Goal: Task Accomplishment & Management: Manage account settings

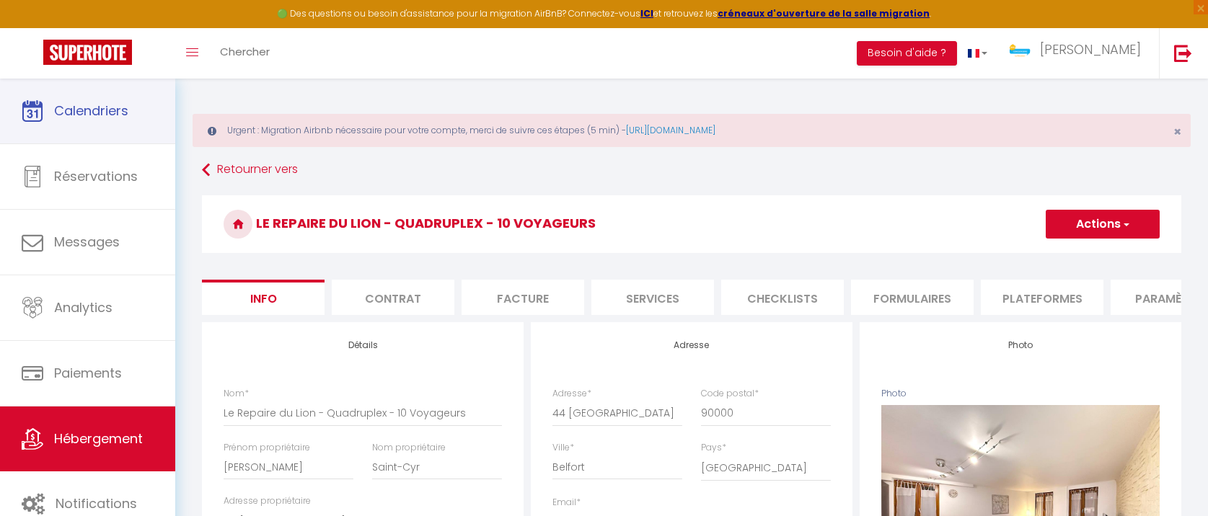
select select "10"
select select "5"
select select "3"
select select "16:00"
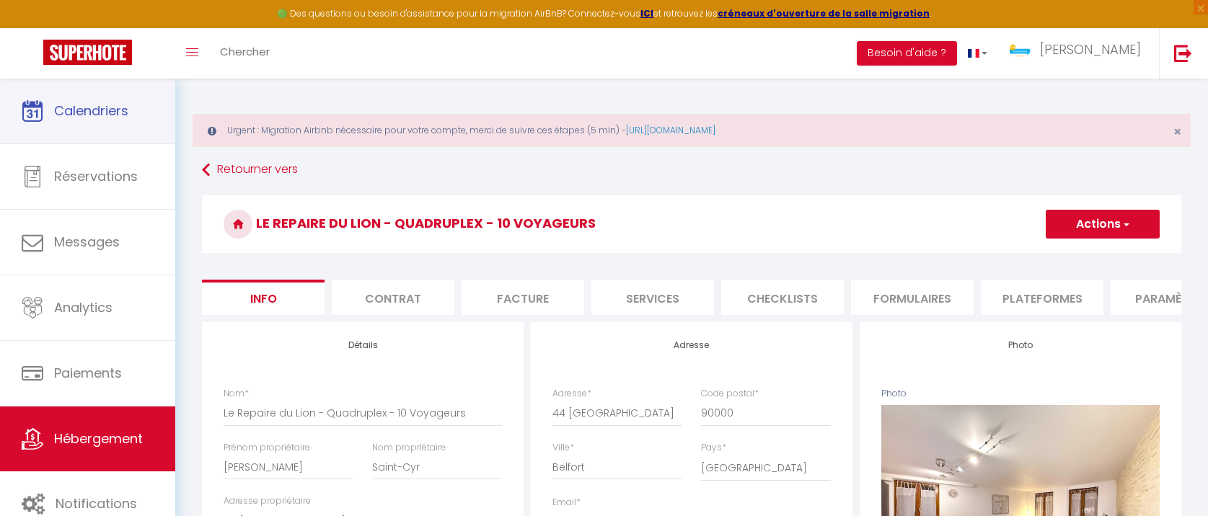
select select "23:45"
select select "10:00"
select select "30"
select select "120"
select select "15926"
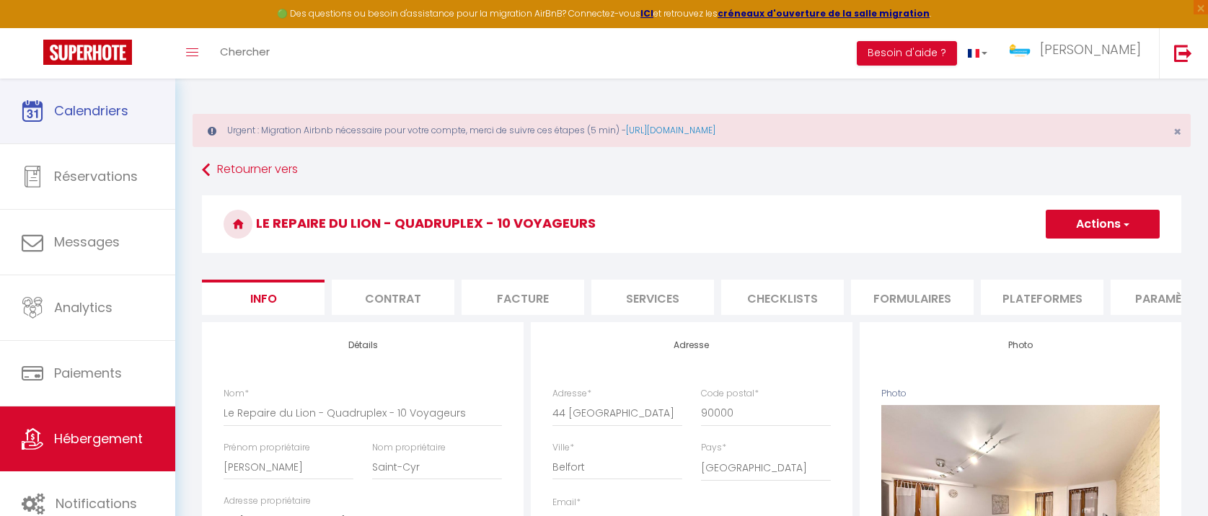
select select "28"
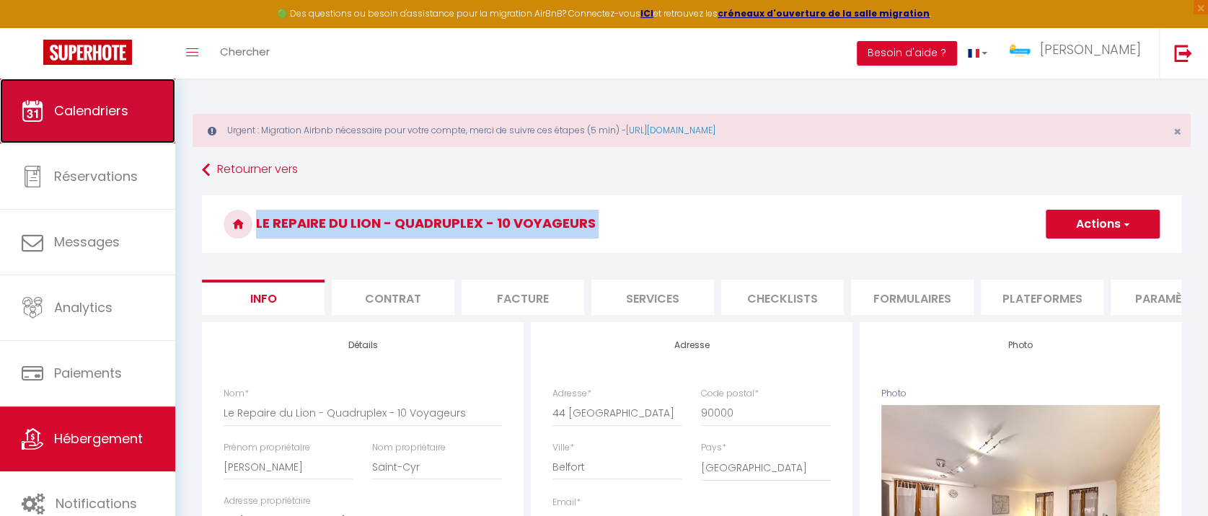
click at [128, 105] on span "Calendriers" at bounding box center [91, 111] width 74 height 18
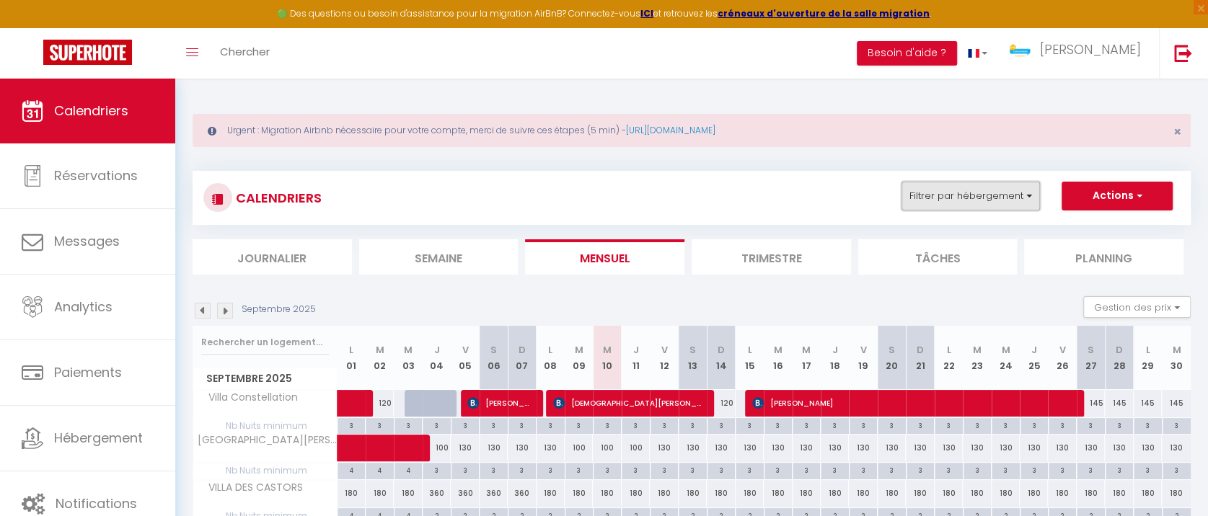
click at [945, 197] on button "Filtrer par hébergement" at bounding box center [970, 196] width 138 height 29
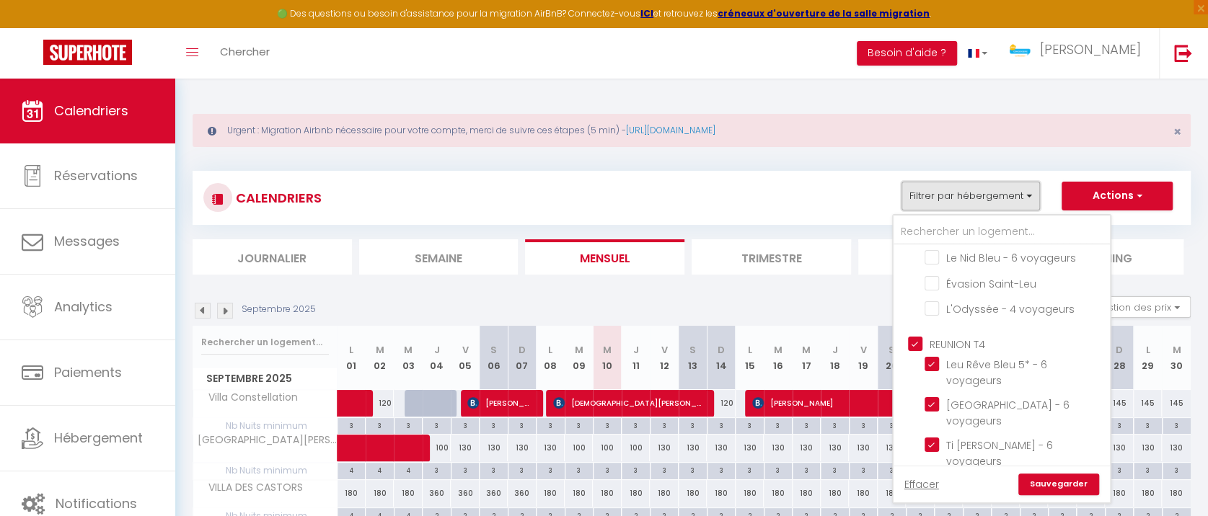
scroll to position [753, 0]
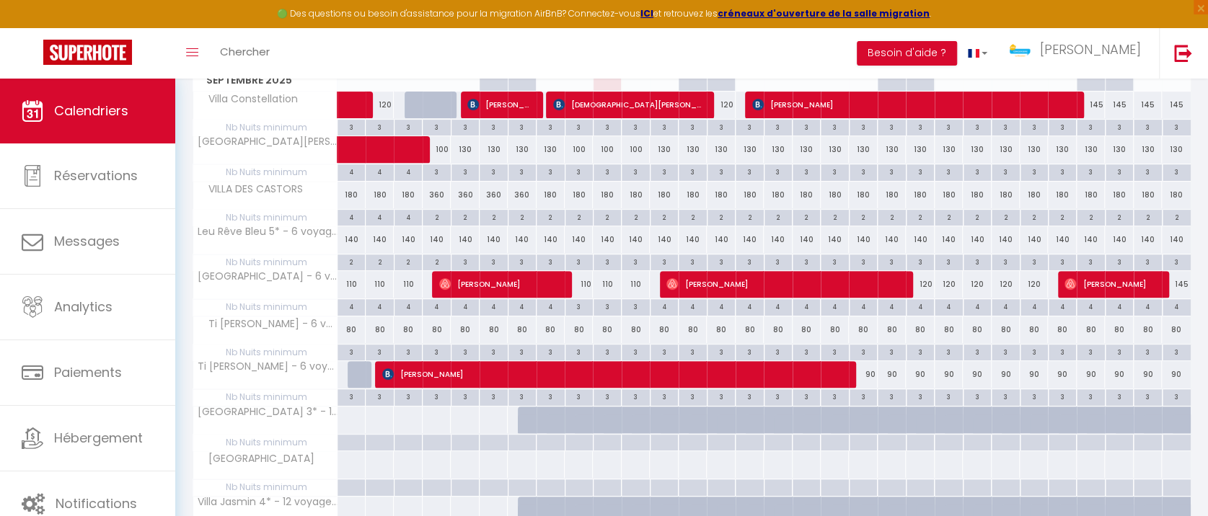
scroll to position [0, 0]
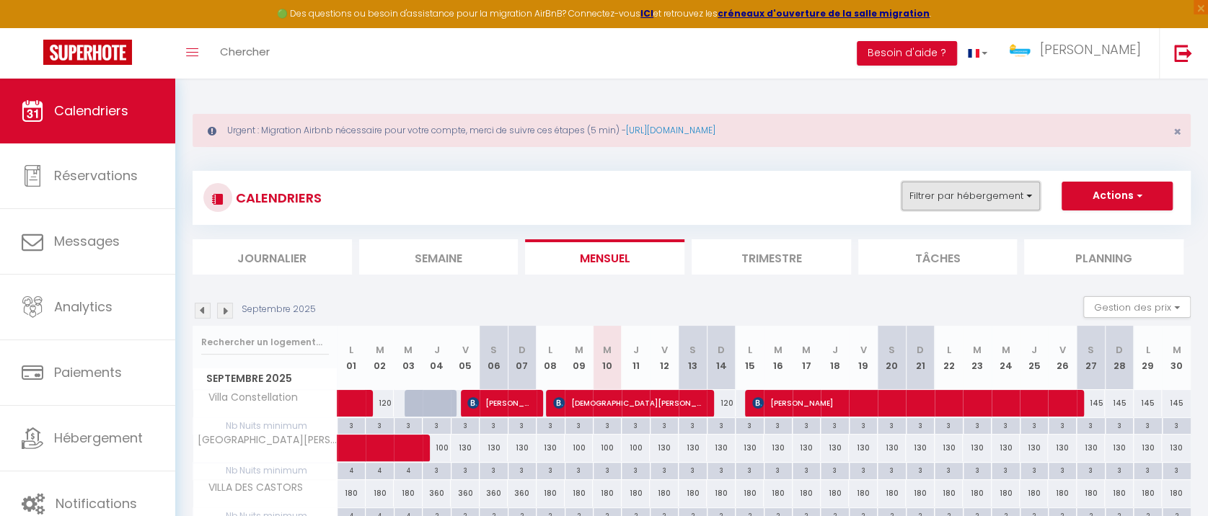
click at [1001, 196] on button "Filtrer par hébergement" at bounding box center [970, 196] width 138 height 29
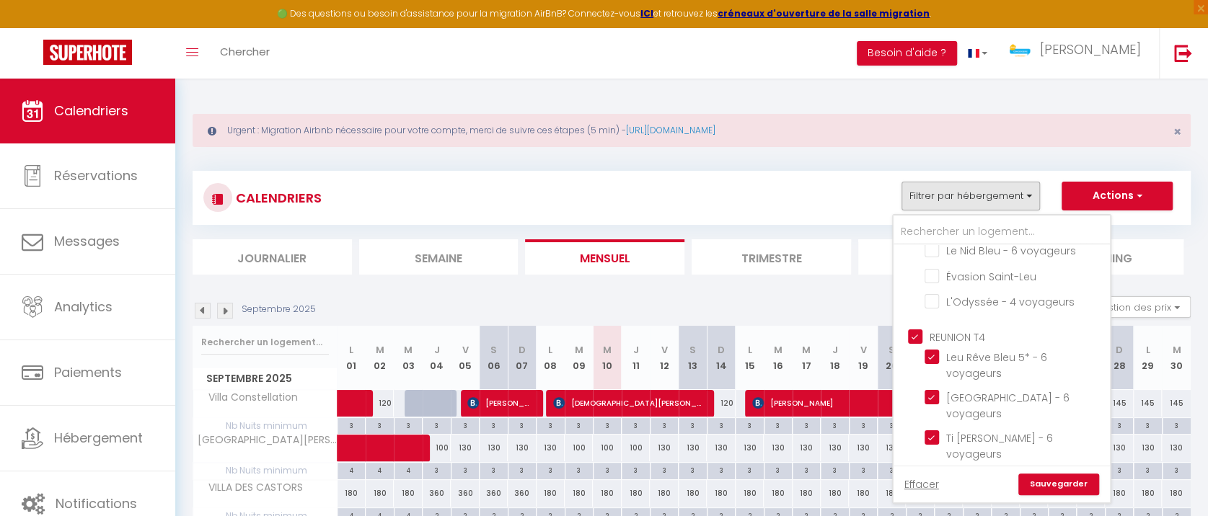
click at [917, 329] on input "REUNION T4" at bounding box center [1016, 336] width 216 height 14
checkbox input "false"
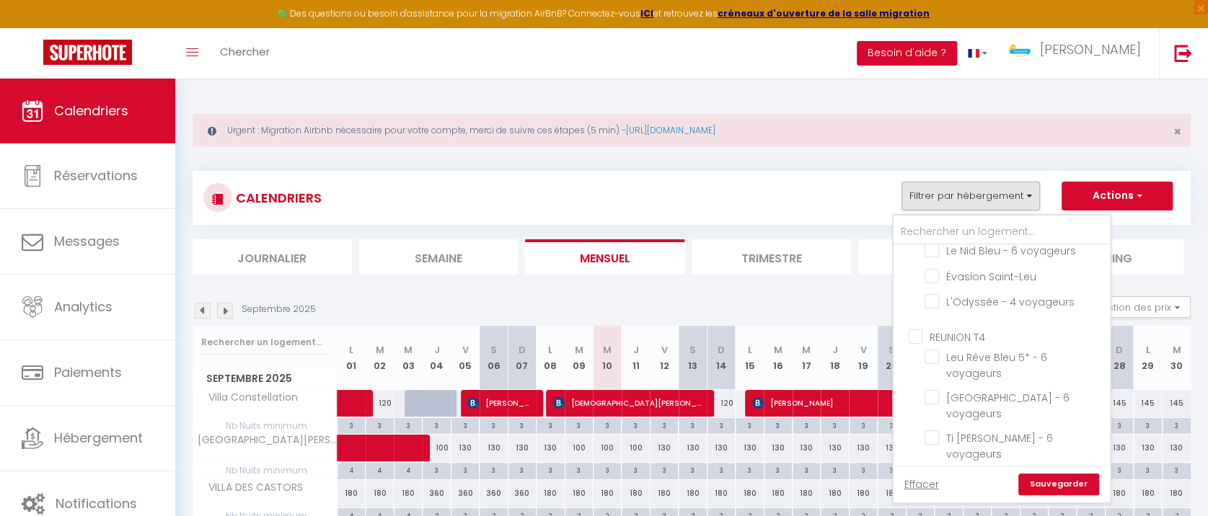
checkbox input "false"
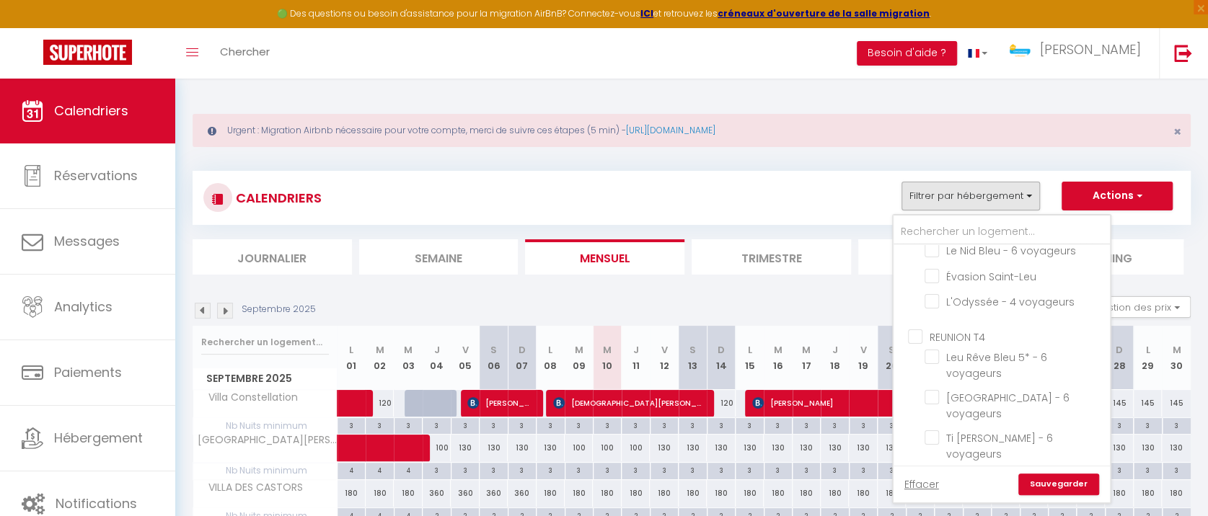
checkbox input "false"
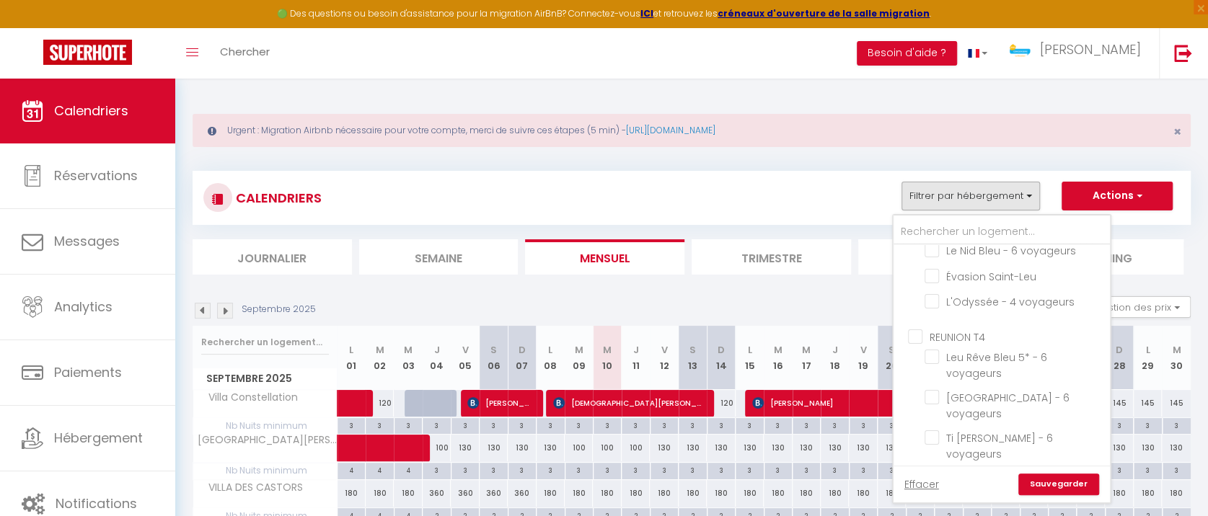
checkbox input "false"
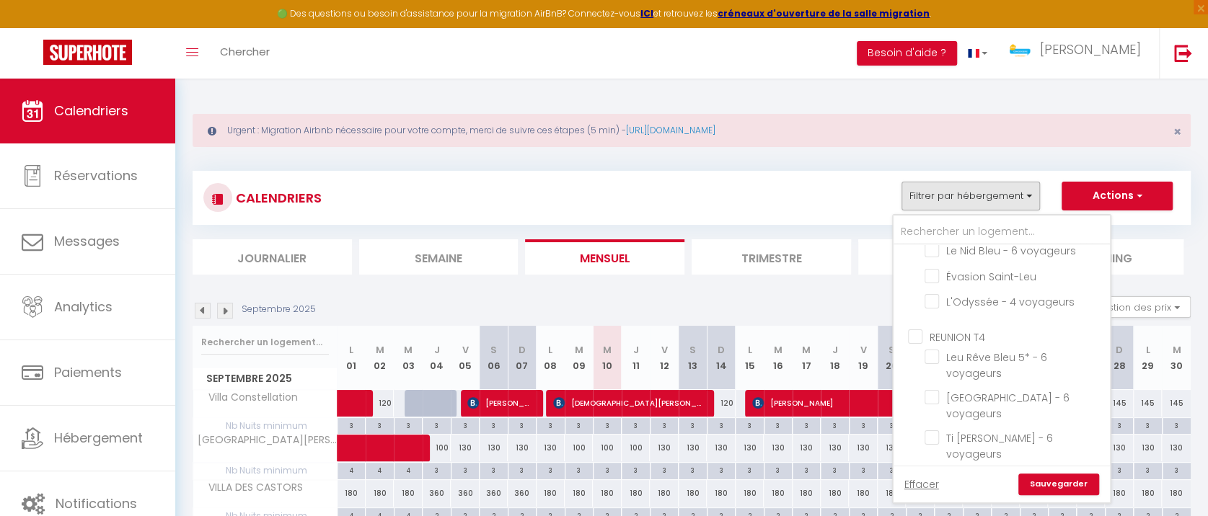
checkbox input "false"
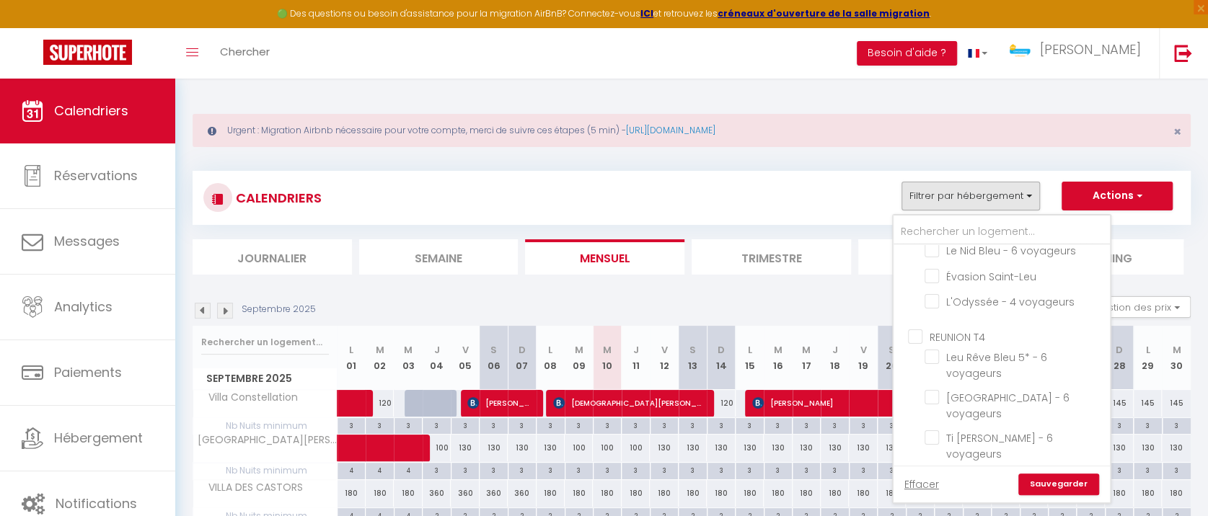
checkbox input "false"
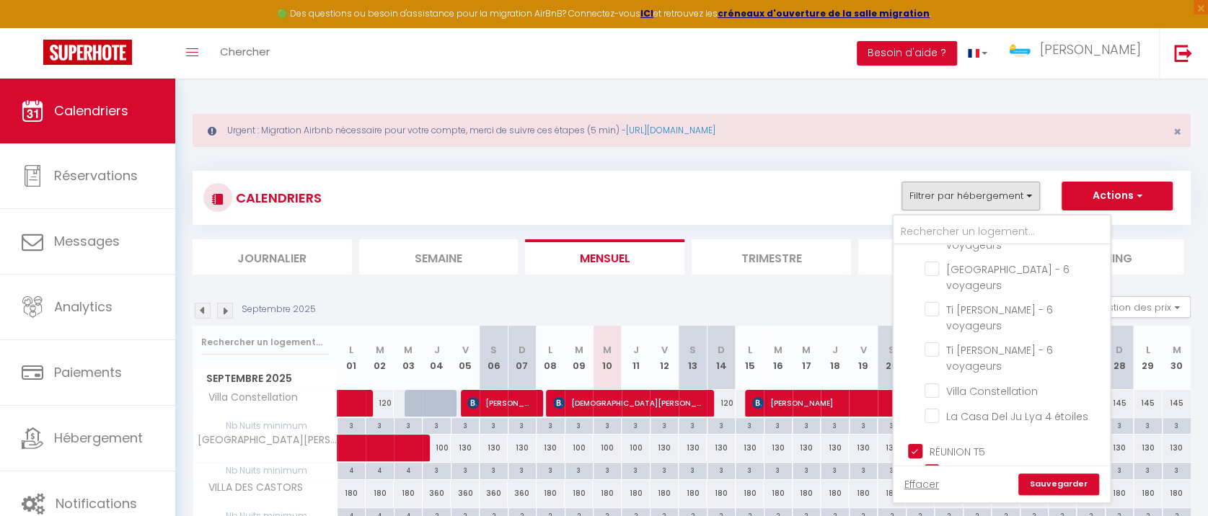
click at [913, 443] on input "RÉUNION T5" at bounding box center [1016, 450] width 216 height 14
checkbox input "false"
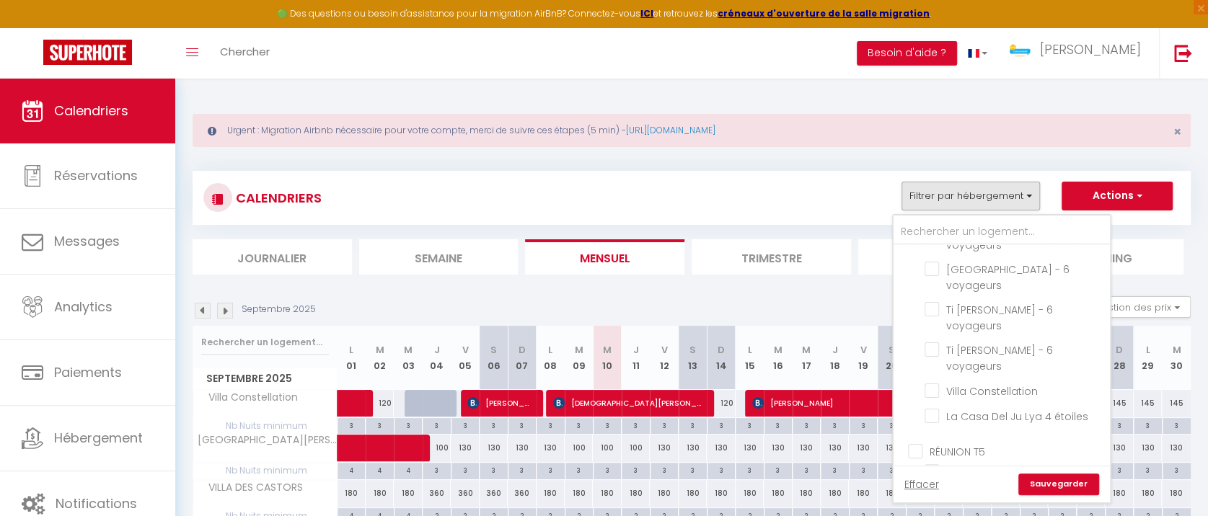
checkbox input "false"
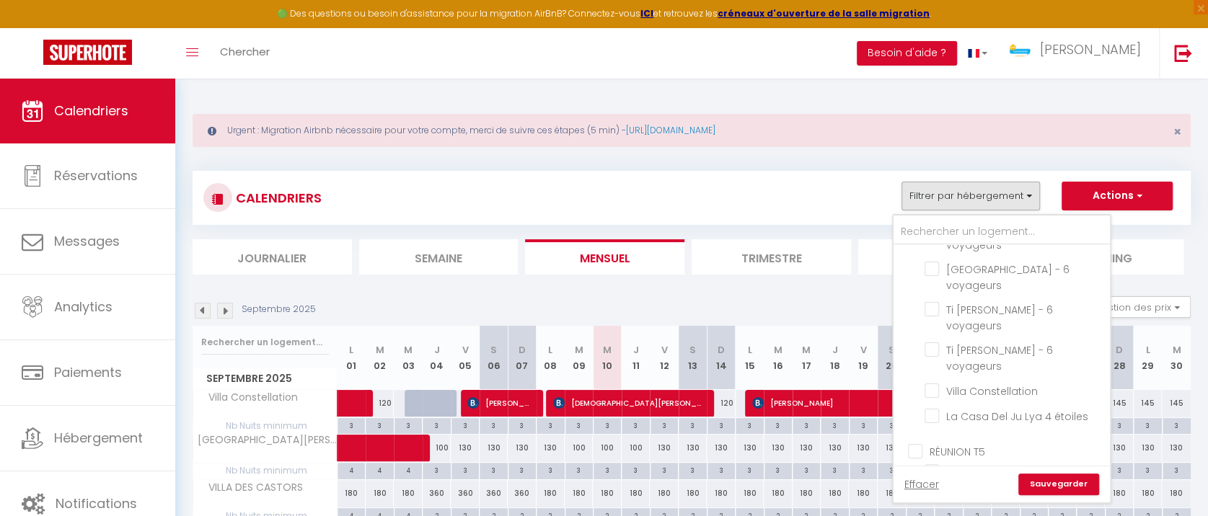
checkbox input "false"
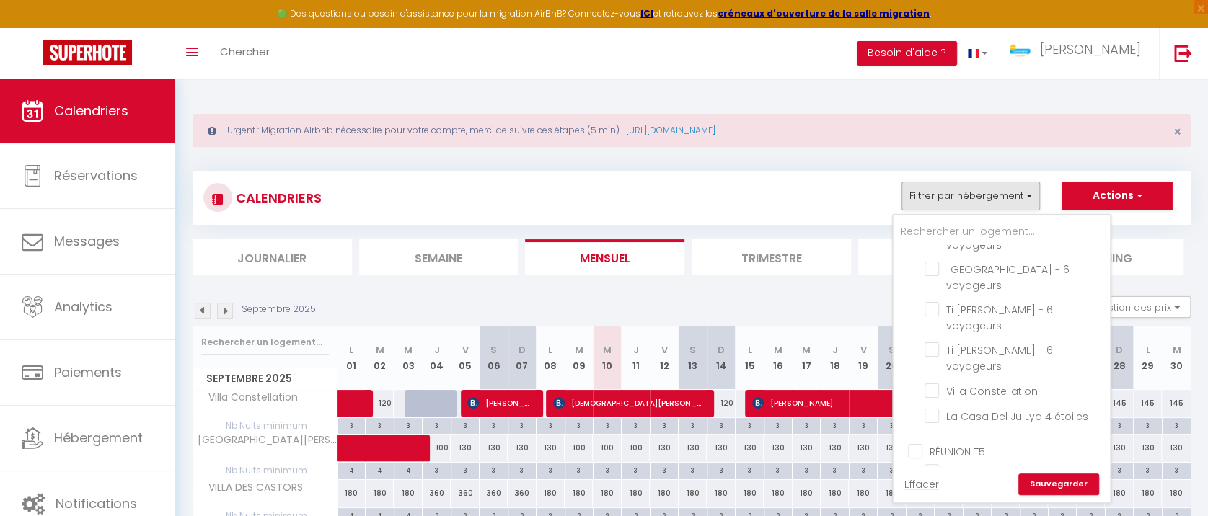
checkbox input "false"
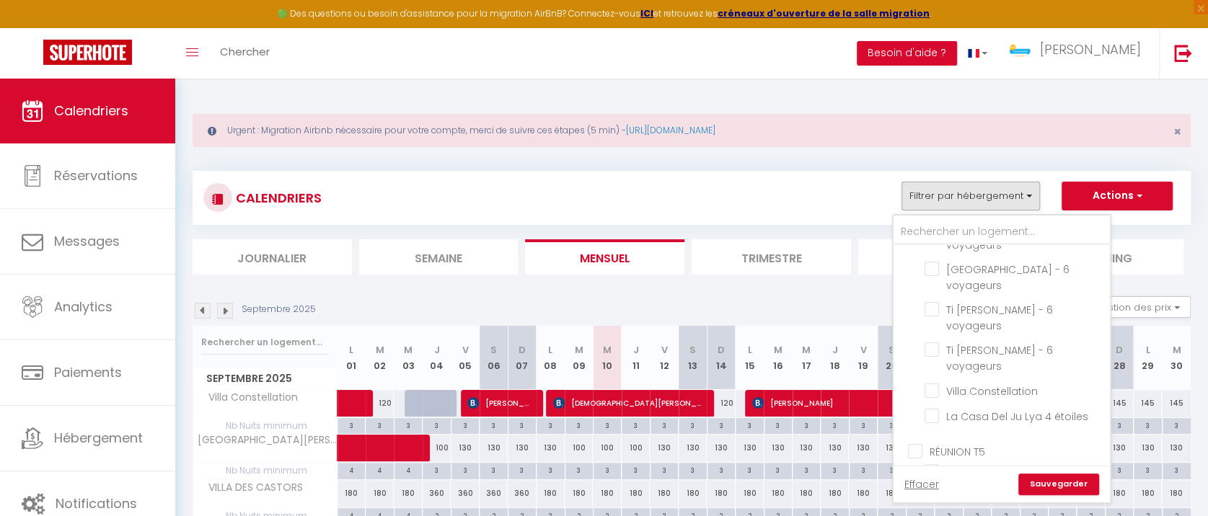
checkbox input "false"
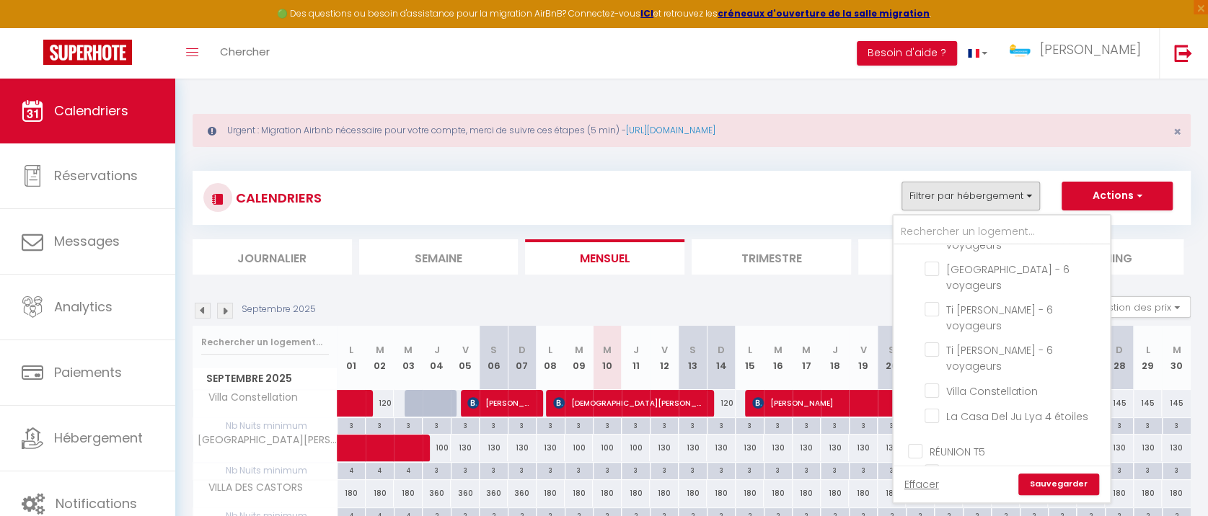
checkbox input "false"
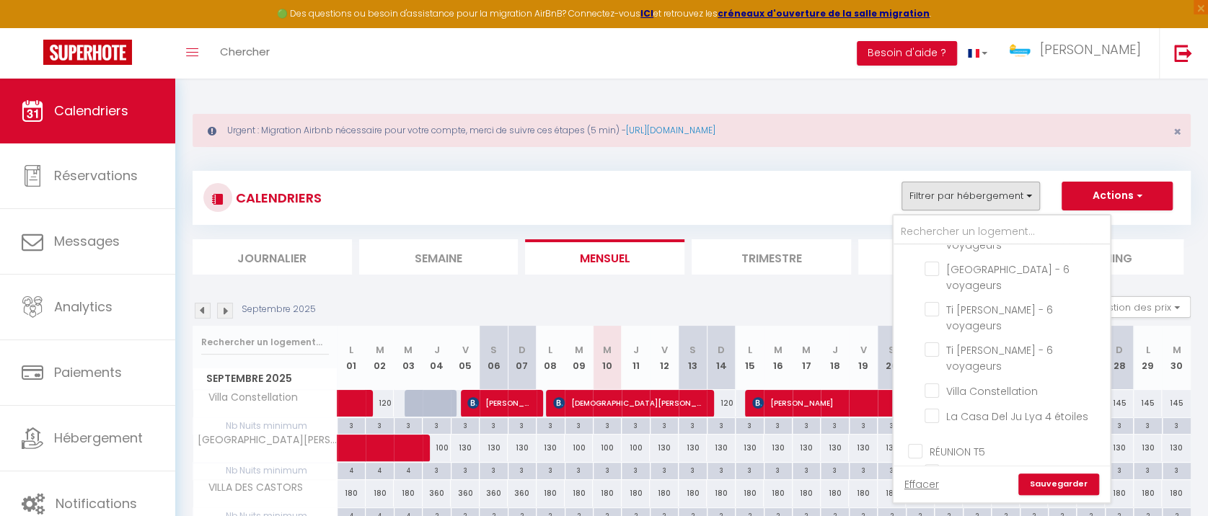
checkbox input "false"
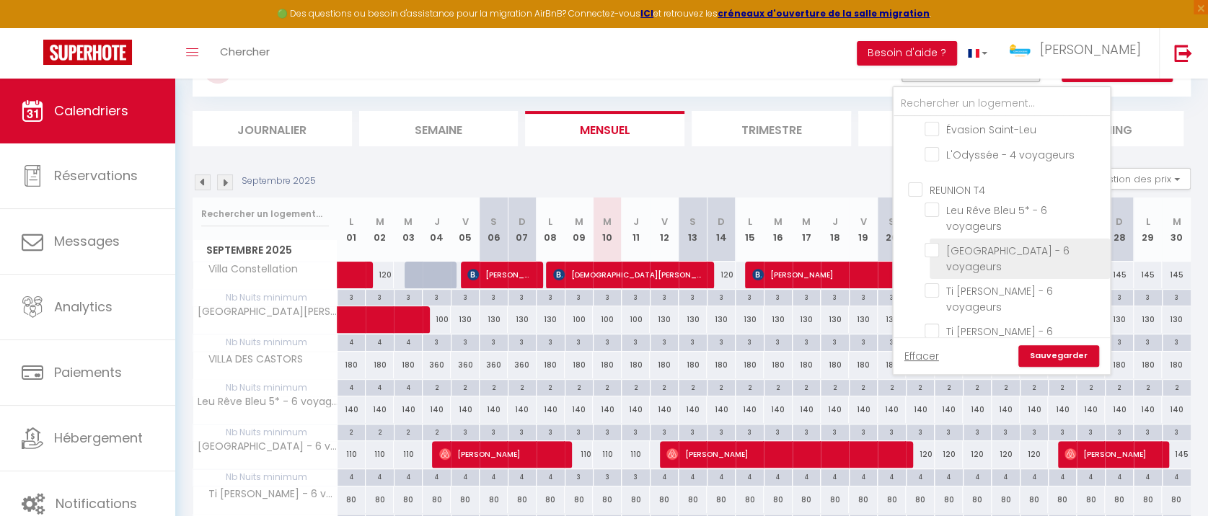
scroll to position [643, 0]
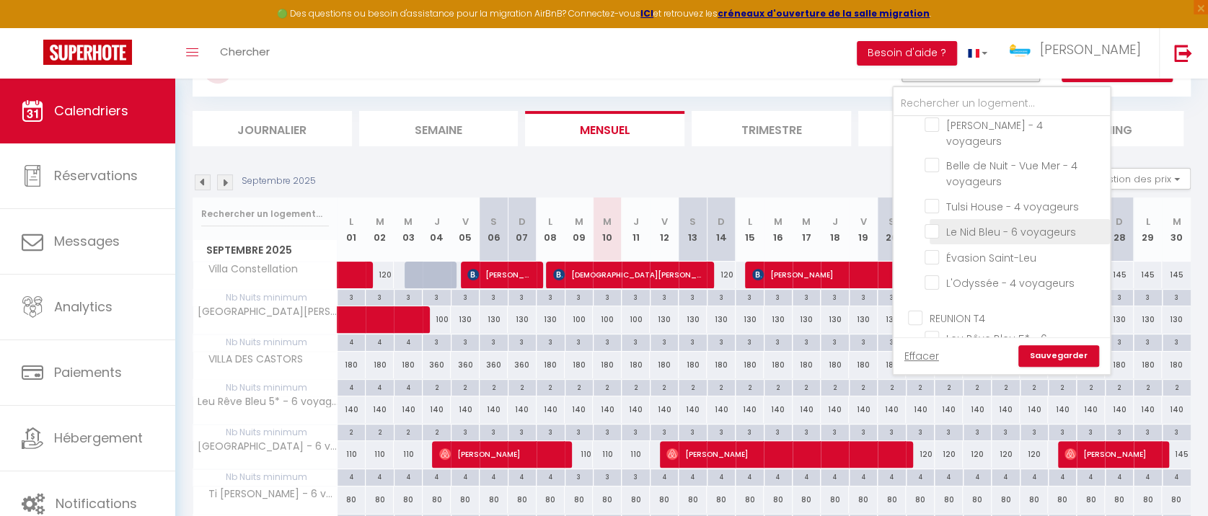
click at [937, 224] on input "Le Nid Bleu - 6 voyageurs" at bounding box center [1014, 231] width 180 height 14
checkbox input "true"
checkbox input "false"
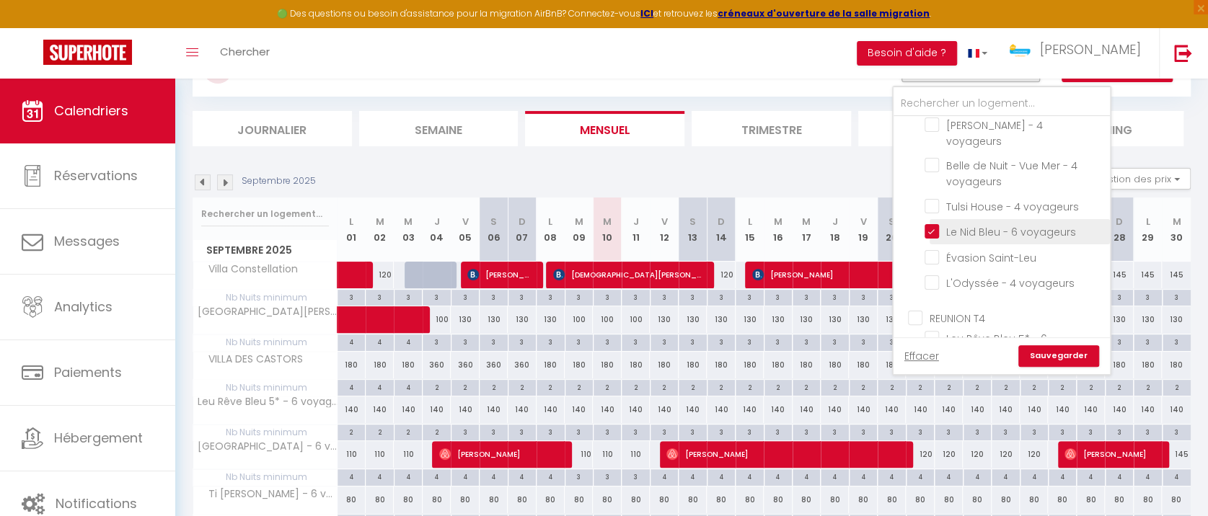
checkbox input "false"
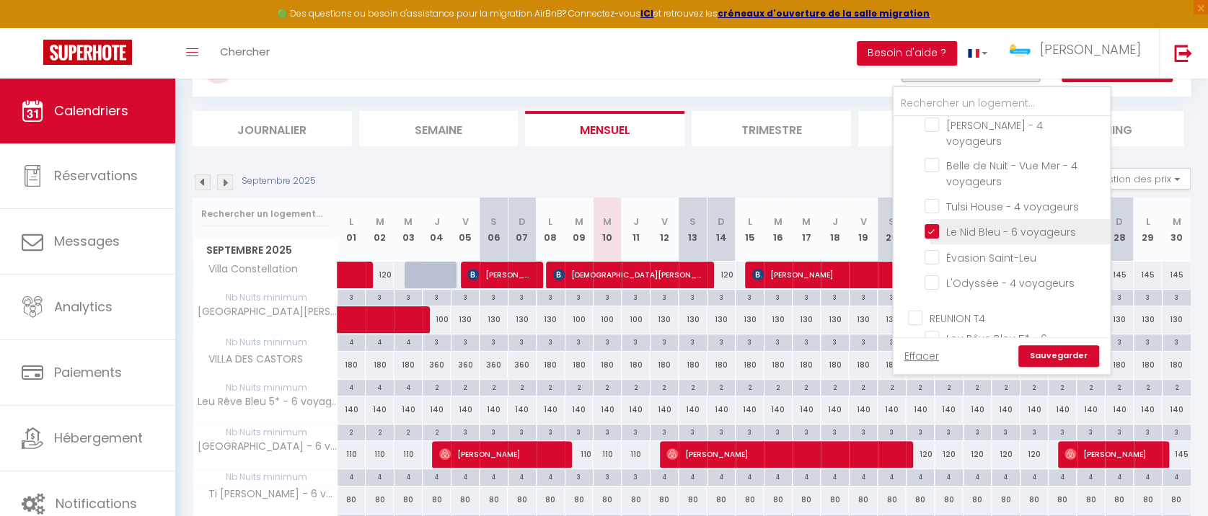
checkbox input "false"
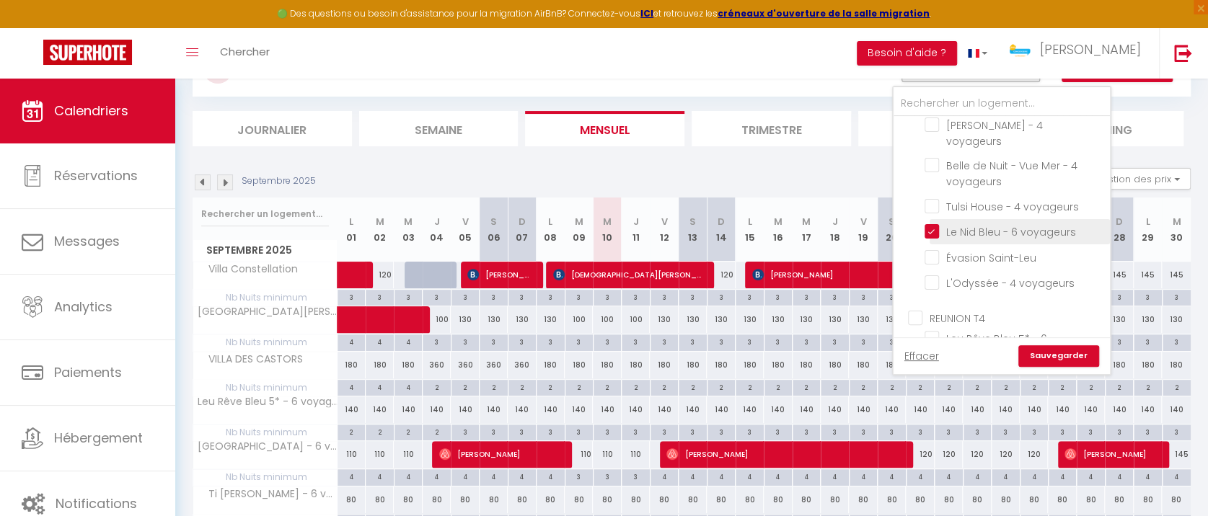
checkbox input "false"
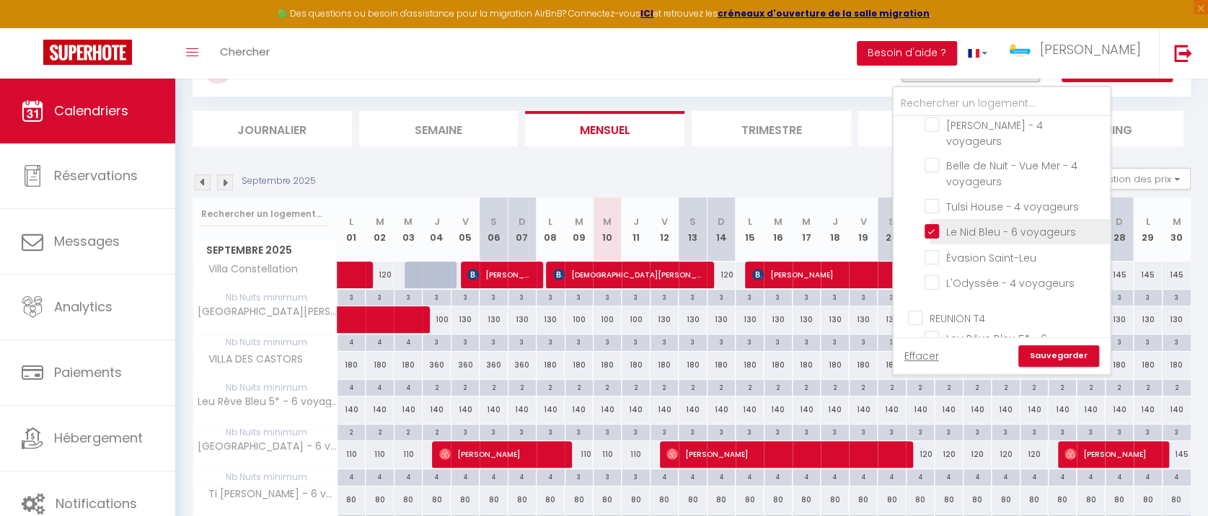
checkbox input "false"
click at [1051, 352] on link "Sauvegarder" at bounding box center [1058, 356] width 81 height 22
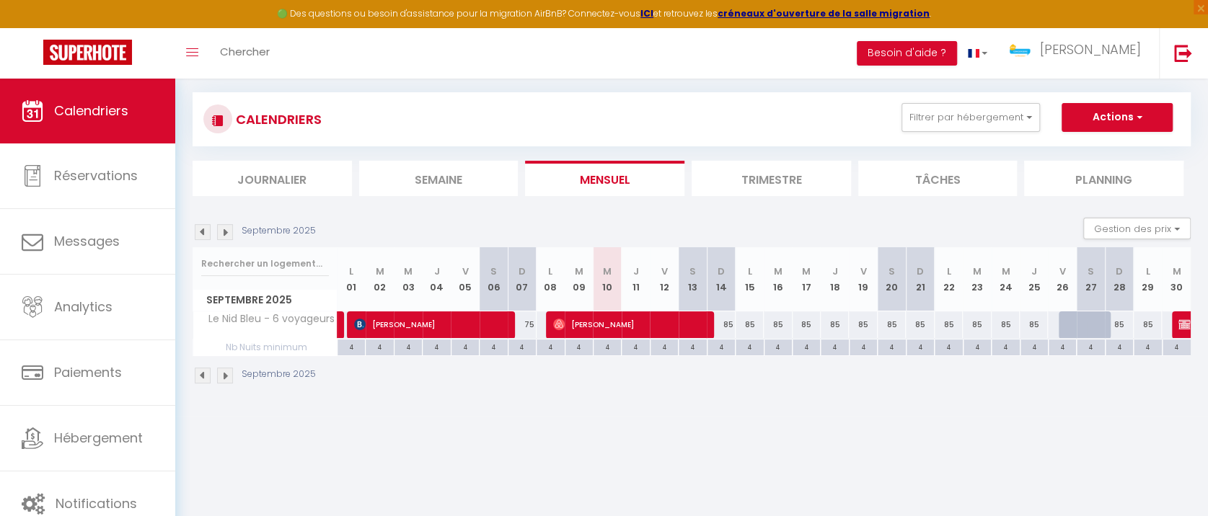
click at [224, 229] on img at bounding box center [225, 232] width 16 height 16
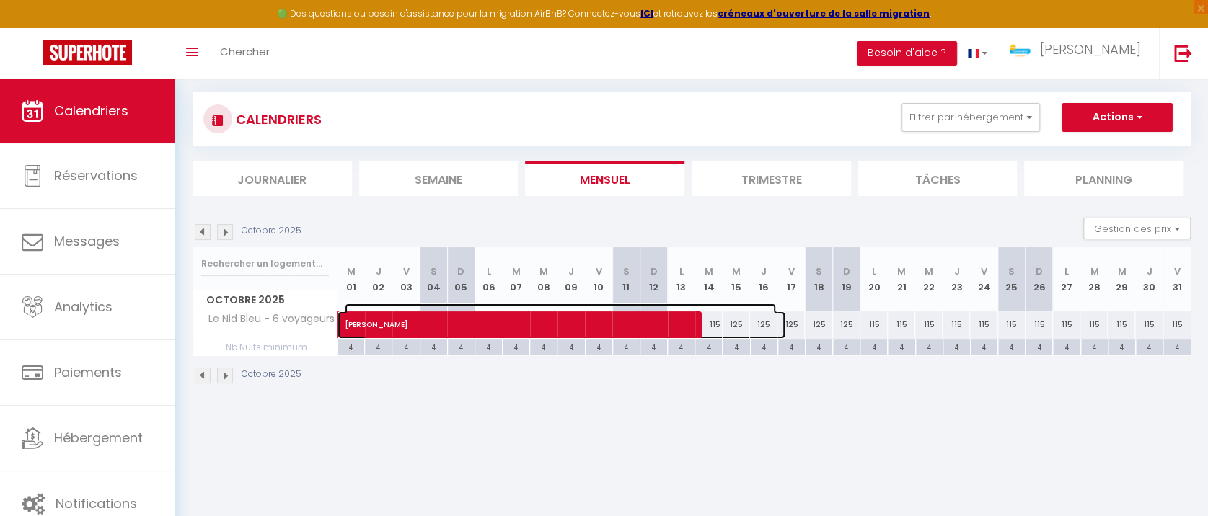
click at [386, 327] on span "[PERSON_NAME]" at bounding box center [560, 317] width 431 height 27
select select "OK"
select select "KO"
select select "0"
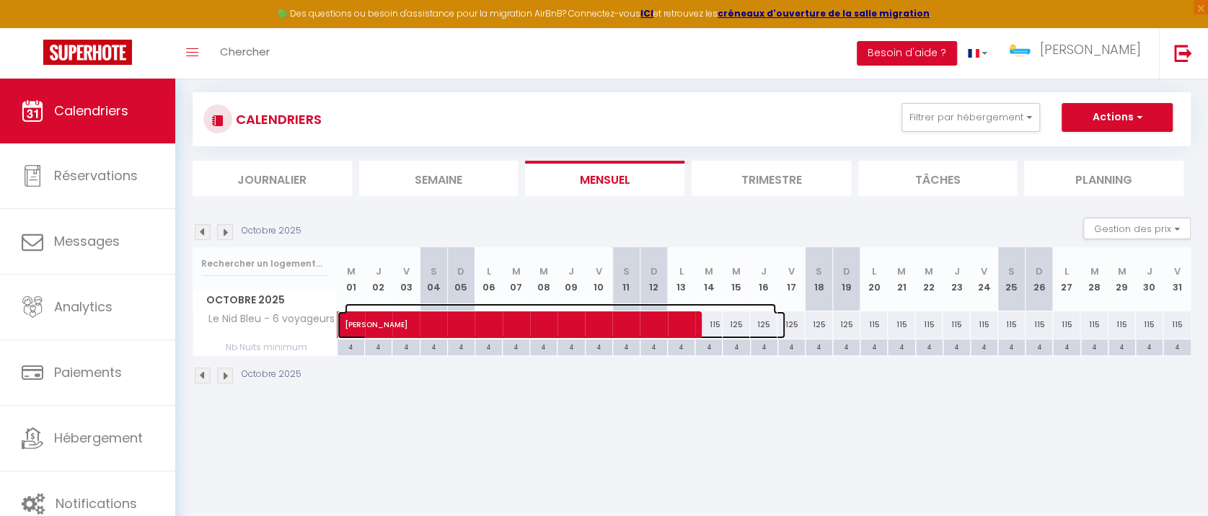
select select "1"
select select
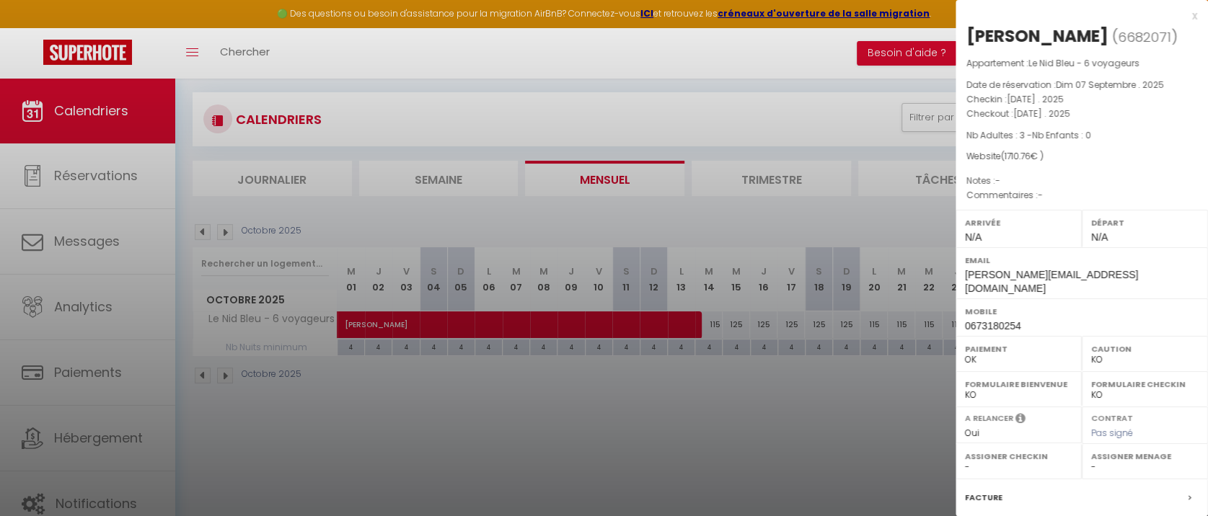
click at [774, 405] on div at bounding box center [604, 258] width 1208 height 516
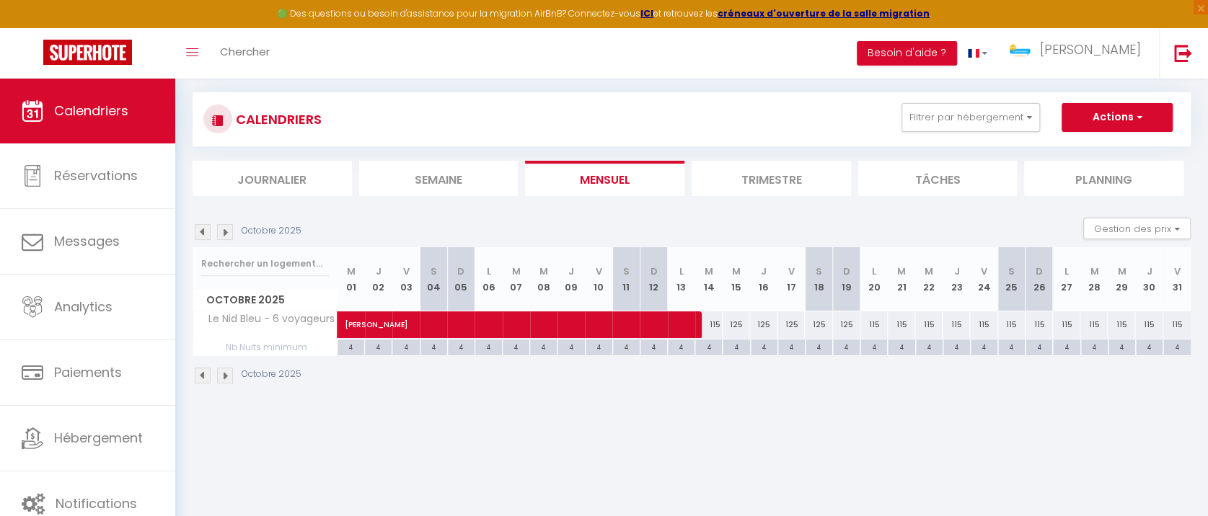
click at [209, 234] on img at bounding box center [203, 232] width 16 height 16
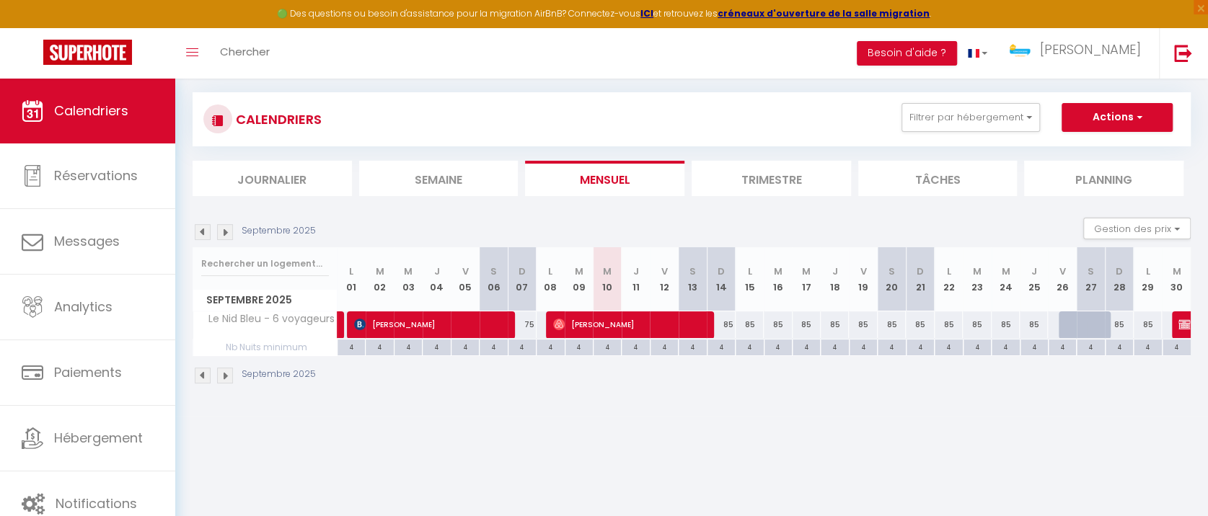
click at [225, 233] on img at bounding box center [225, 232] width 16 height 16
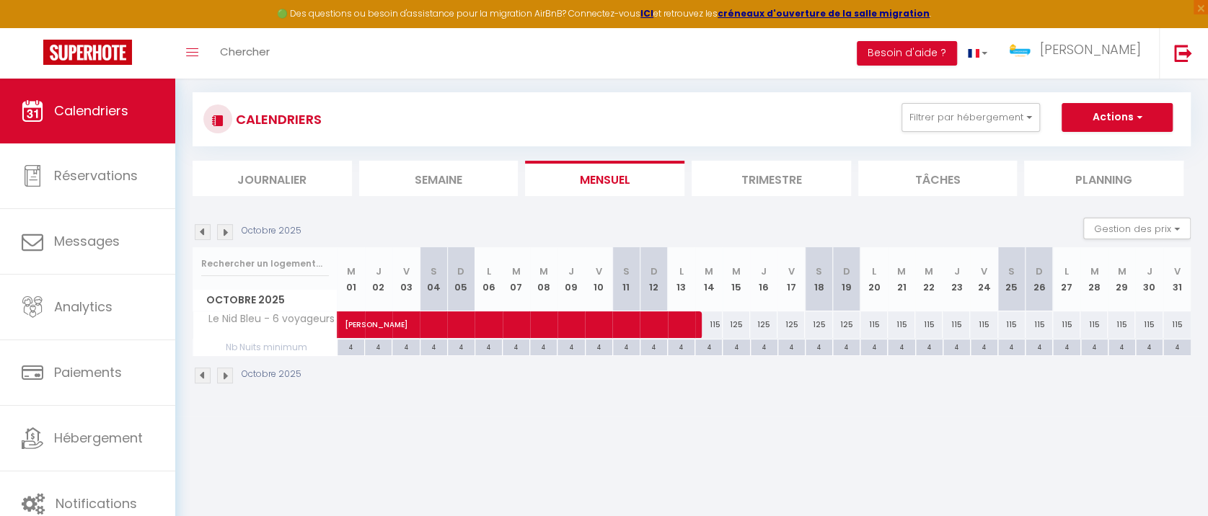
click at [200, 231] on img at bounding box center [203, 232] width 16 height 16
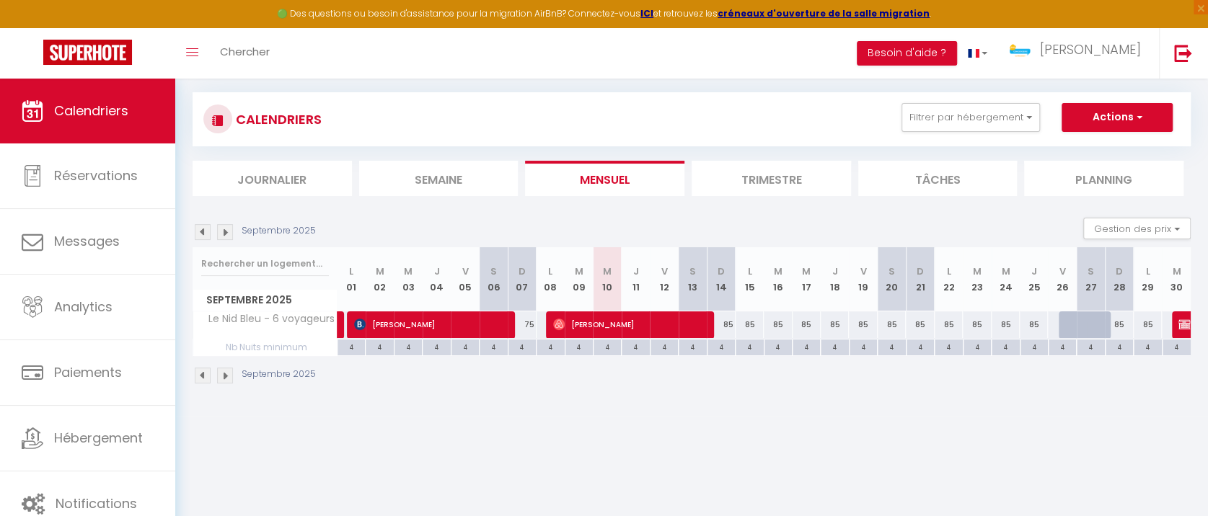
click at [1009, 399] on div "Urgent : Migration Airbnb nécessaire pour votre compte, merci de suivre ces éta…" at bounding box center [691, 208] width 1032 height 416
click at [224, 234] on img at bounding box center [225, 232] width 16 height 16
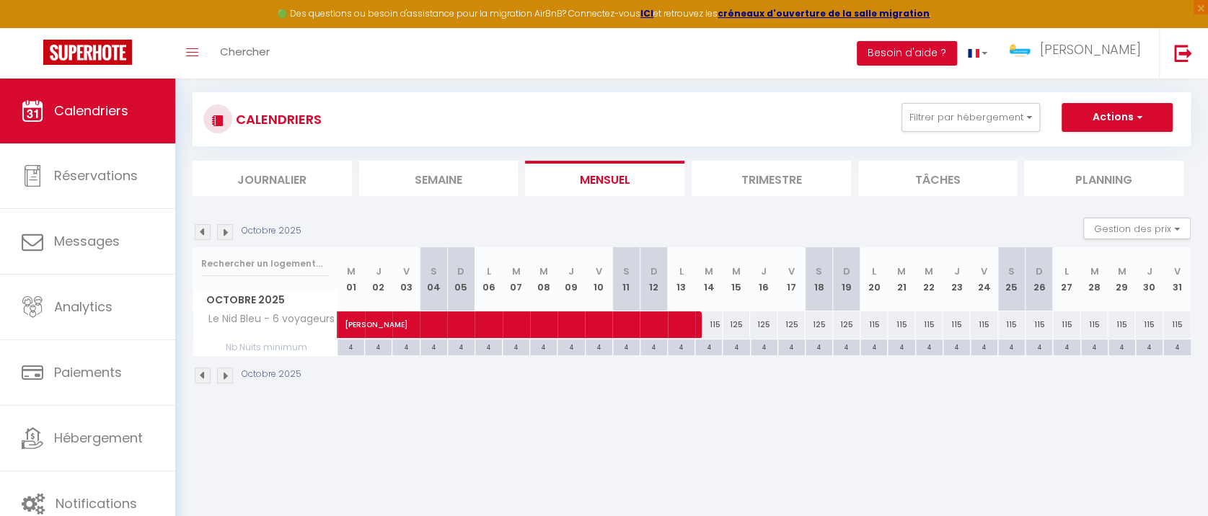
click at [203, 231] on img at bounding box center [203, 232] width 16 height 16
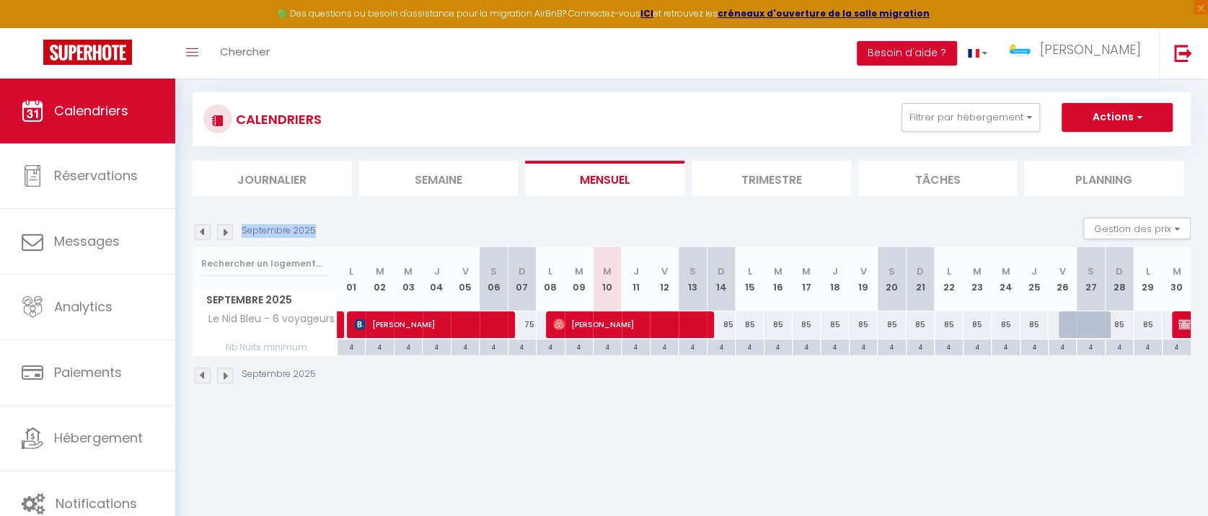
drag, startPoint x: 242, startPoint y: 230, endPoint x: 310, endPoint y: 232, distance: 67.8
click at [310, 232] on p "Septembre 2025" at bounding box center [279, 231] width 74 height 14
click at [405, 391] on div "Septembre 2025" at bounding box center [692, 377] width 998 height 43
drag, startPoint x: 312, startPoint y: 229, endPoint x: 261, endPoint y: 229, distance: 51.2
click at [261, 229] on div "Septembre 2025" at bounding box center [257, 232] width 128 height 16
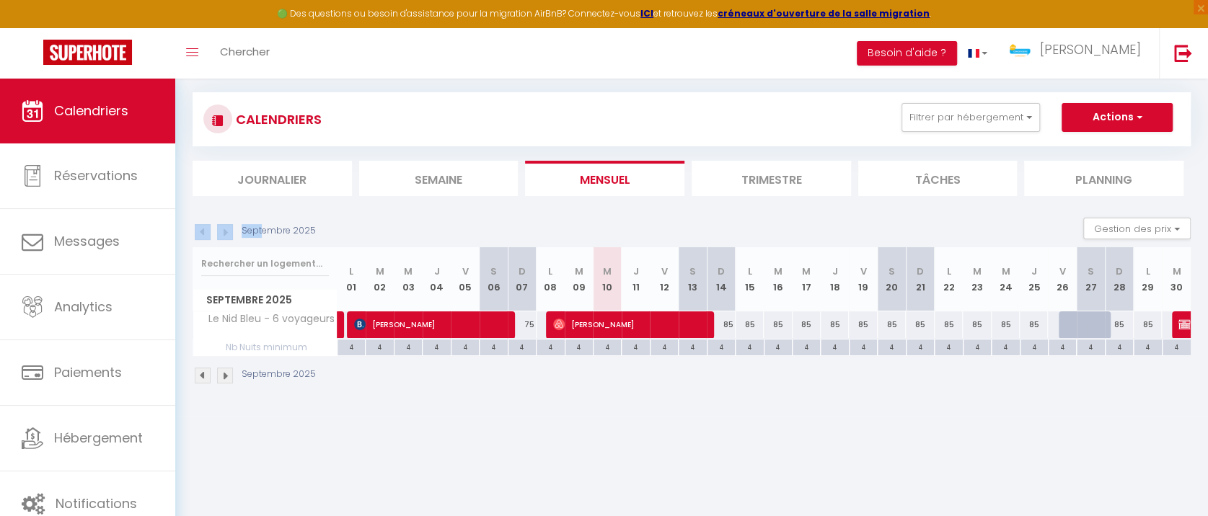
click at [261, 229] on p "Septembre 2025" at bounding box center [279, 231] width 74 height 14
drag, startPoint x: 312, startPoint y: 231, endPoint x: 275, endPoint y: 231, distance: 36.8
click at [275, 231] on div "Septembre 2025" at bounding box center [257, 232] width 128 height 16
click at [310, 229] on p "Septembre 2025" at bounding box center [279, 231] width 74 height 14
drag, startPoint x: 313, startPoint y: 229, endPoint x: 265, endPoint y: 232, distance: 47.7
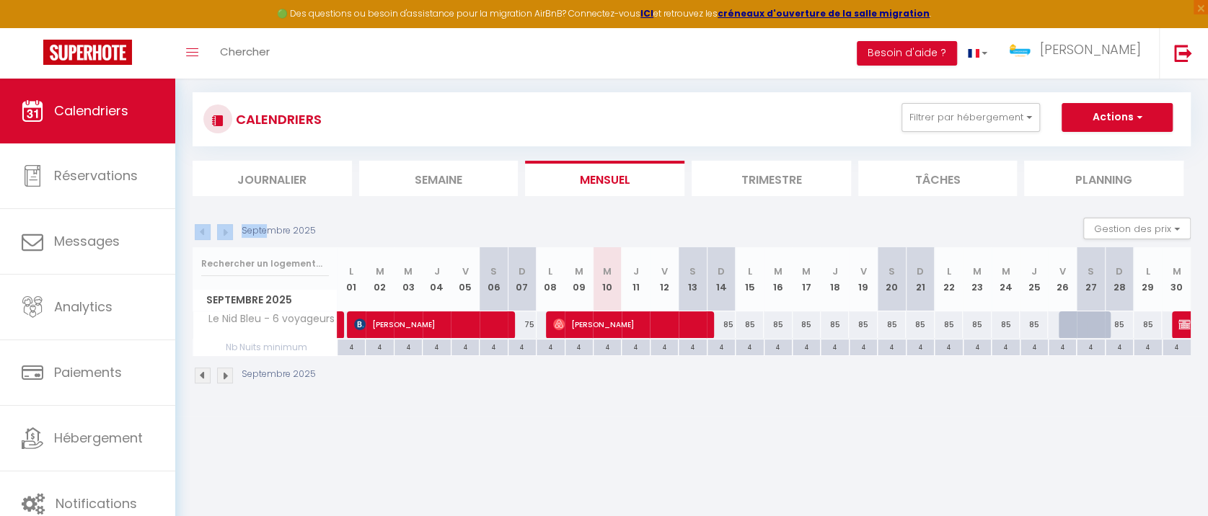
click at [265, 232] on div "Septembre 2025" at bounding box center [257, 232] width 128 height 16
click at [278, 229] on p "Septembre 2025" at bounding box center [279, 231] width 74 height 14
click at [373, 434] on body "🟢 Des questions ou besoin d'assistance pour la migration AirBnB? Connectez-vous…" at bounding box center [604, 258] width 1208 height 516
click at [966, 114] on button "Filtrer par hébergement" at bounding box center [970, 117] width 138 height 29
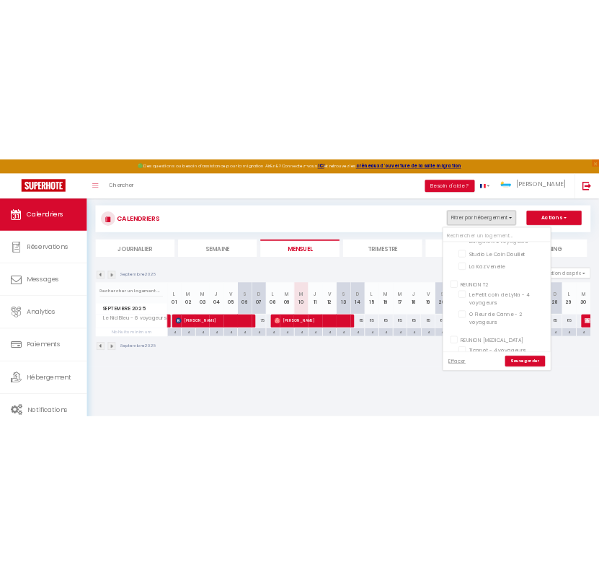
scroll to position [513, 0]
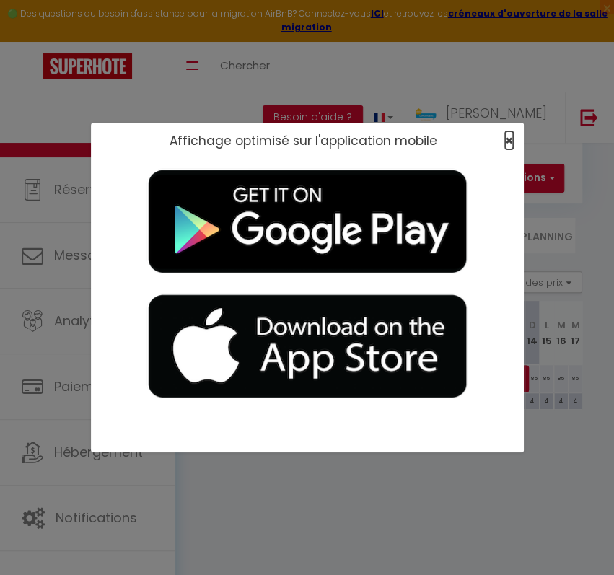
click at [505, 138] on span "×" at bounding box center [509, 140] width 8 height 18
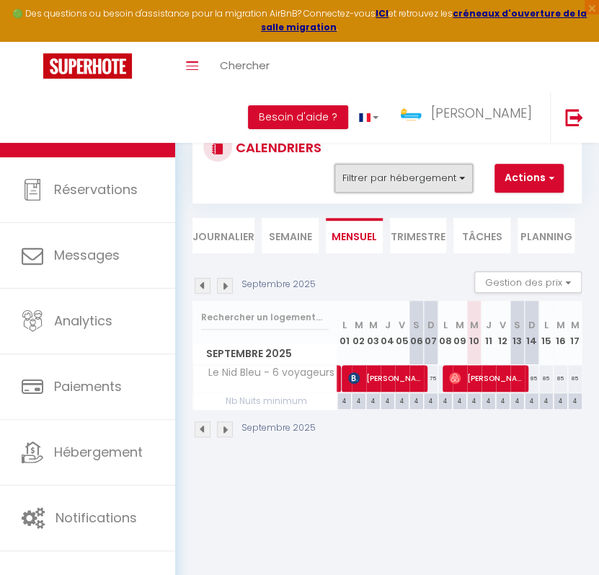
click at [452, 186] on button "Filtrer par hébergement" at bounding box center [404, 178] width 138 height 29
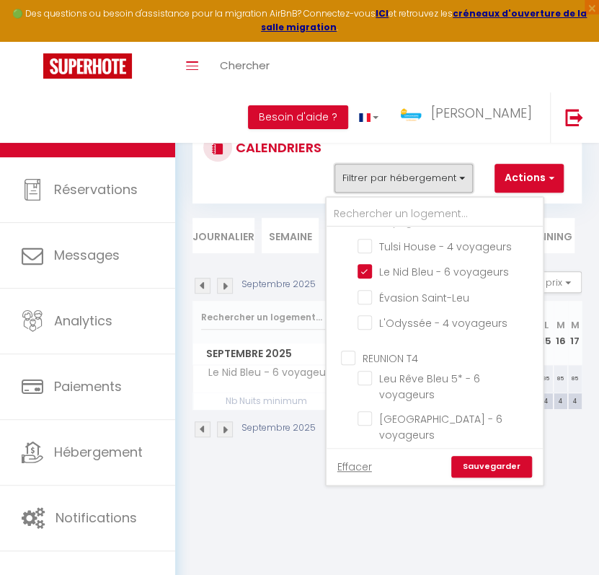
scroll to position [728, 0]
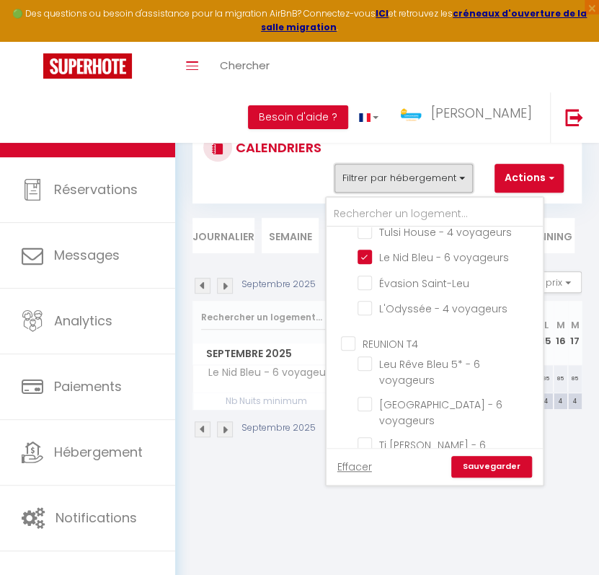
checkbox input "false"
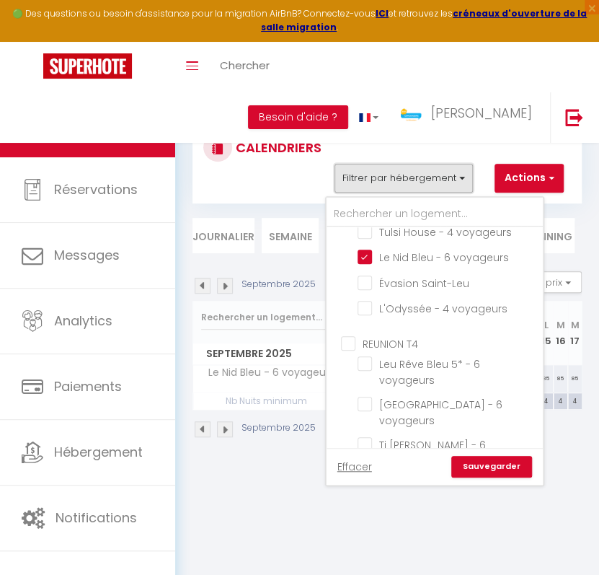
checkbox input "false"
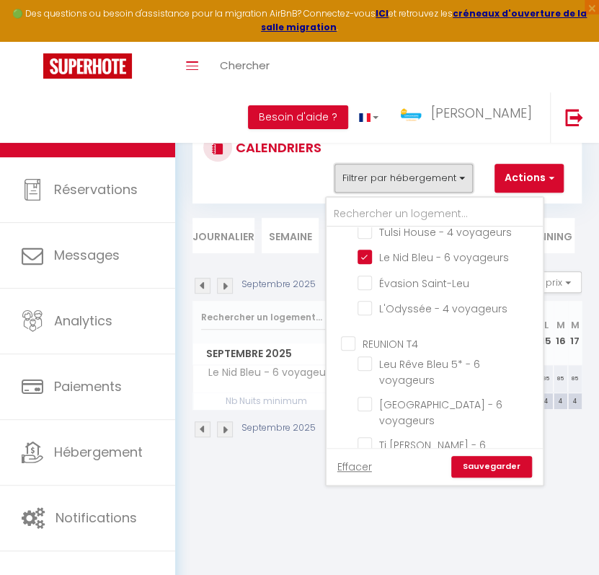
checkbox input "false"
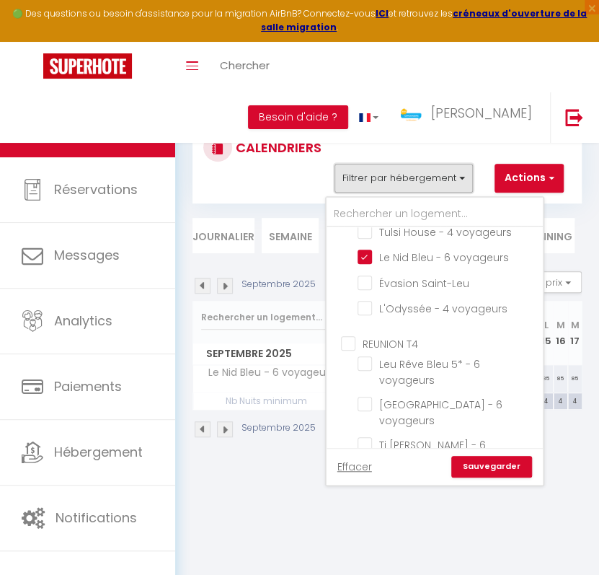
checkbox input "false"
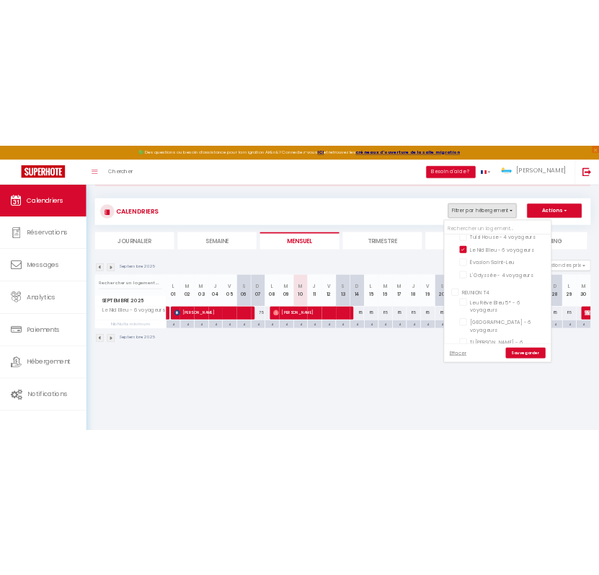
scroll to position [79, 0]
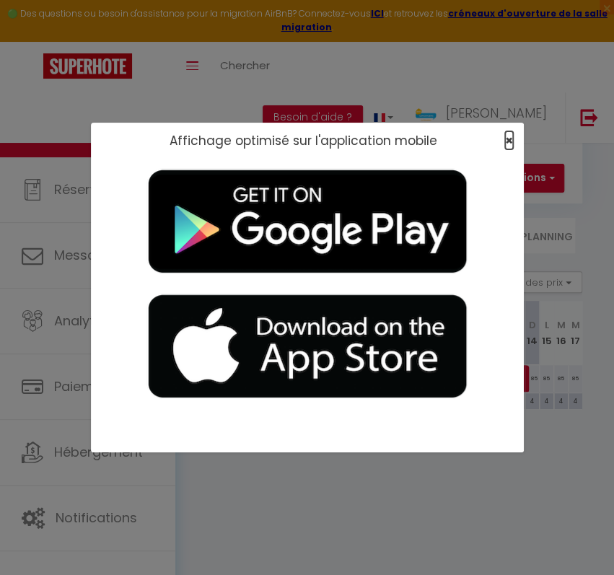
click at [512, 146] on span "×" at bounding box center [509, 140] width 8 height 18
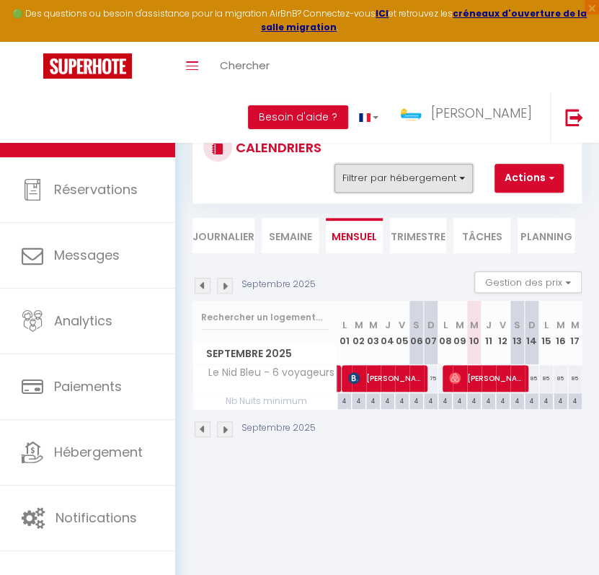
click at [466, 173] on button "Filtrer par hébergement" at bounding box center [404, 178] width 138 height 29
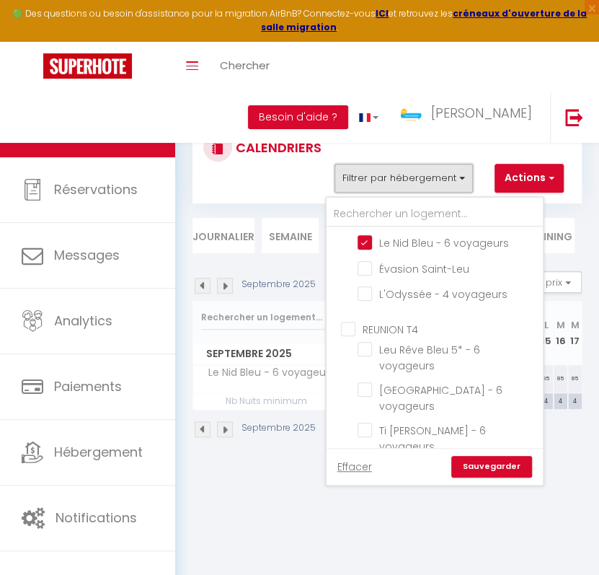
scroll to position [760, 0]
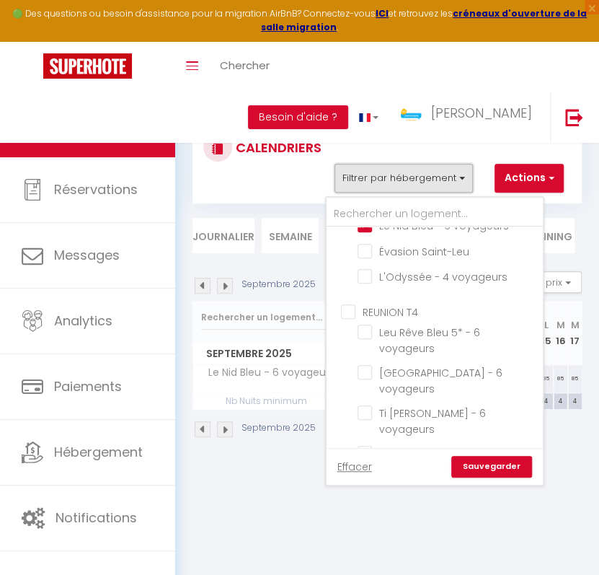
checkbox input "false"
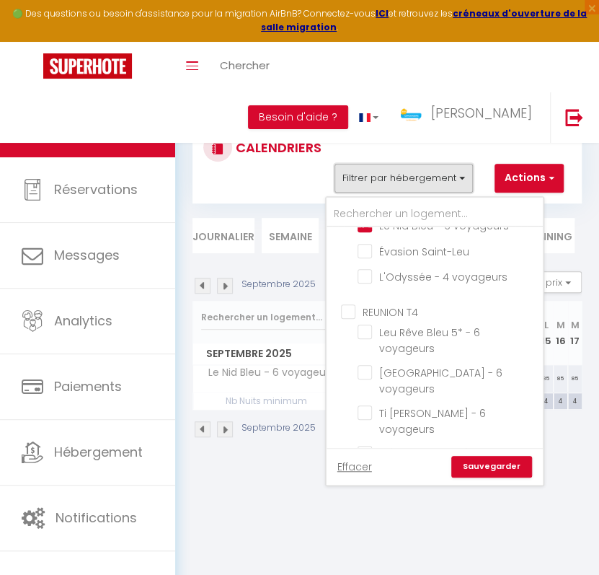
checkbox input "false"
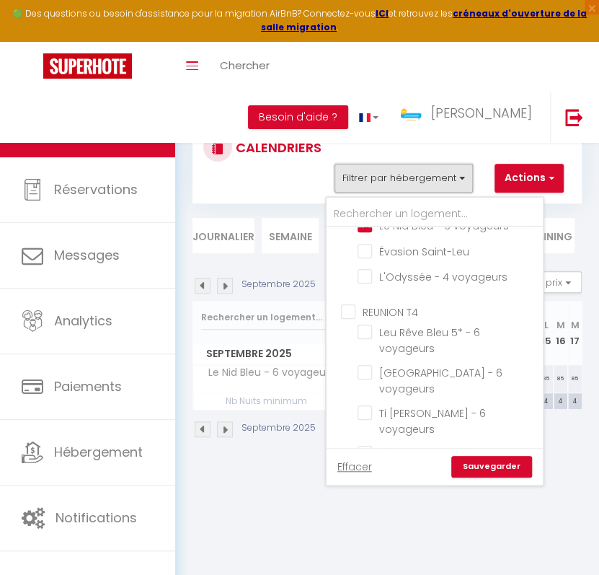
checkbox input "false"
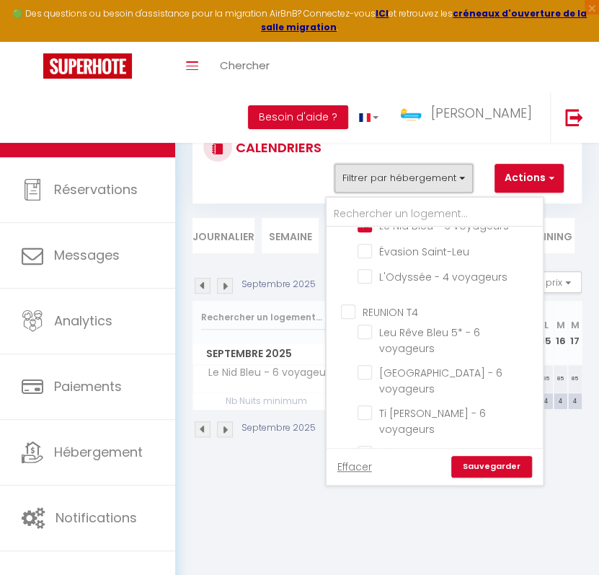
checkbox input "false"
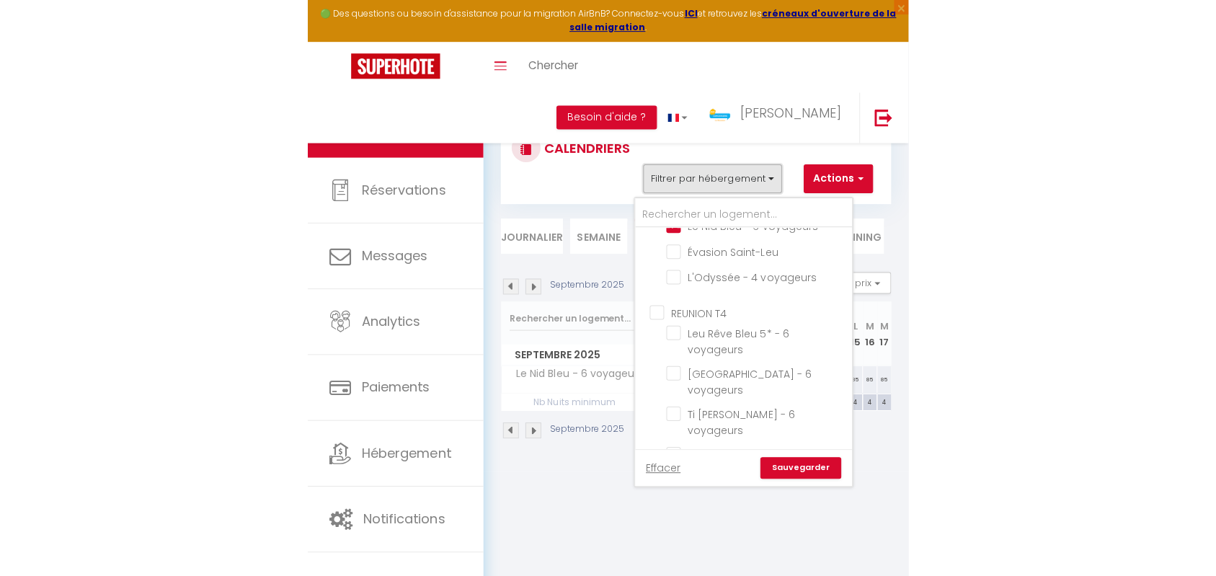
scroll to position [65, 0]
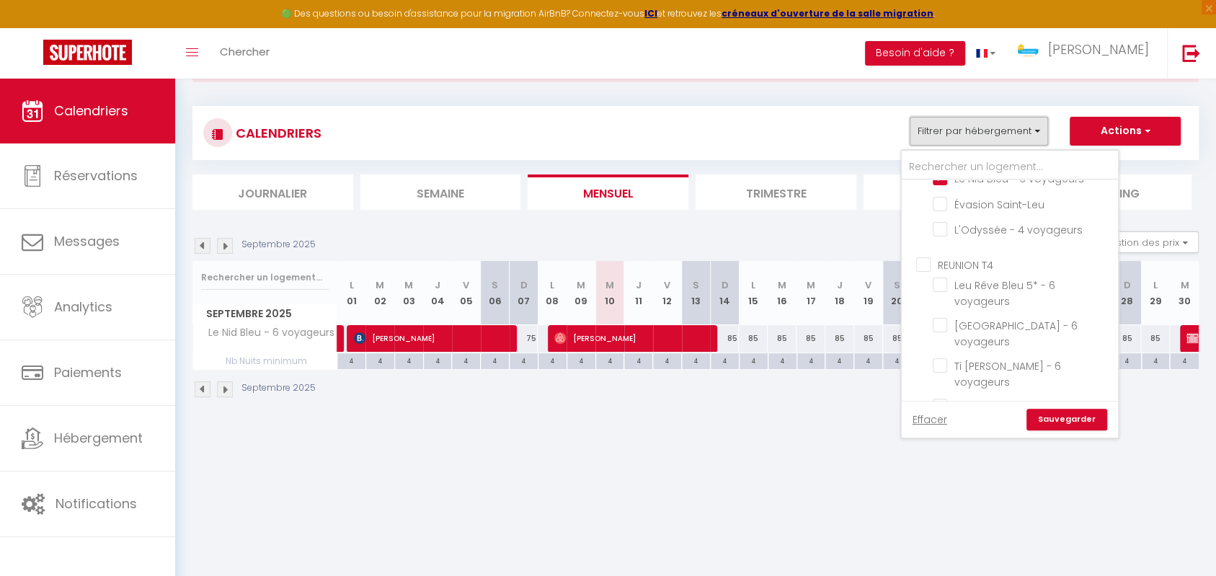
checkbox input "false"
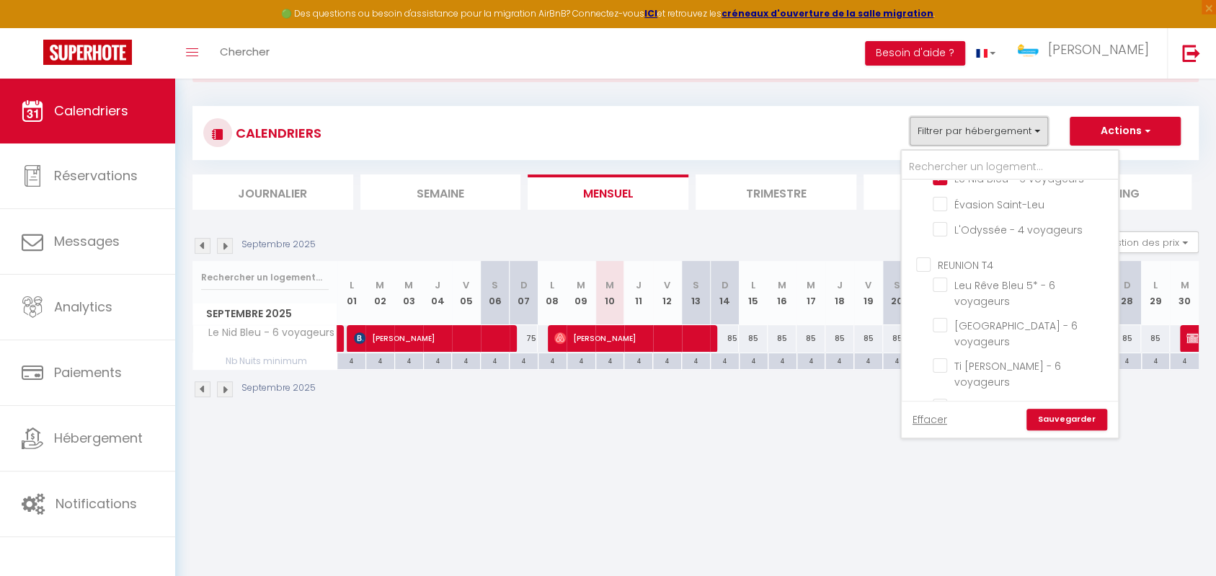
checkbox input "false"
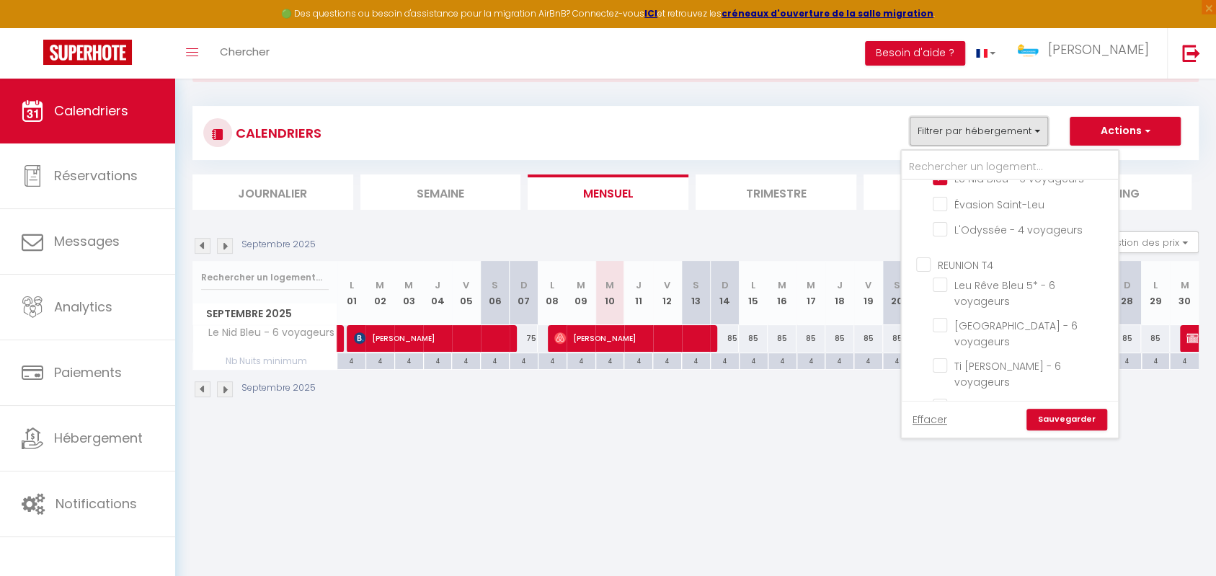
checkbox input "false"
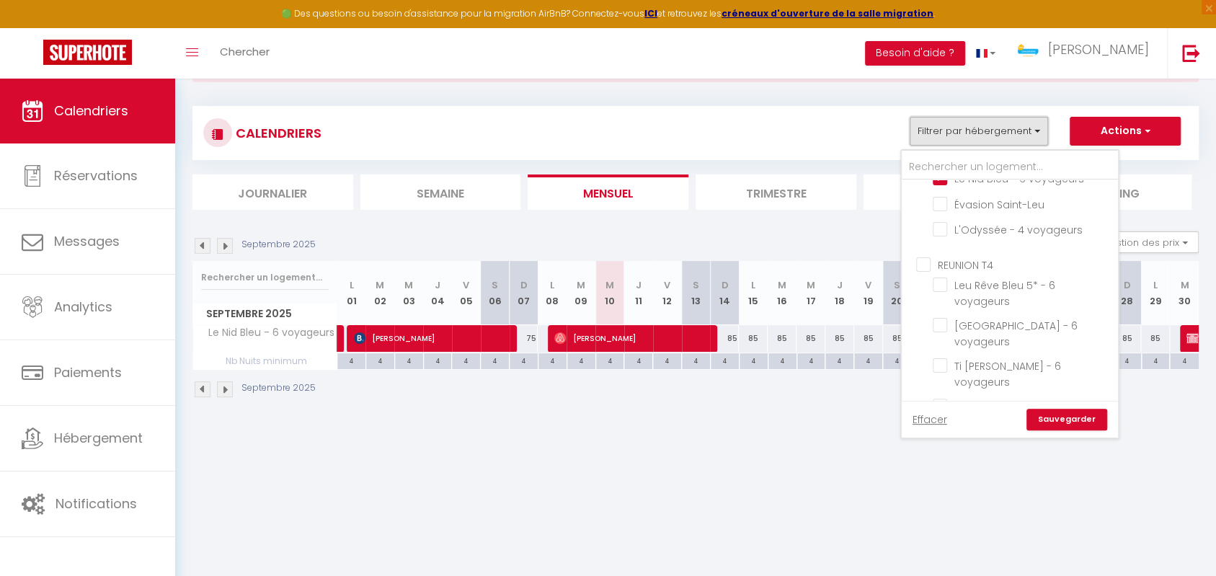
checkbox input "false"
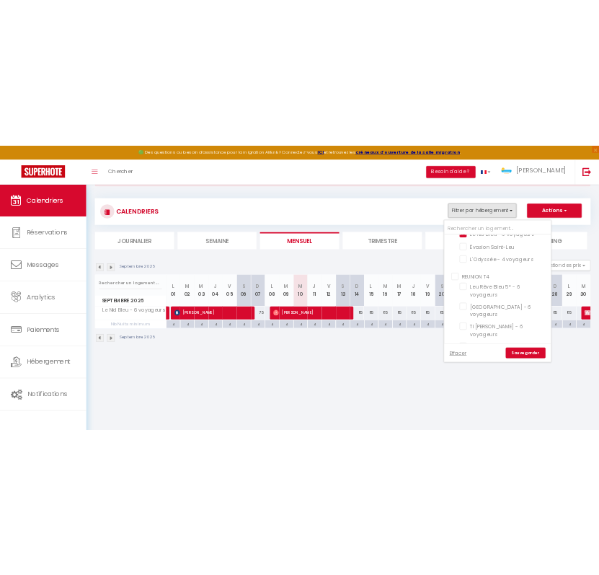
scroll to position [79, 0]
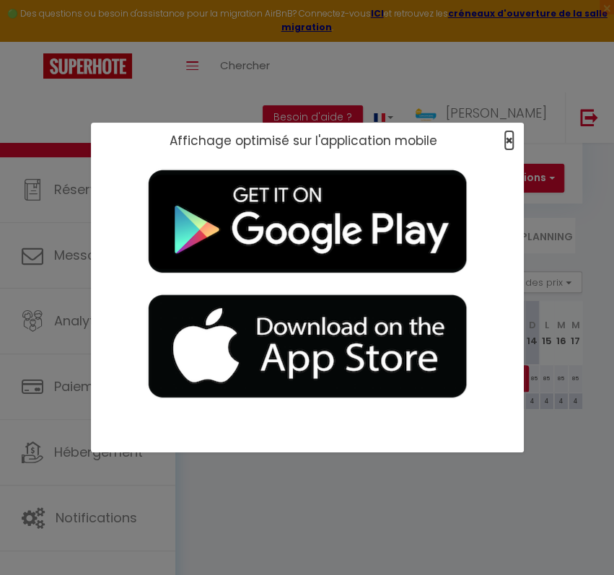
click at [510, 143] on span "×" at bounding box center [509, 140] width 8 height 18
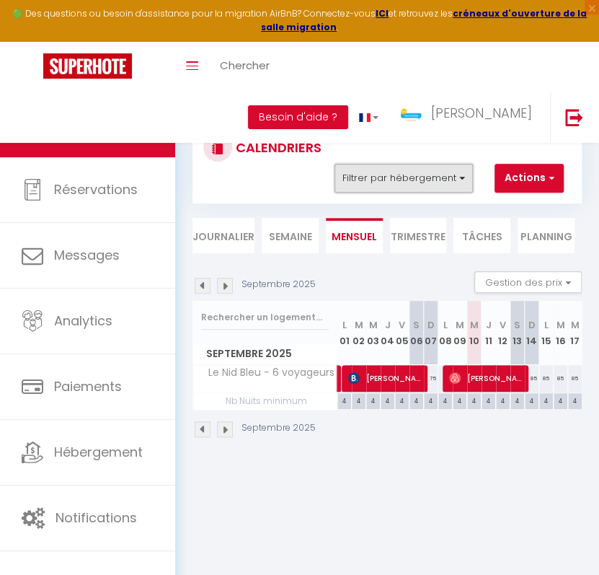
click at [431, 178] on button "Filtrer par hébergement" at bounding box center [404, 178] width 138 height 29
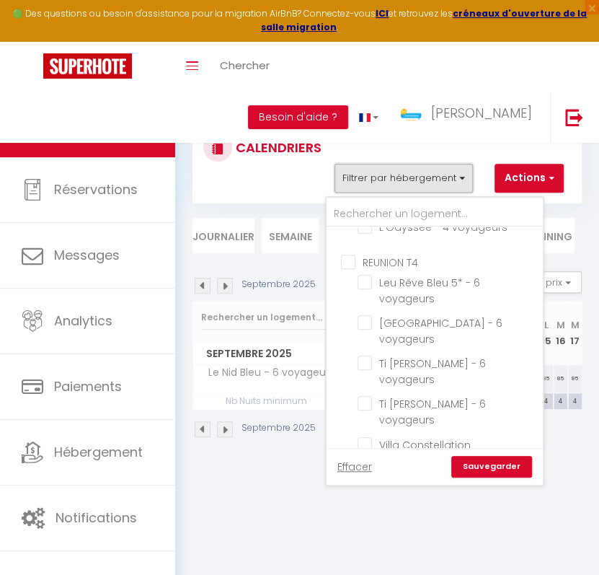
scroll to position [813, 0]
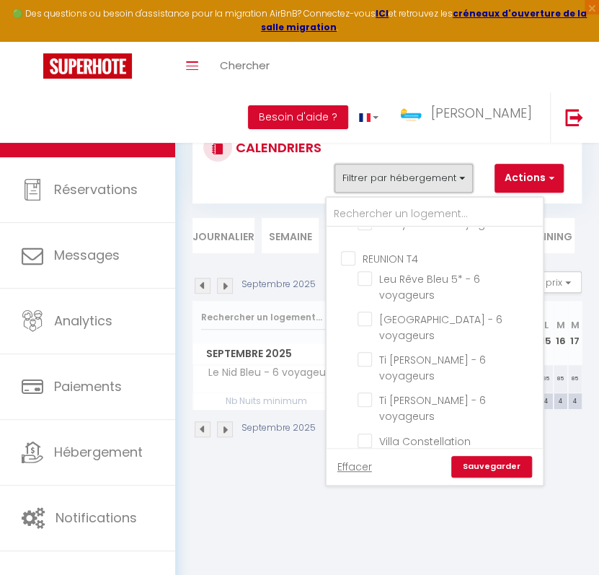
checkbox input "false"
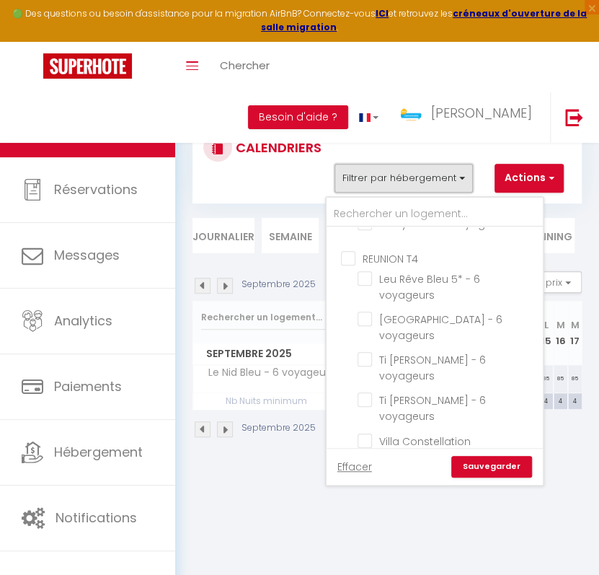
checkbox input "false"
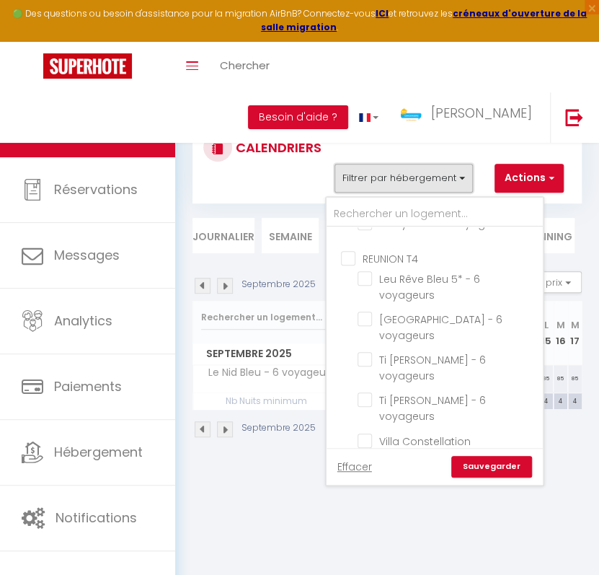
checkbox input "false"
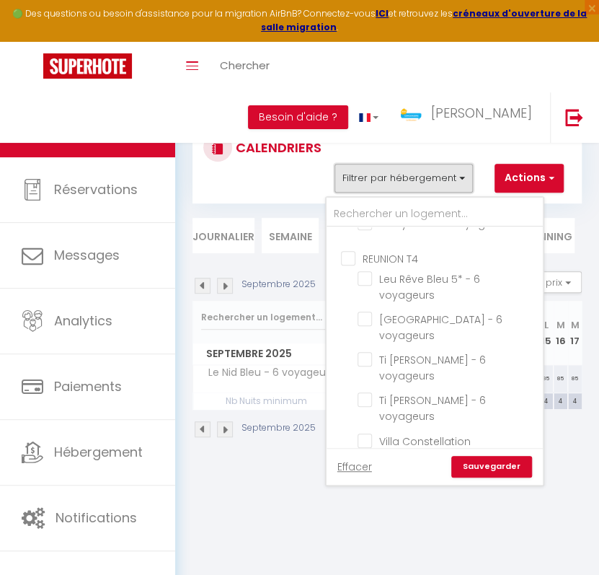
checkbox input "false"
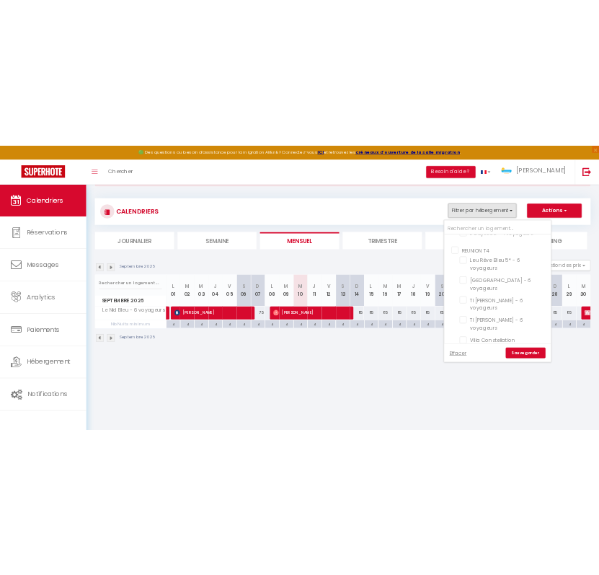
scroll to position [79, 0]
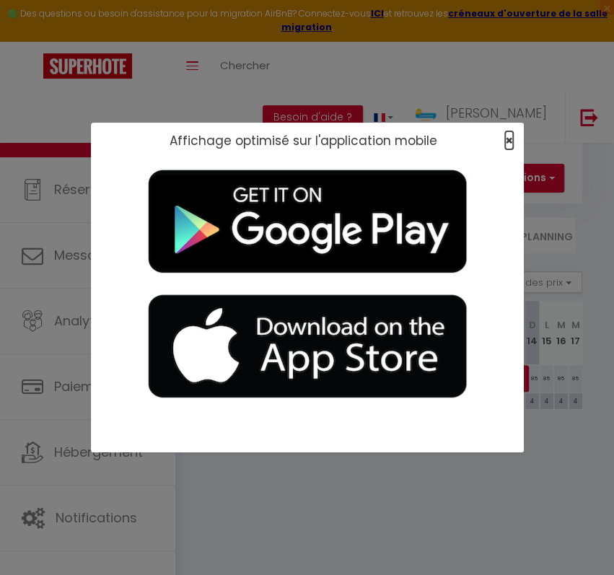
click at [505, 138] on span "×" at bounding box center [509, 140] width 8 height 18
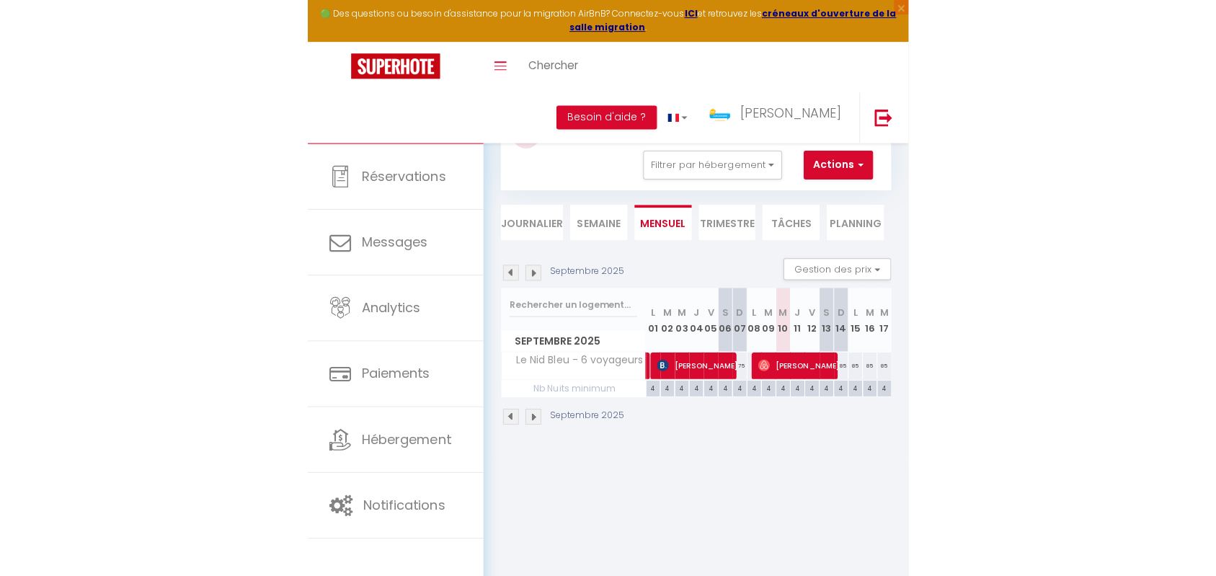
scroll to position [65, 0]
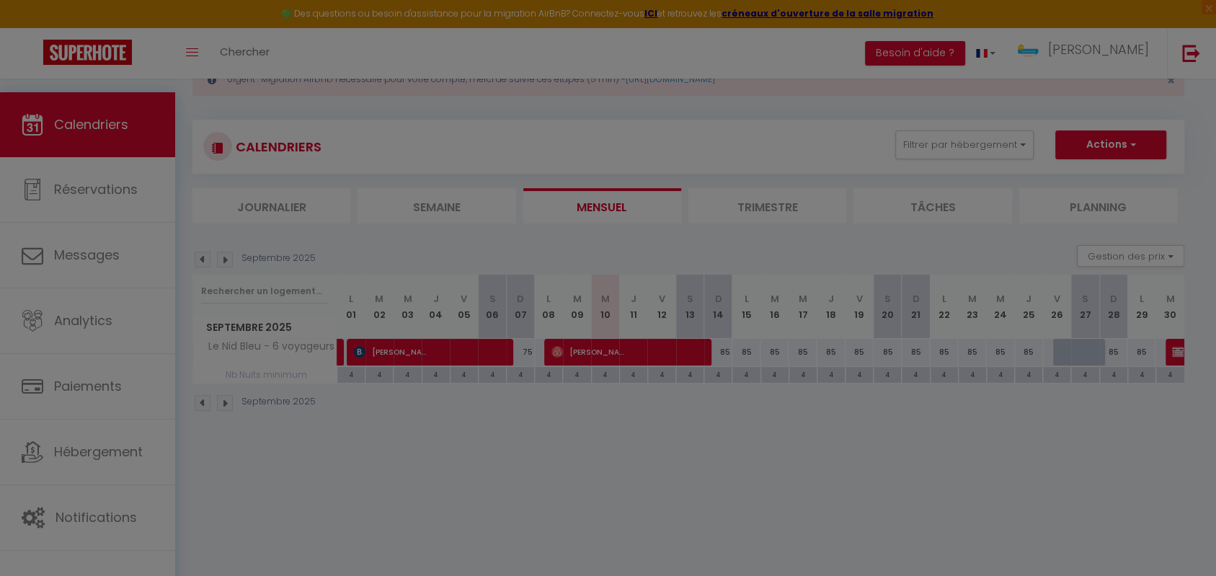
checkbox input "false"
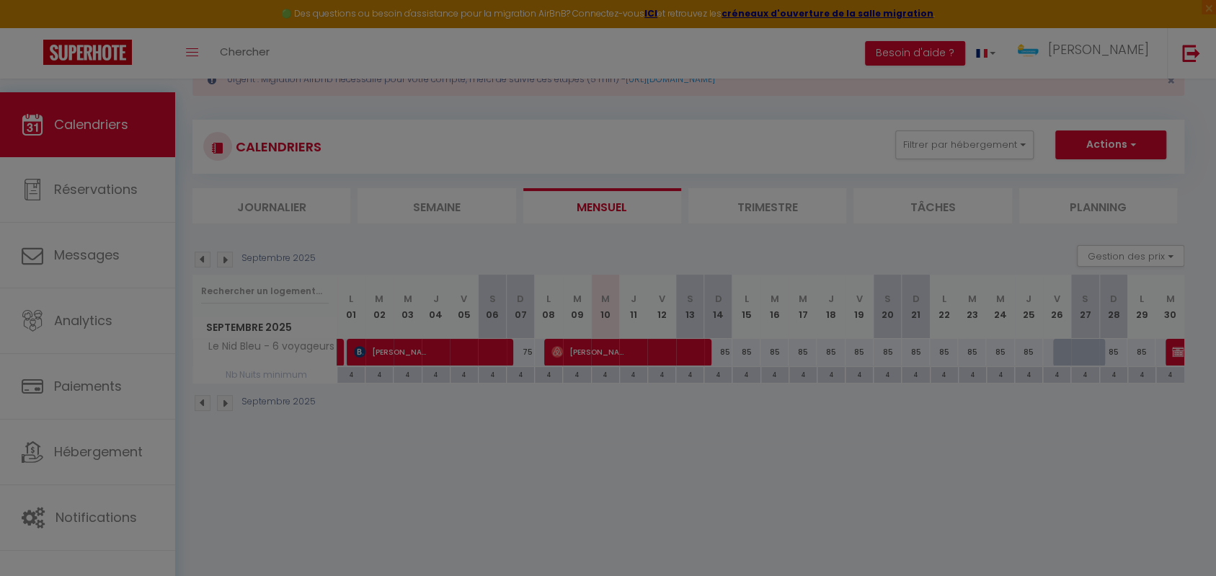
checkbox input "false"
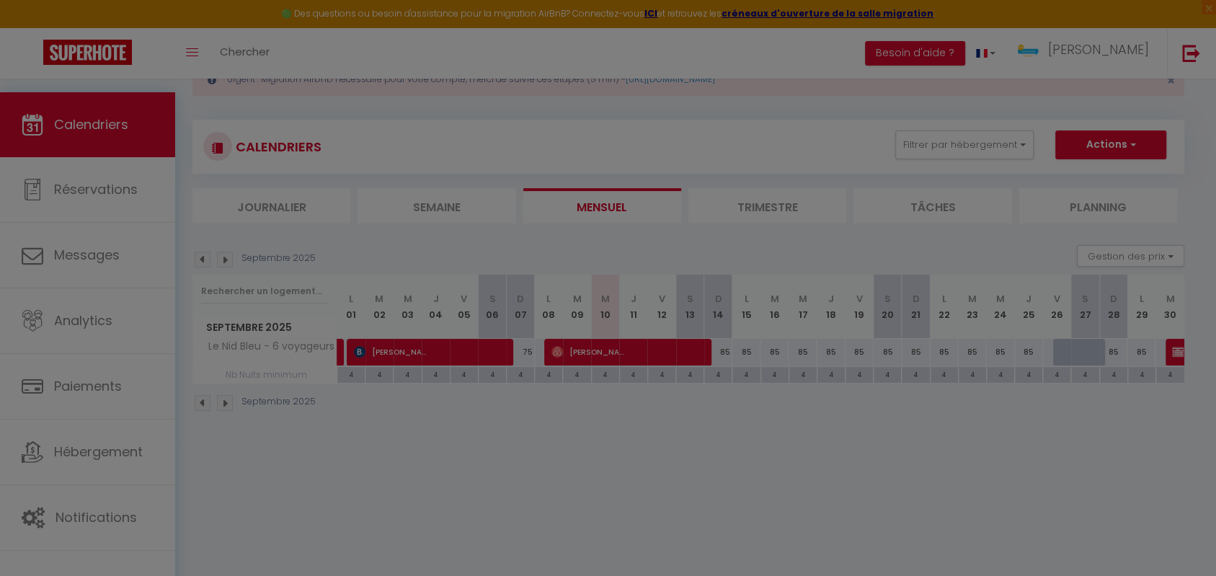
checkbox input "false"
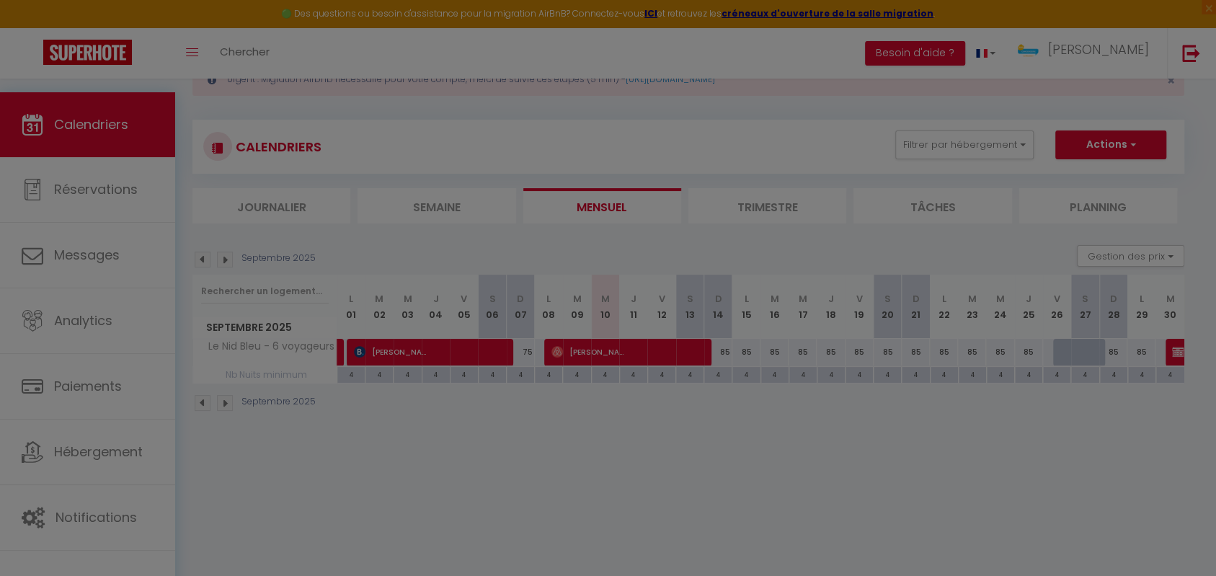
checkbox input "false"
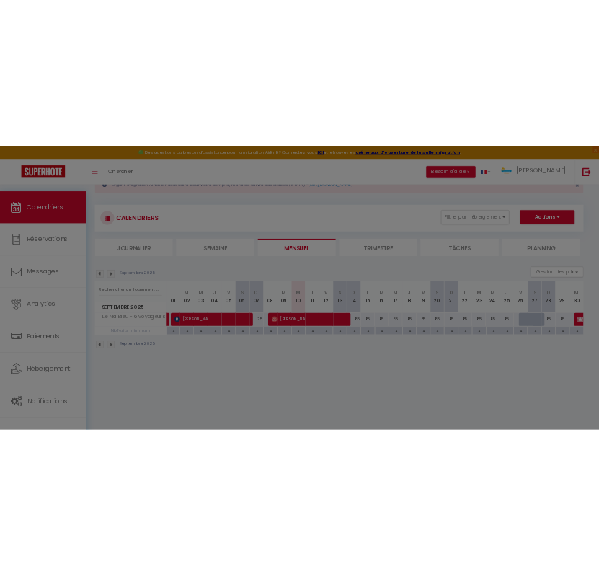
scroll to position [79, 0]
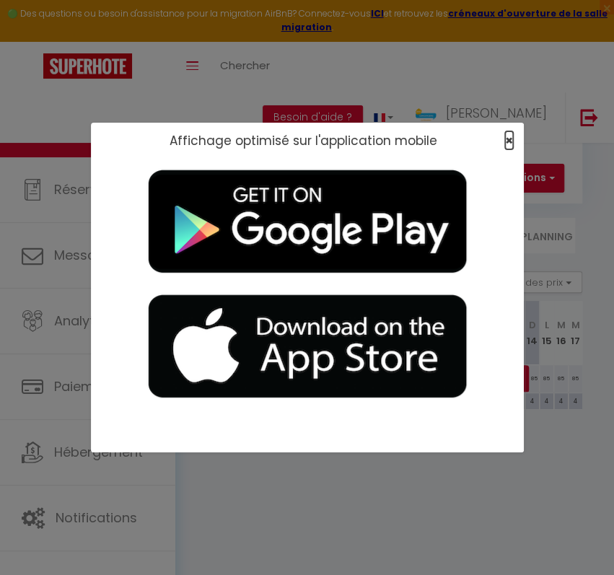
click at [508, 138] on span "×" at bounding box center [509, 140] width 8 height 18
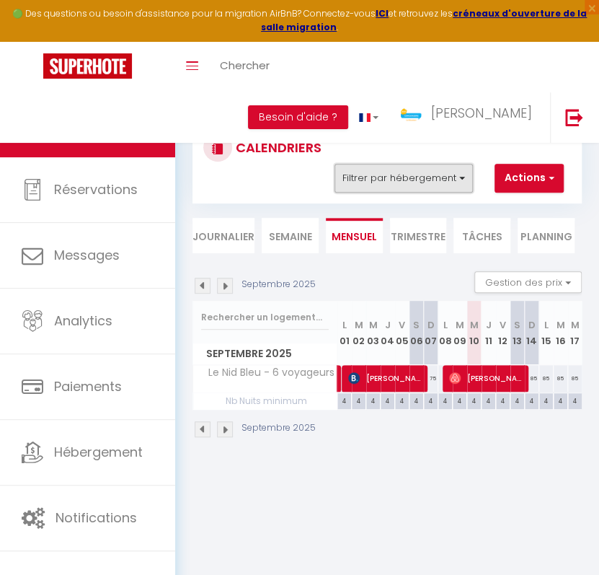
click at [456, 175] on button "Filtrer par hébergement" at bounding box center [404, 178] width 138 height 29
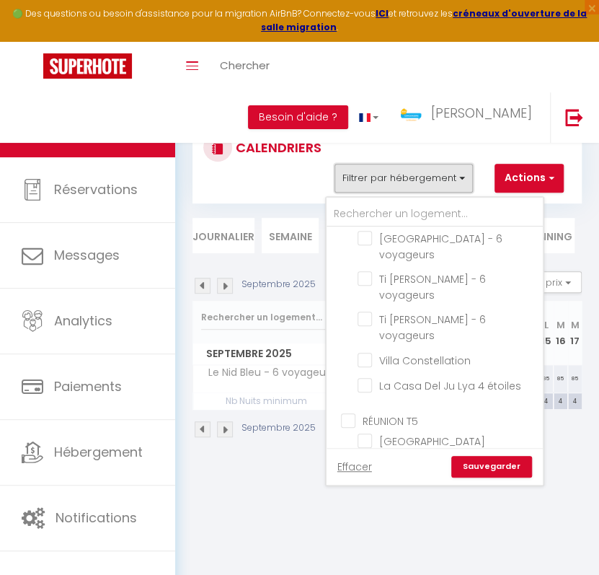
scroll to position [901, 0]
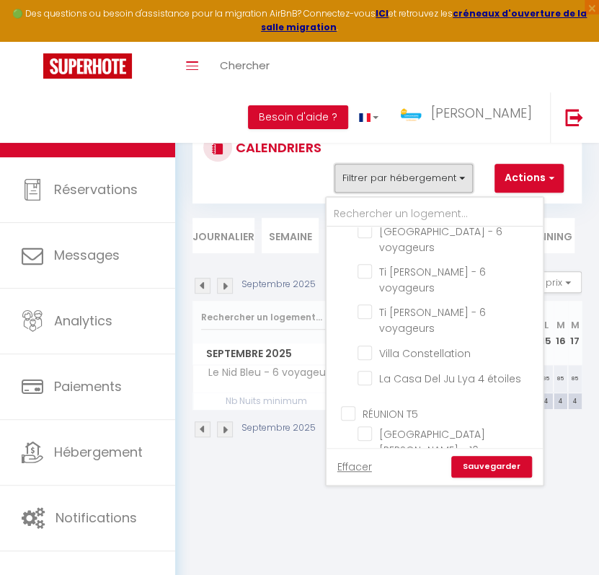
checkbox input "false"
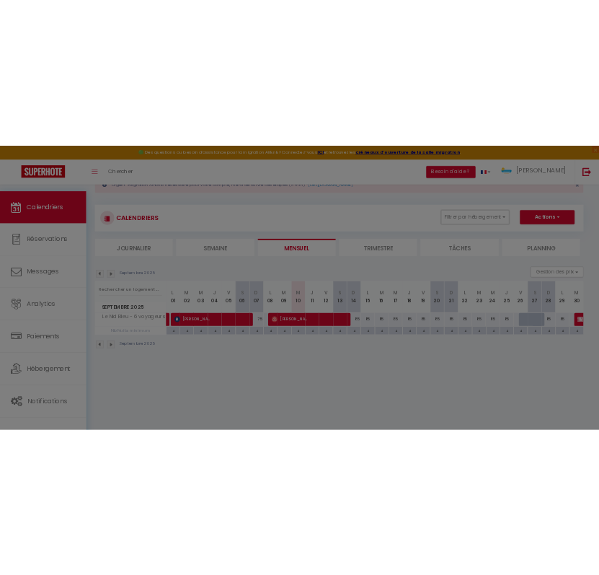
scroll to position [79, 0]
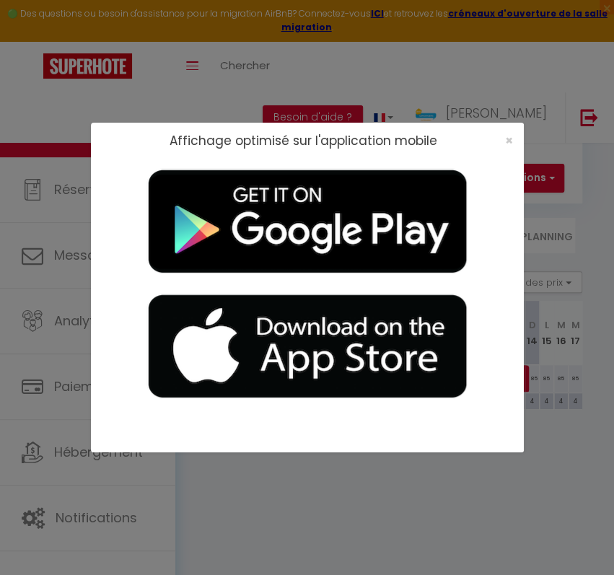
click at [513, 141] on div "×" at bounding box center [504, 140] width 36 height 14
click at [510, 143] on span "×" at bounding box center [509, 140] width 8 height 18
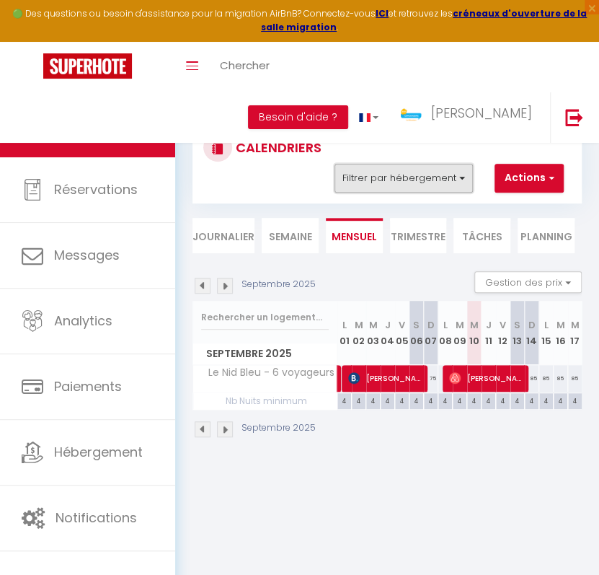
click at [444, 185] on button "Filtrer par hébergement" at bounding box center [404, 178] width 138 height 29
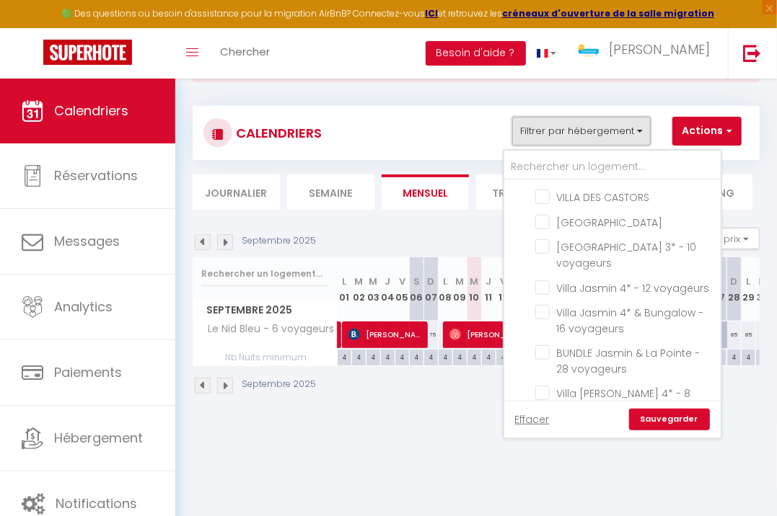
scroll to position [1145, 0]
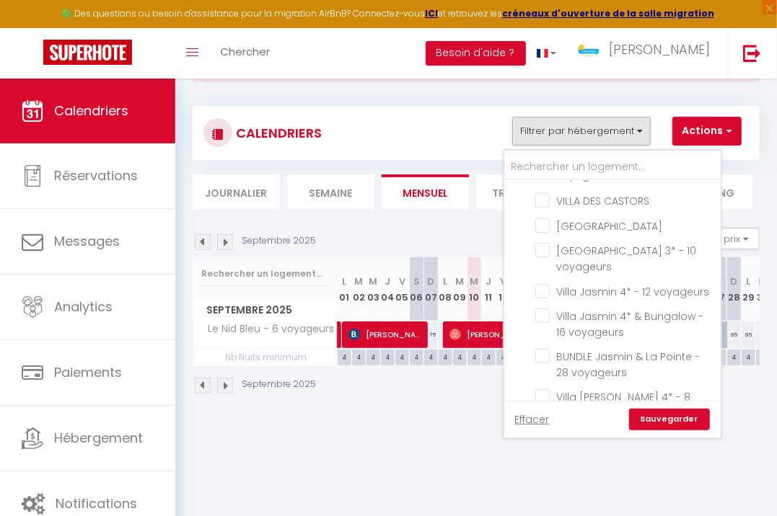
click at [325, 426] on div "Urgent : Migration Airbnb nécessaire pour votre compte, merci de suivre ces éta…" at bounding box center [475, 220] width 601 height 412
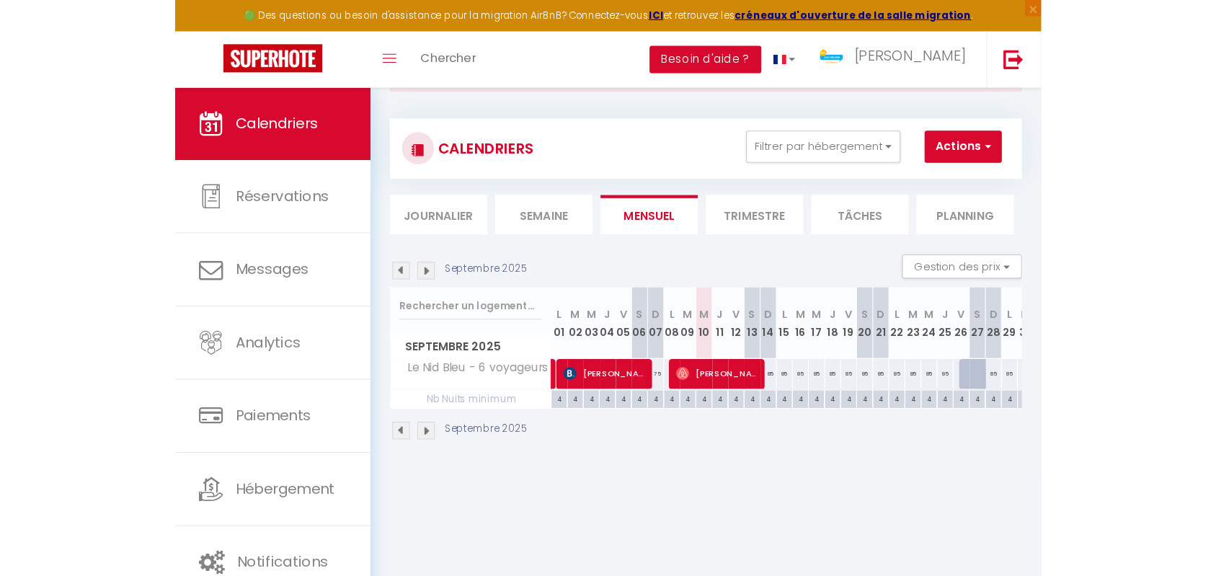
scroll to position [79, 0]
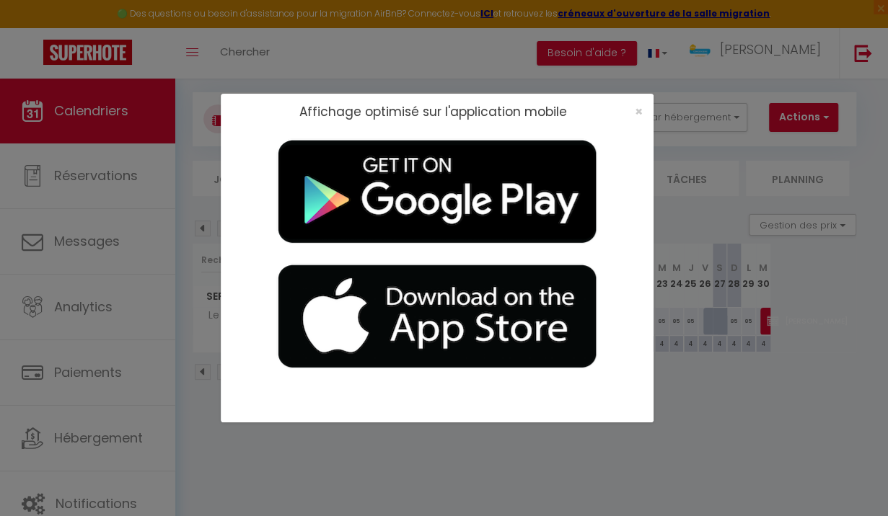
click at [643, 113] on div "×" at bounding box center [634, 112] width 36 height 14
click at [632, 114] on div "×" at bounding box center [634, 112] width 36 height 14
click at [635, 110] on span "×" at bounding box center [638, 111] width 8 height 18
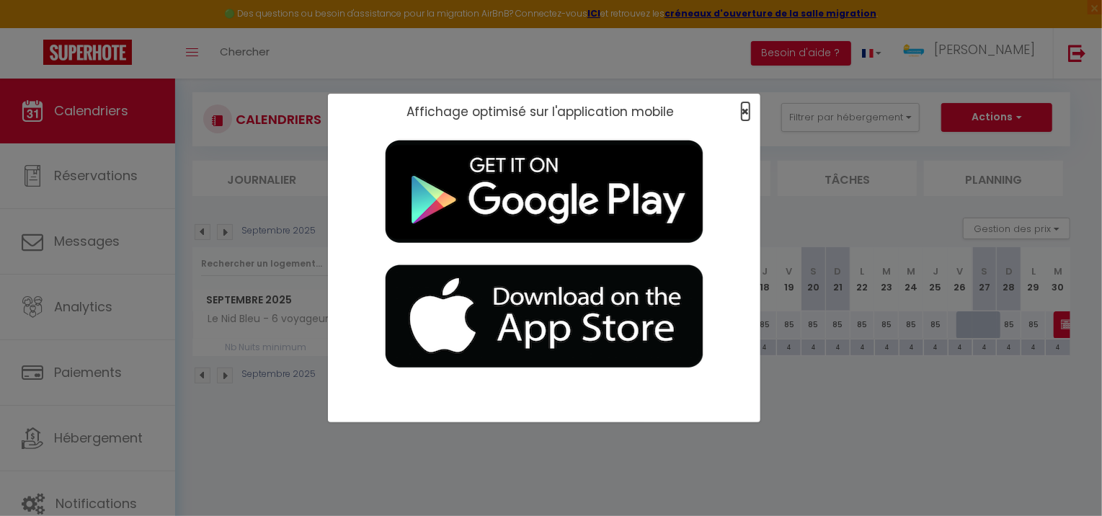
click at [748, 107] on span "×" at bounding box center [746, 111] width 8 height 18
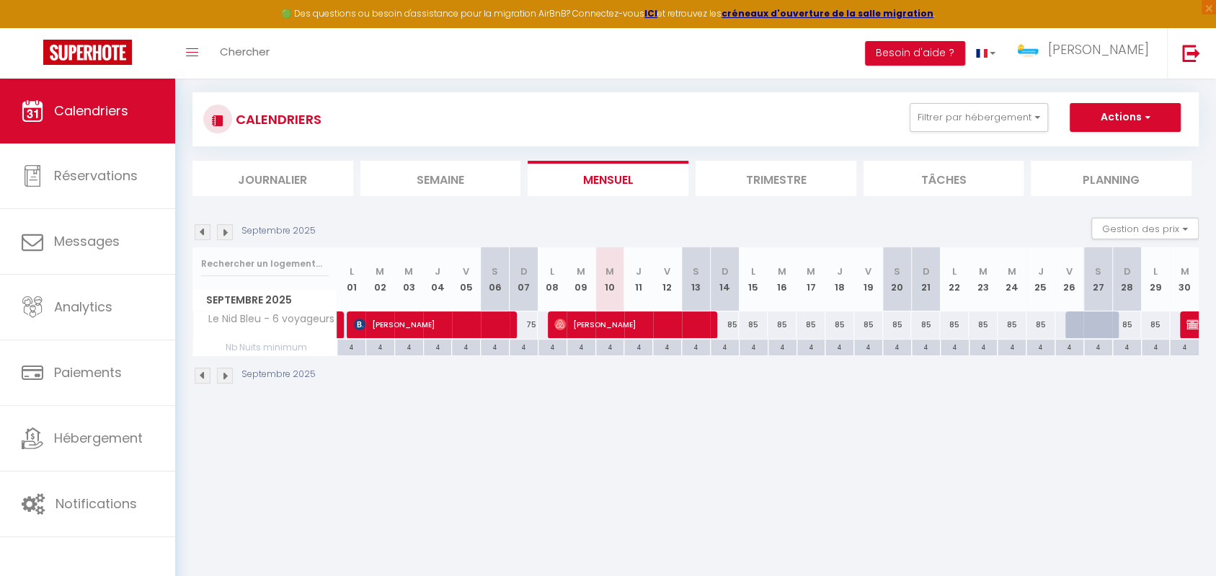
click at [1139, 213] on section "Septembre 2025 Gestion des prix Nb Nuits minimum Règles Disponibilité Septembre…" at bounding box center [696, 300] width 1007 height 195
click at [1135, 224] on button "Gestion des prix" at bounding box center [1145, 229] width 107 height 22
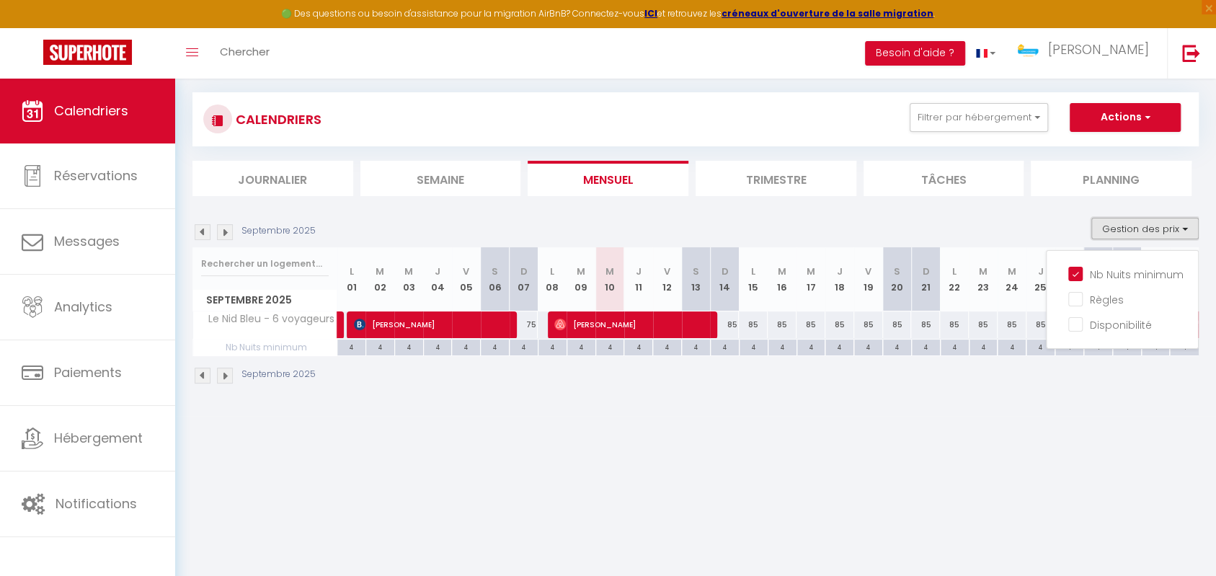
click at [1135, 224] on button "Gestion des prix" at bounding box center [1145, 229] width 107 height 22
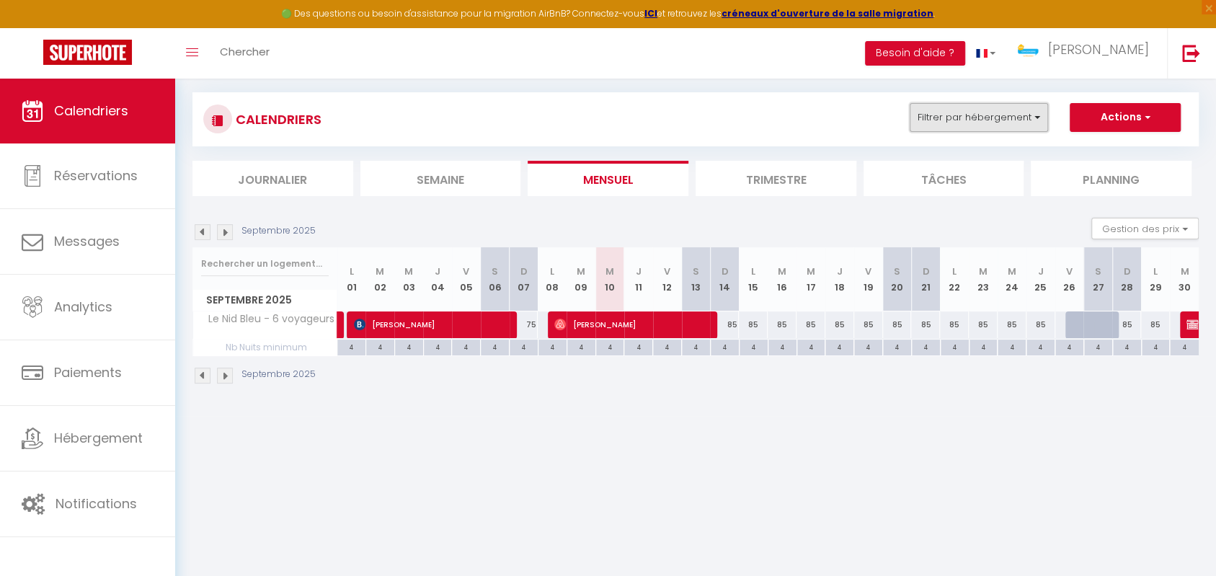
click at [1032, 123] on button "Filtrer par hébergement" at bounding box center [979, 117] width 138 height 29
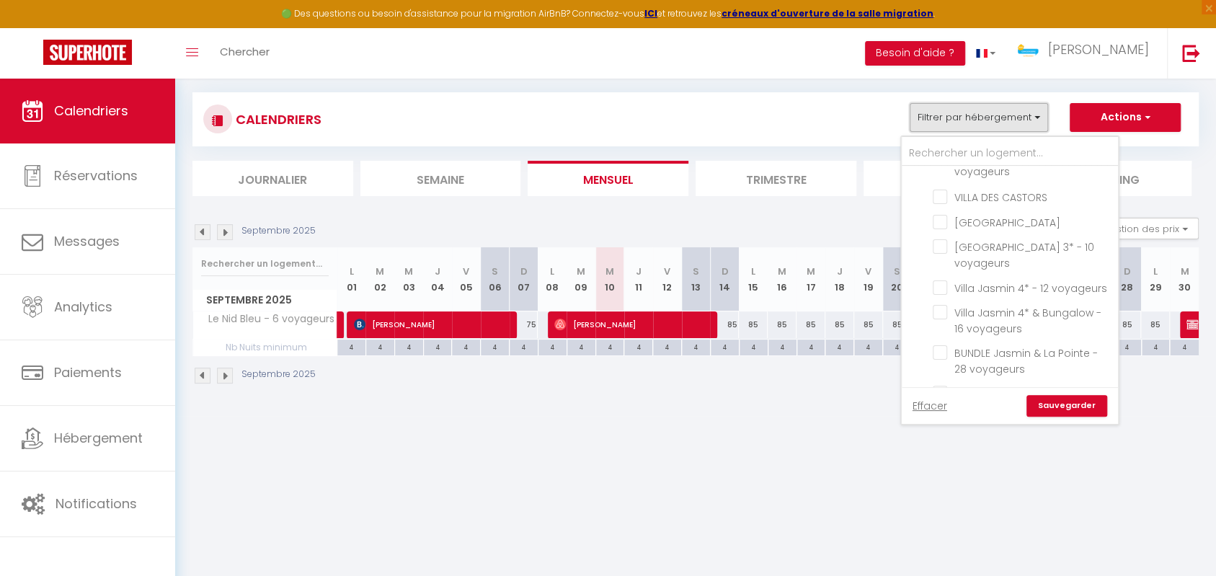
scroll to position [1156, 0]
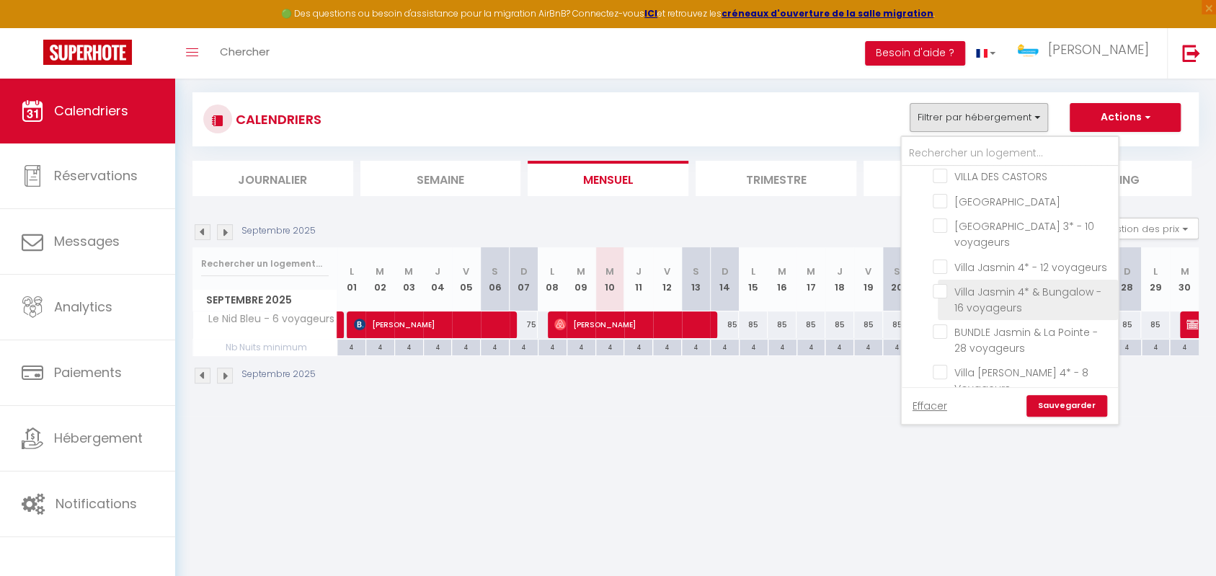
click at [941, 284] on input "Villa Jasmin 4* & Bungalow - 16 voyageurs" at bounding box center [1023, 291] width 180 height 14
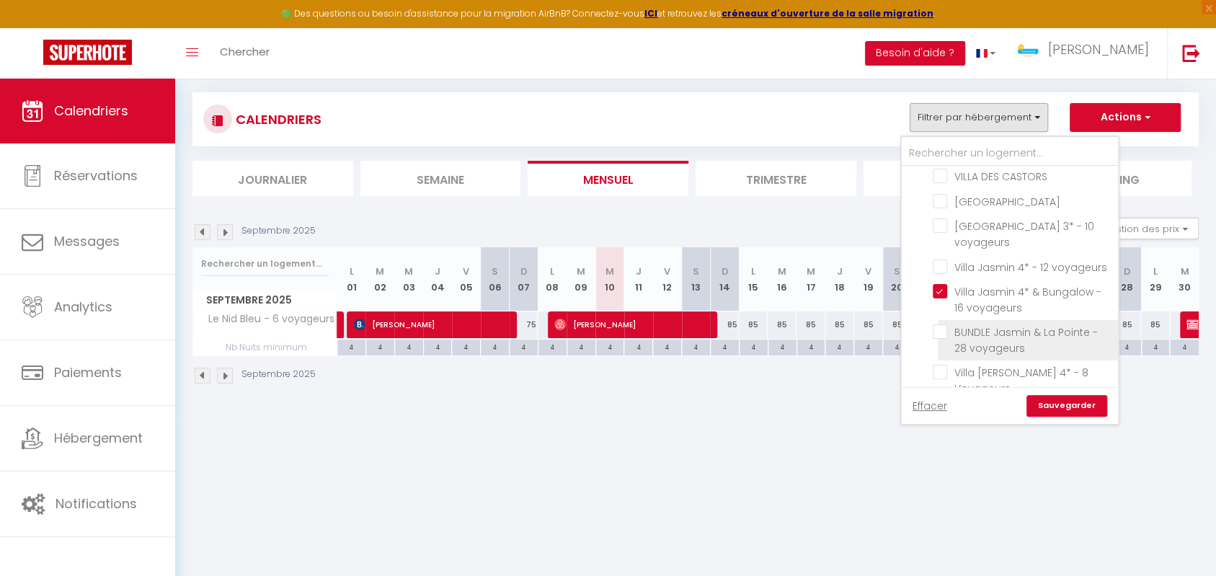
click at [940, 324] on input "BUNDLE Jasmin & La Pointe - 28 voyageurs" at bounding box center [1023, 331] width 180 height 14
click at [943, 365] on input "Villa [PERSON_NAME] 4* - 8 Voyageurs" at bounding box center [1023, 372] width 180 height 14
click at [940, 324] on input "BUNDLE Jasmin & La Pointe - 28 voyageurs" at bounding box center [1023, 331] width 180 height 14
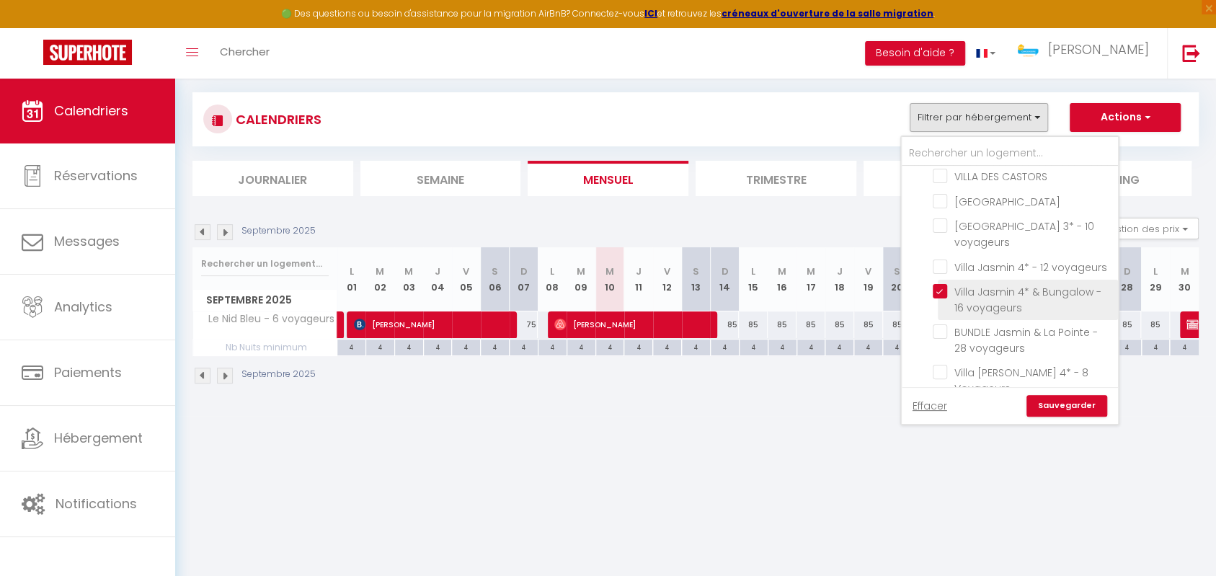
click at [944, 284] on input "Villa Jasmin 4* & Bungalow - 16 voyageurs" at bounding box center [1023, 291] width 180 height 14
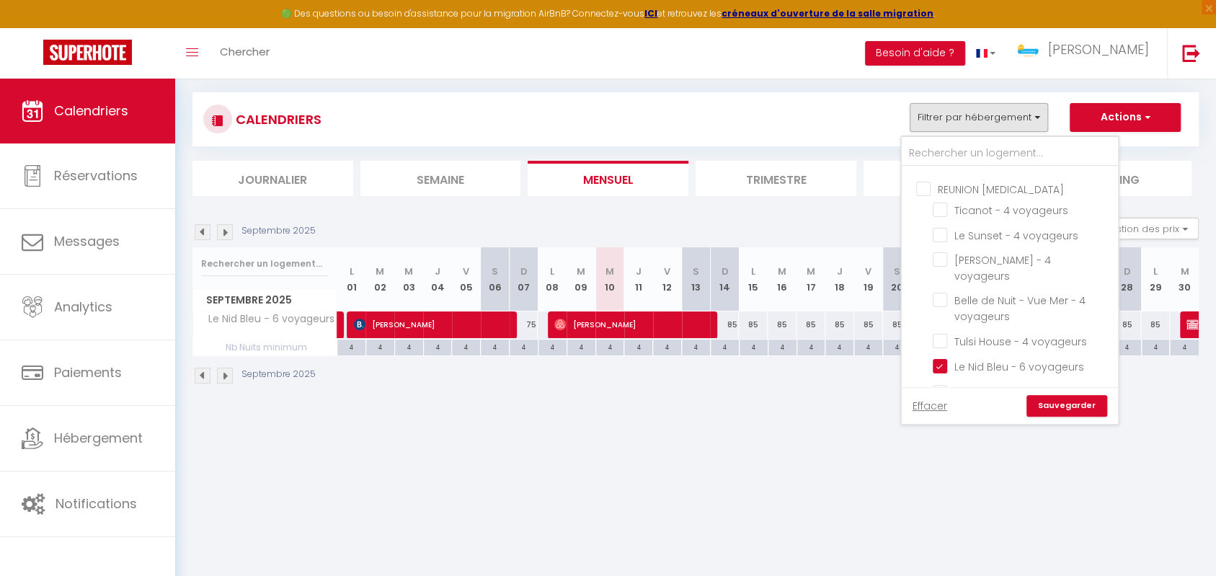
scroll to position [0, 0]
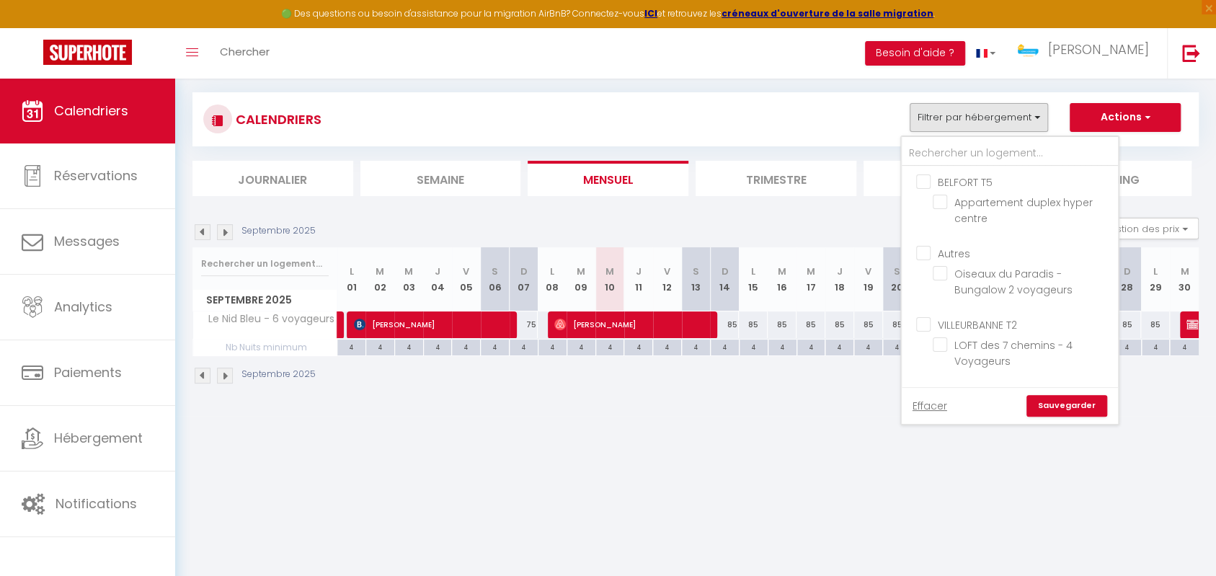
click at [566, 426] on body "🟢 Des questions ou besoin d'assistance pour la migration AirBnB? Connectez-vous…" at bounding box center [608, 288] width 1216 height 576
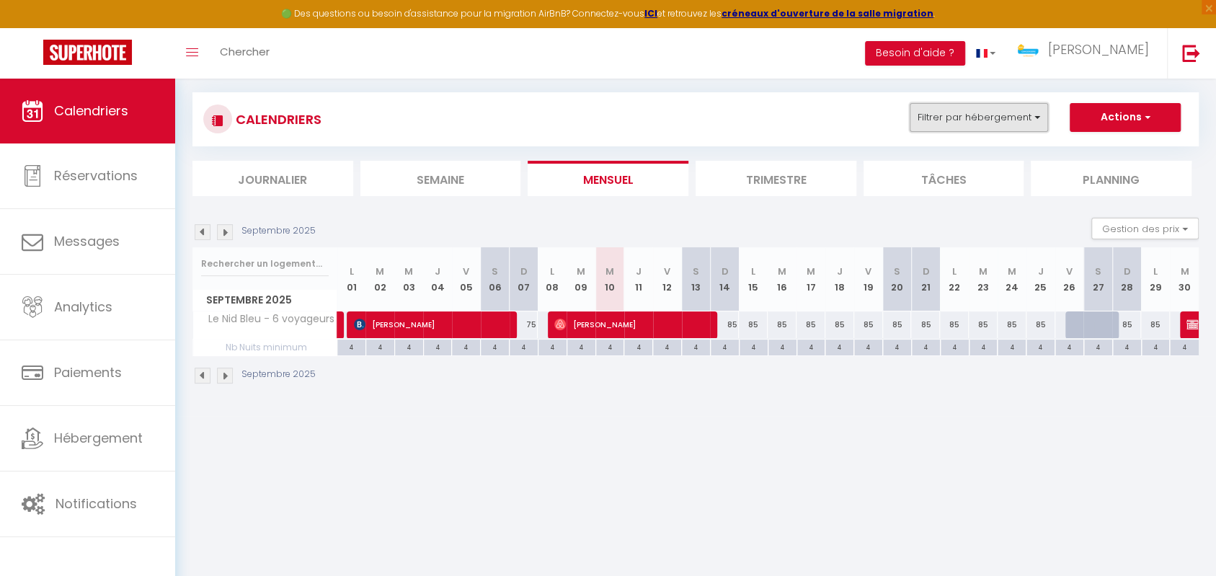
click at [986, 120] on button "Filtrer par hébergement" at bounding box center [979, 117] width 138 height 29
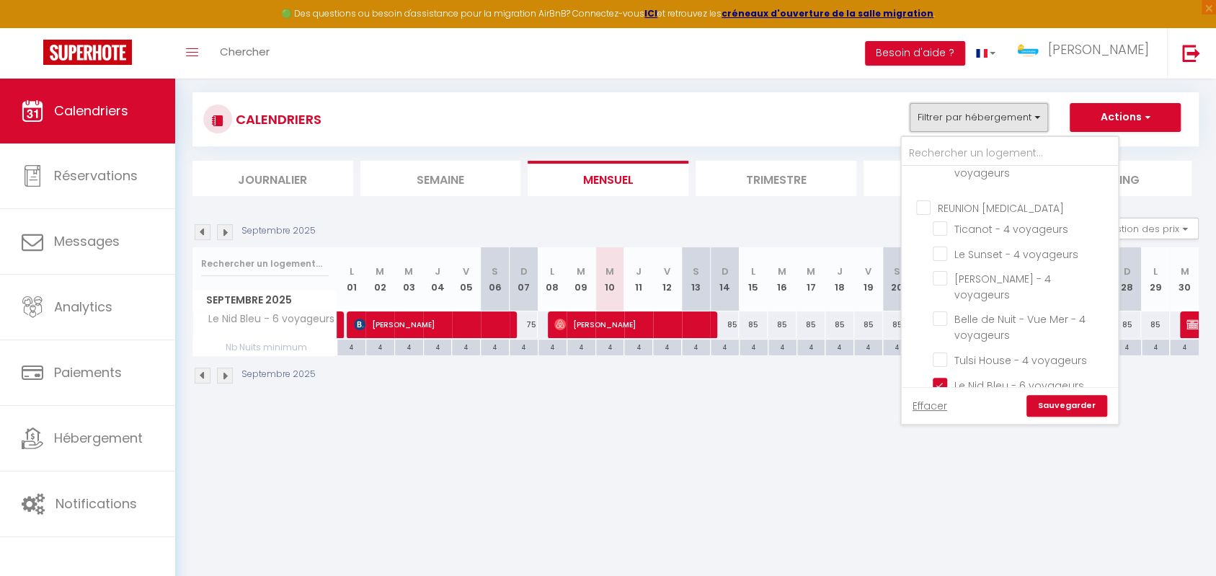
scroll to position [560, 0]
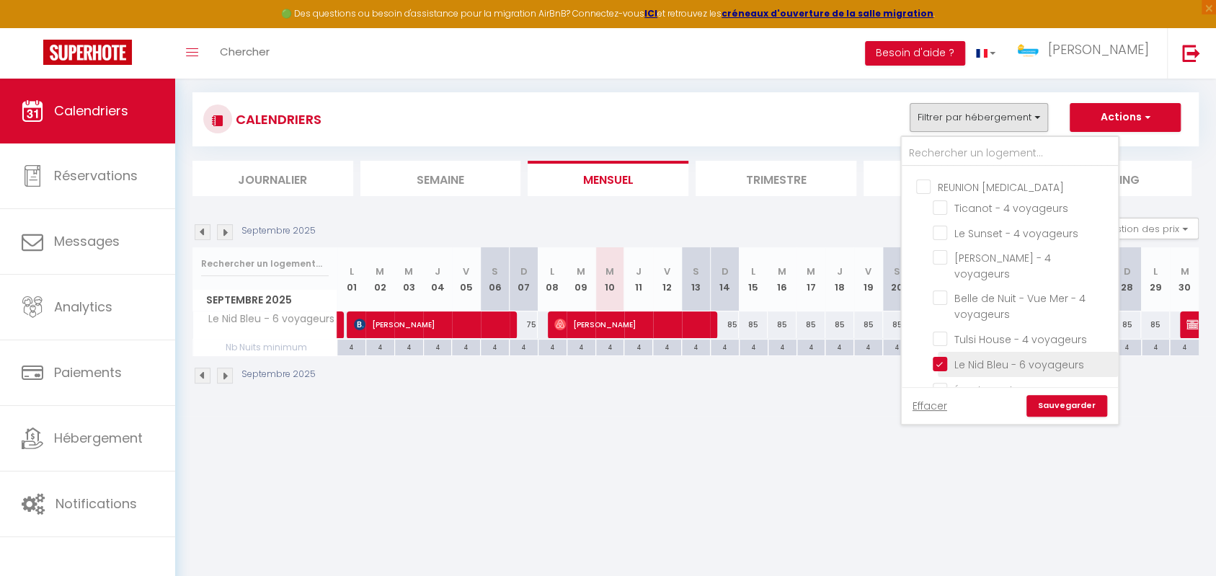
click at [942, 356] on input "Le Nid Bleu - 6 voyageurs" at bounding box center [1023, 363] width 180 height 14
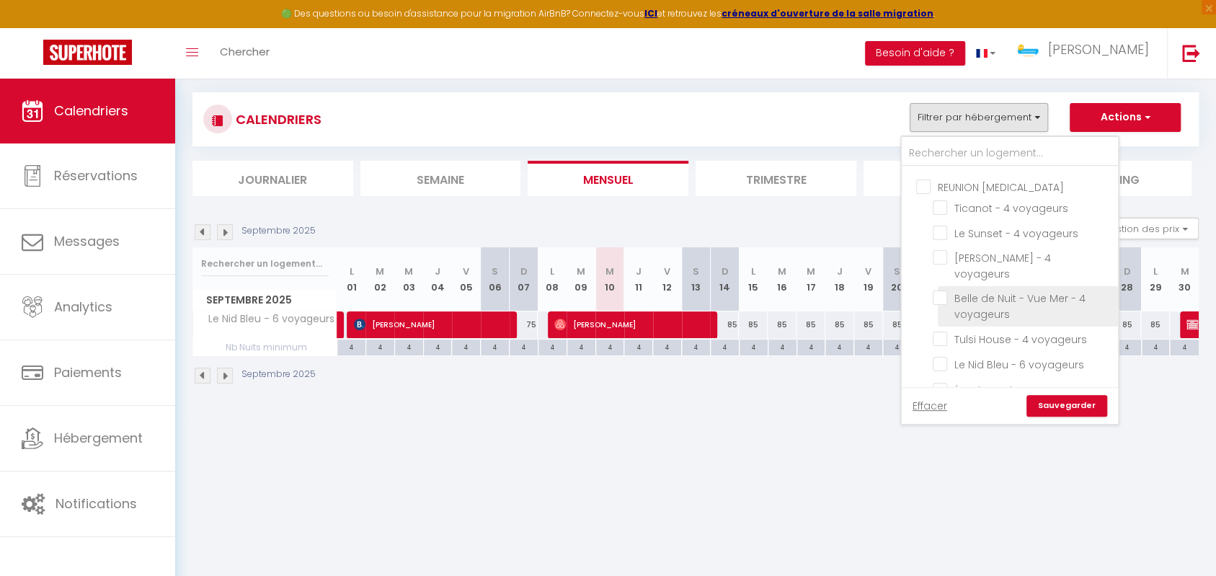
click at [949, 291] on input "Belle de Nuit - Vue Mer - 4 voyageurs" at bounding box center [1023, 298] width 180 height 14
click at [1053, 402] on link "Sauvegarder" at bounding box center [1067, 406] width 81 height 22
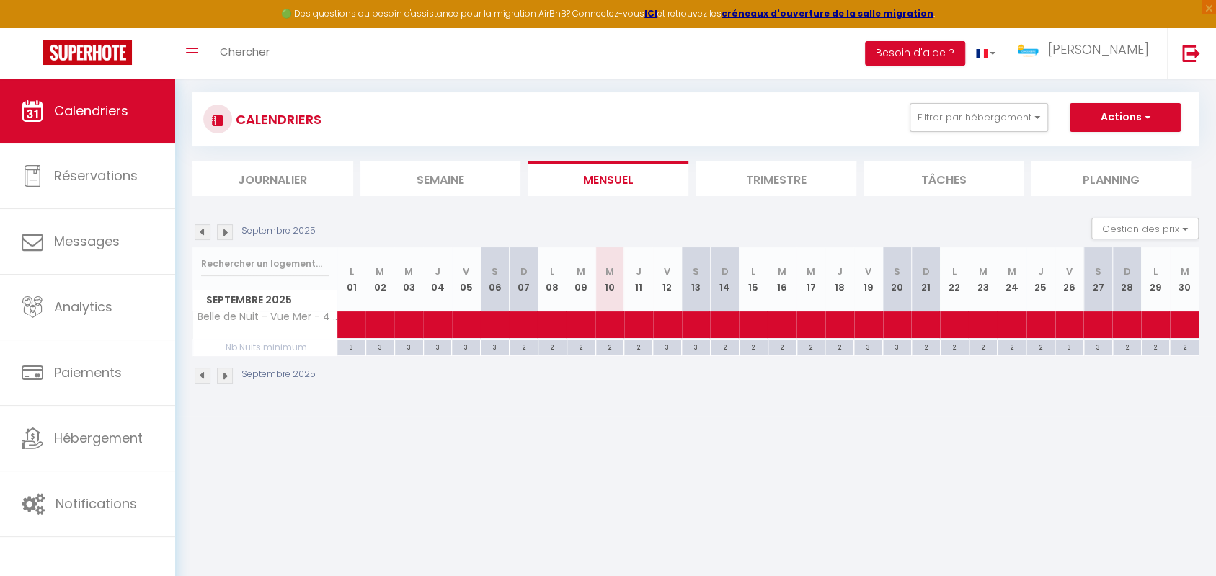
click at [207, 233] on img at bounding box center [203, 232] width 16 height 16
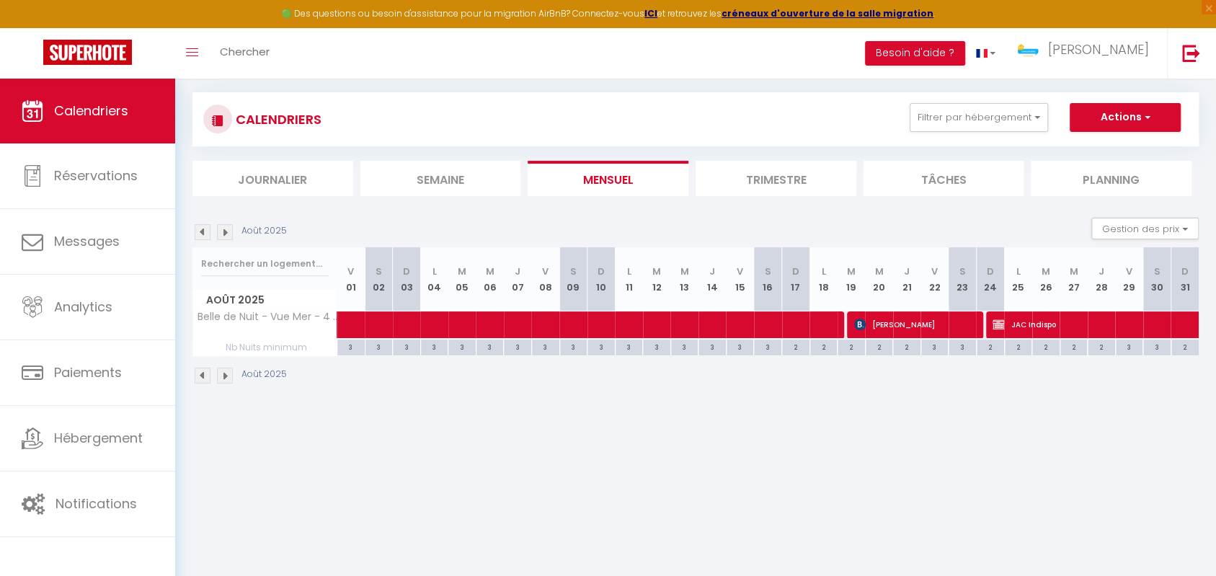
click at [201, 229] on img at bounding box center [203, 232] width 16 height 16
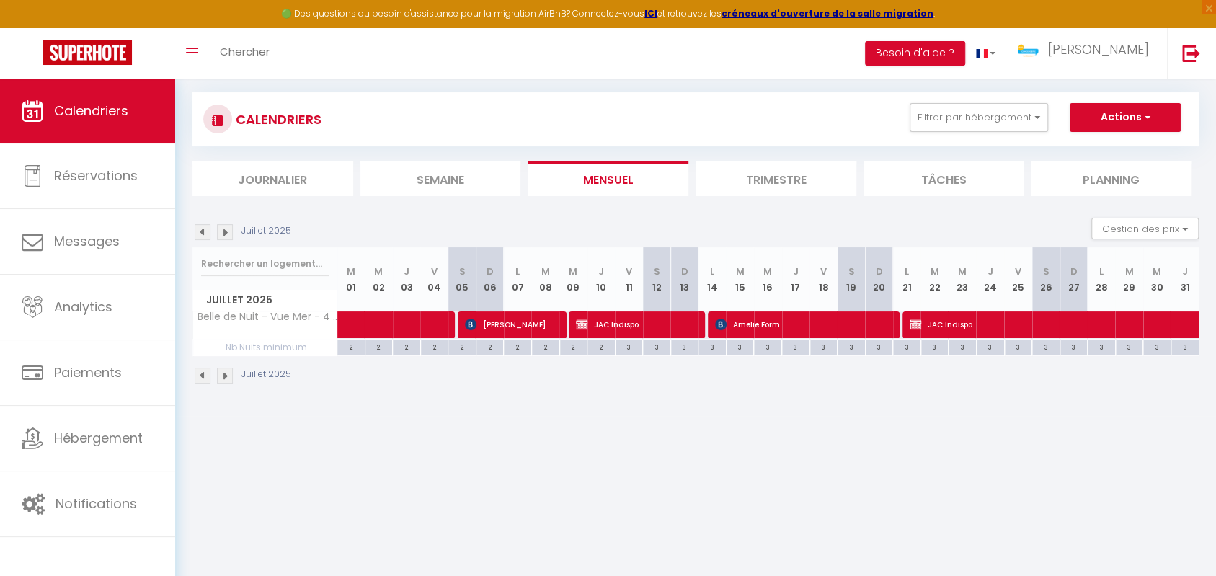
click at [226, 234] on img at bounding box center [225, 232] width 16 height 16
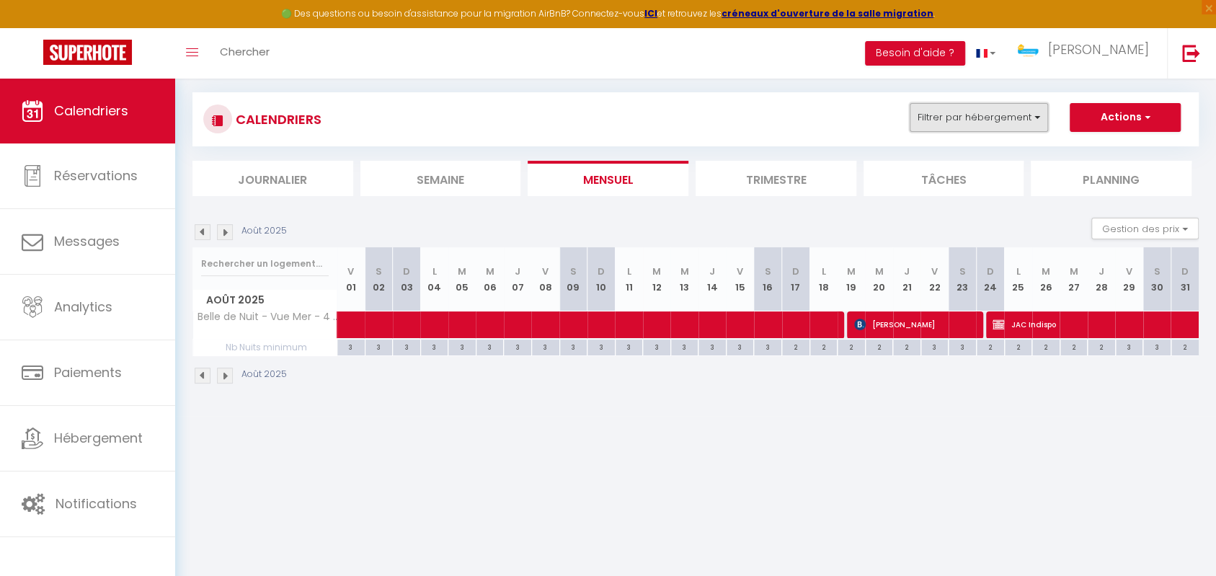
click at [1001, 120] on button "Filtrer par hébergement" at bounding box center [979, 117] width 138 height 29
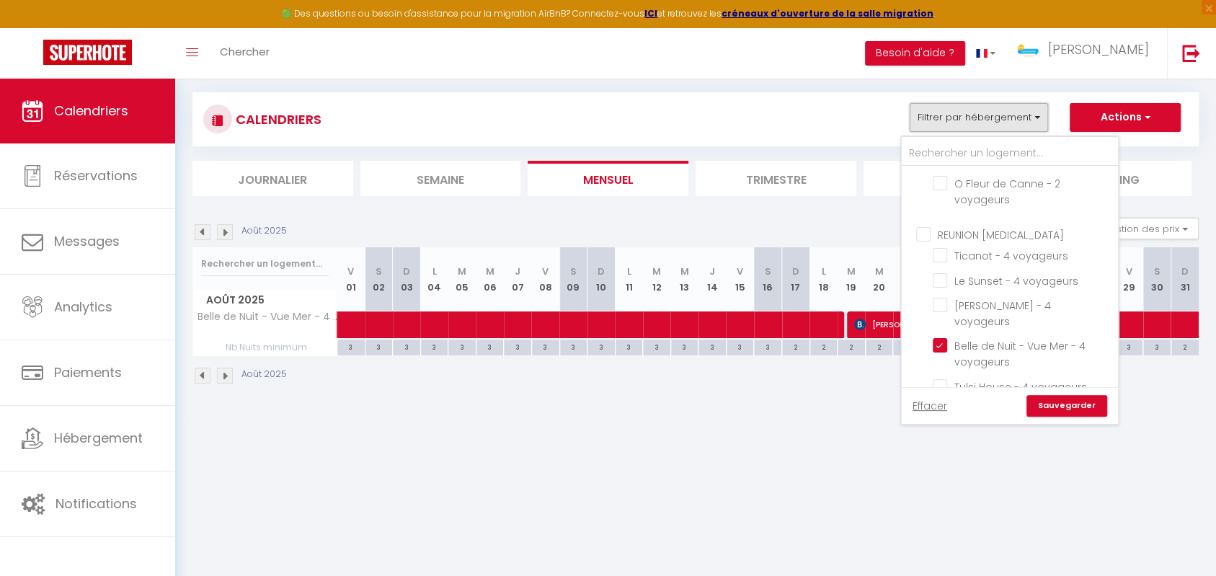
scroll to position [640, 0]
click at [943, 211] on input "Belle de Nuit - Vue Mer - 4 voyageurs" at bounding box center [1023, 218] width 180 height 14
click at [941, 185] on input "COSY AGLAË - 2 Voyageurs" at bounding box center [1023, 186] width 180 height 14
click at [1057, 407] on link "Sauvegarder" at bounding box center [1067, 406] width 81 height 22
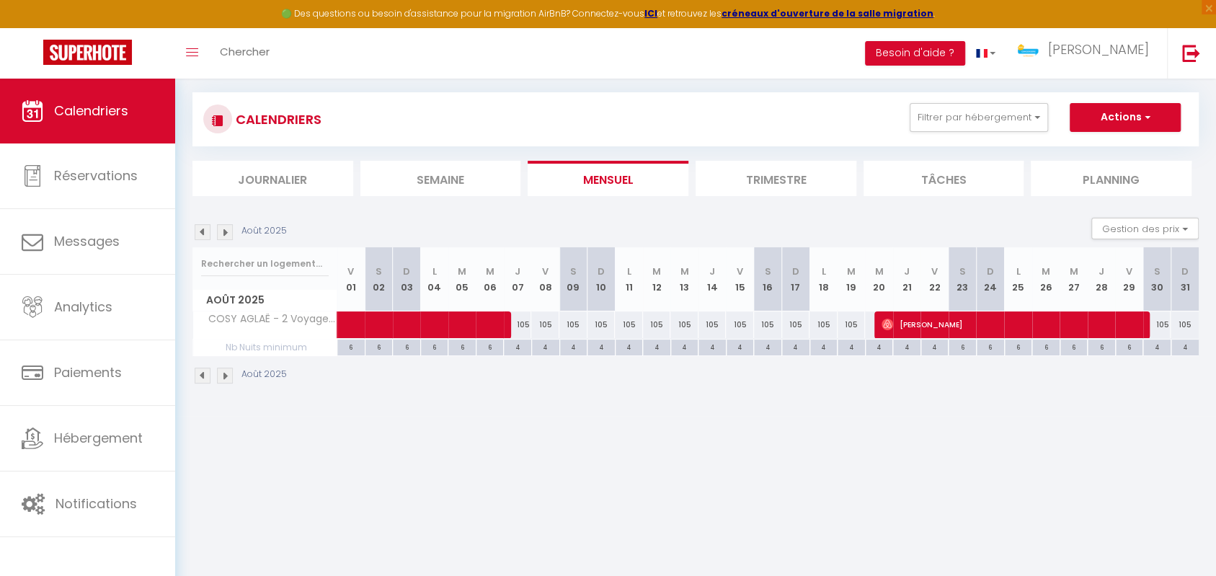
click at [205, 231] on img at bounding box center [203, 232] width 16 height 16
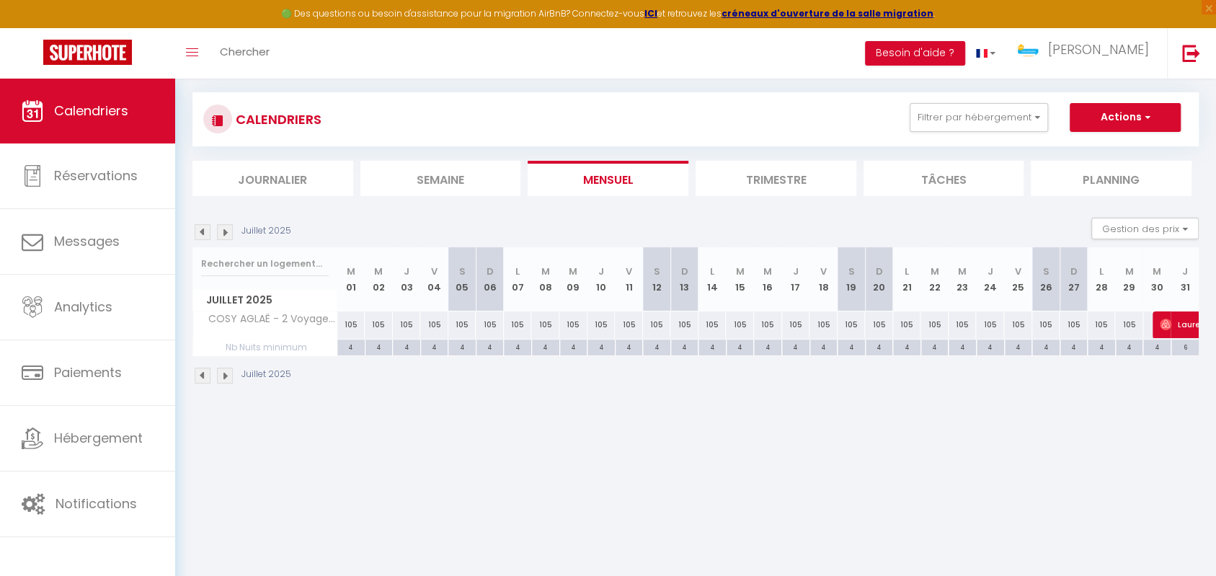
click at [226, 234] on img at bounding box center [225, 232] width 16 height 16
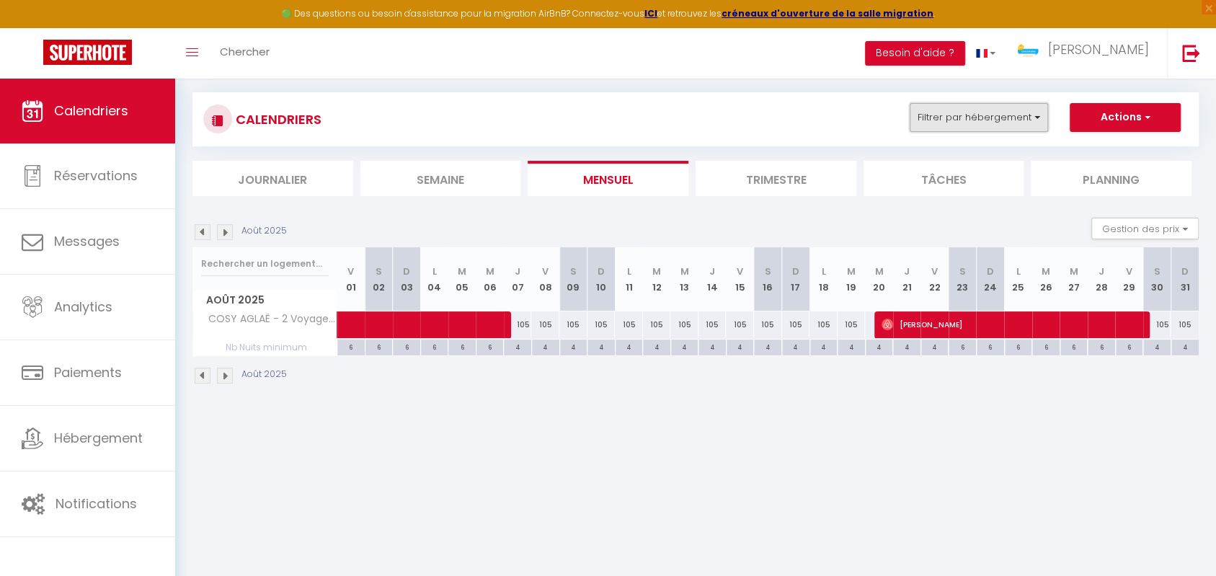
click at [1012, 127] on button "Filtrer par hébergement" at bounding box center [979, 117] width 138 height 29
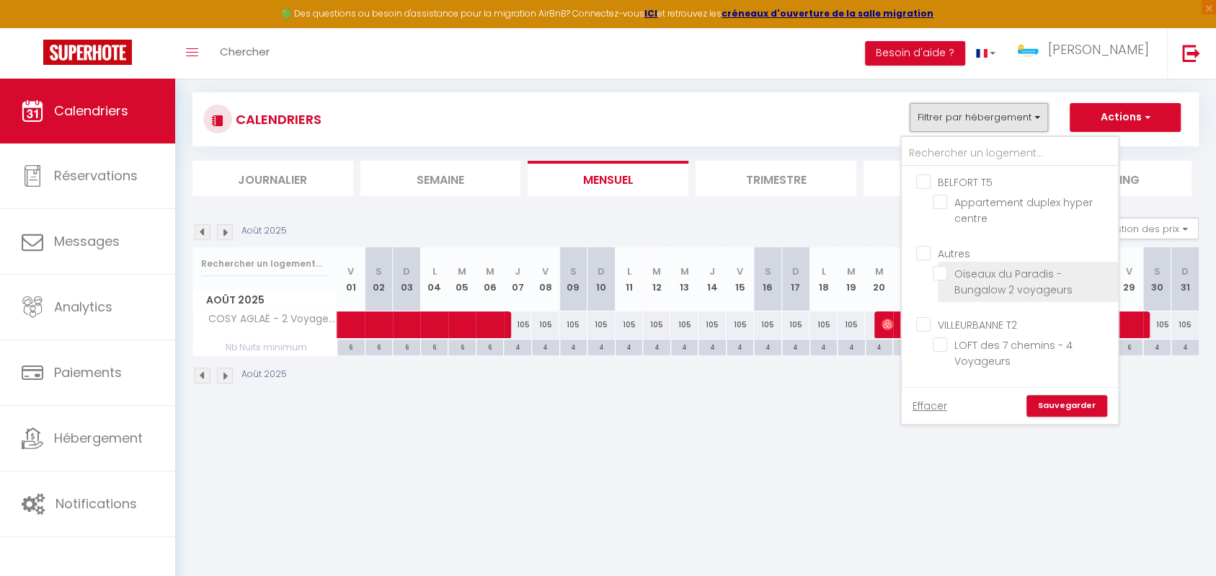
scroll to position [128, 0]
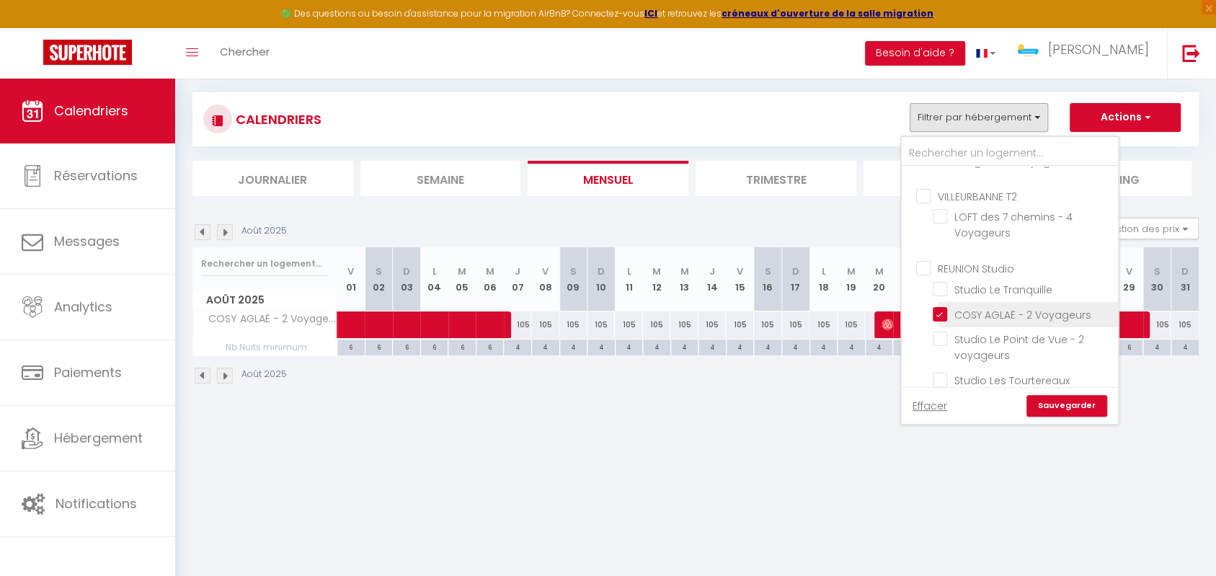
click at [942, 311] on input "COSY AGLAË - 2 Voyageurs" at bounding box center [1023, 313] width 180 height 14
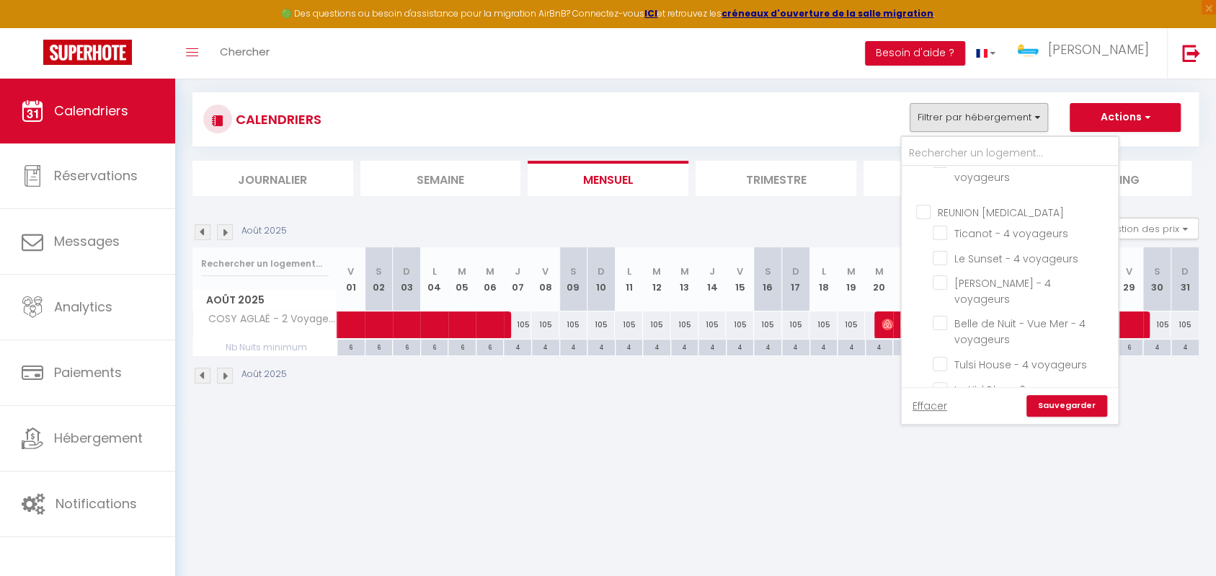
scroll to position [571, 0]
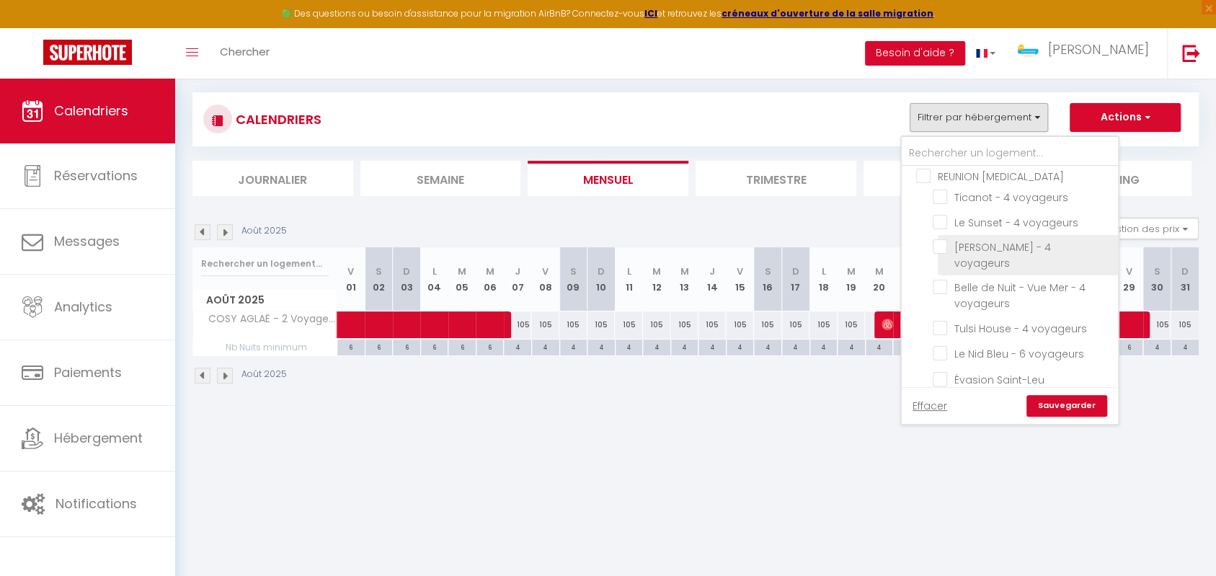
click at [942, 244] on input "[PERSON_NAME] - 4 voyageurs" at bounding box center [1023, 246] width 180 height 14
click at [1041, 404] on link "Sauvegarder" at bounding box center [1067, 406] width 81 height 22
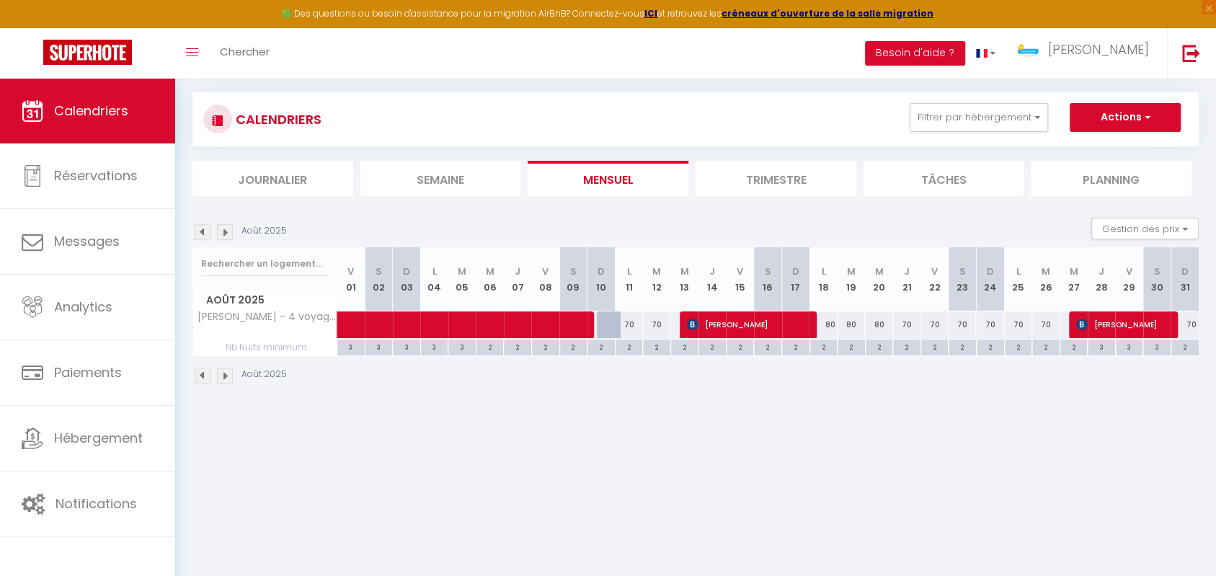
click at [202, 234] on img at bounding box center [203, 232] width 16 height 16
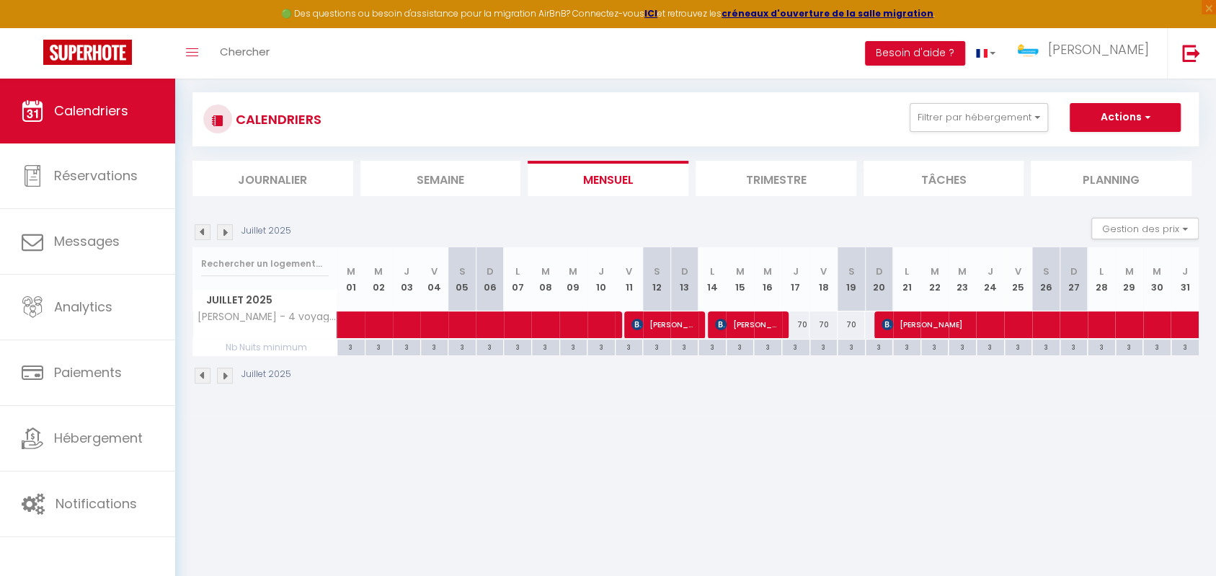
click at [224, 227] on img at bounding box center [225, 232] width 16 height 16
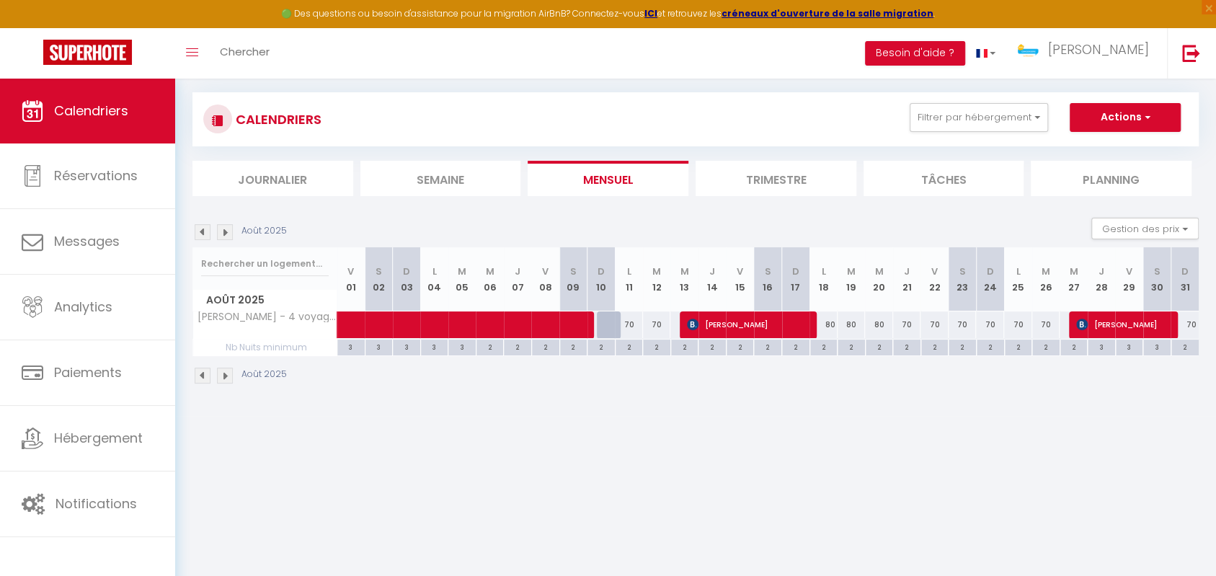
click at [218, 231] on img at bounding box center [225, 232] width 16 height 16
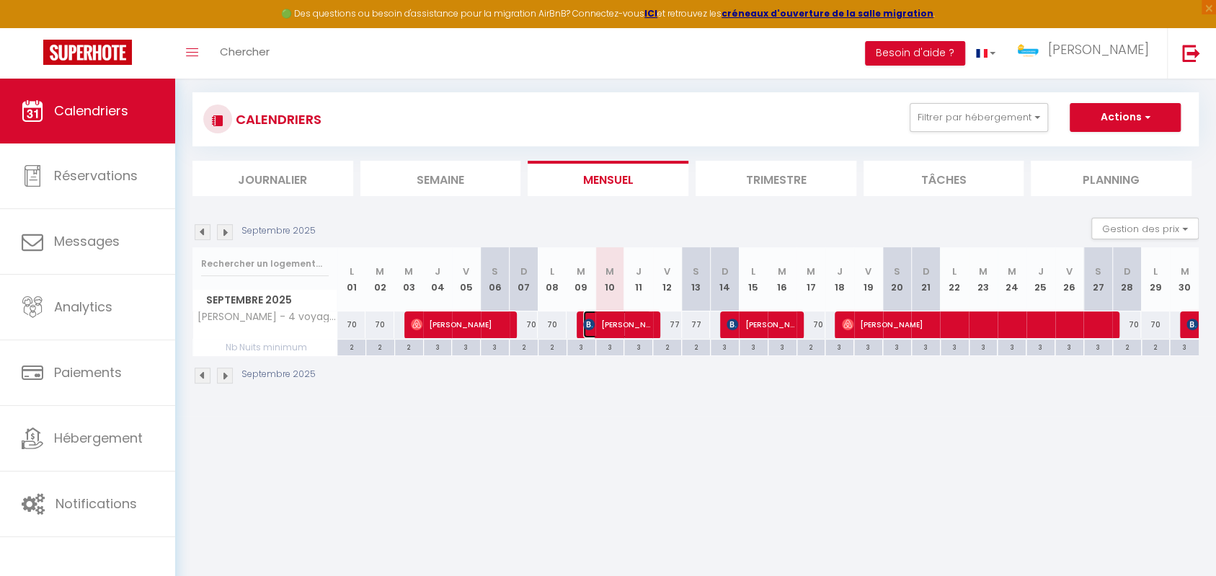
click at [611, 322] on span "[PERSON_NAME] Bot" at bounding box center [616, 324] width 67 height 27
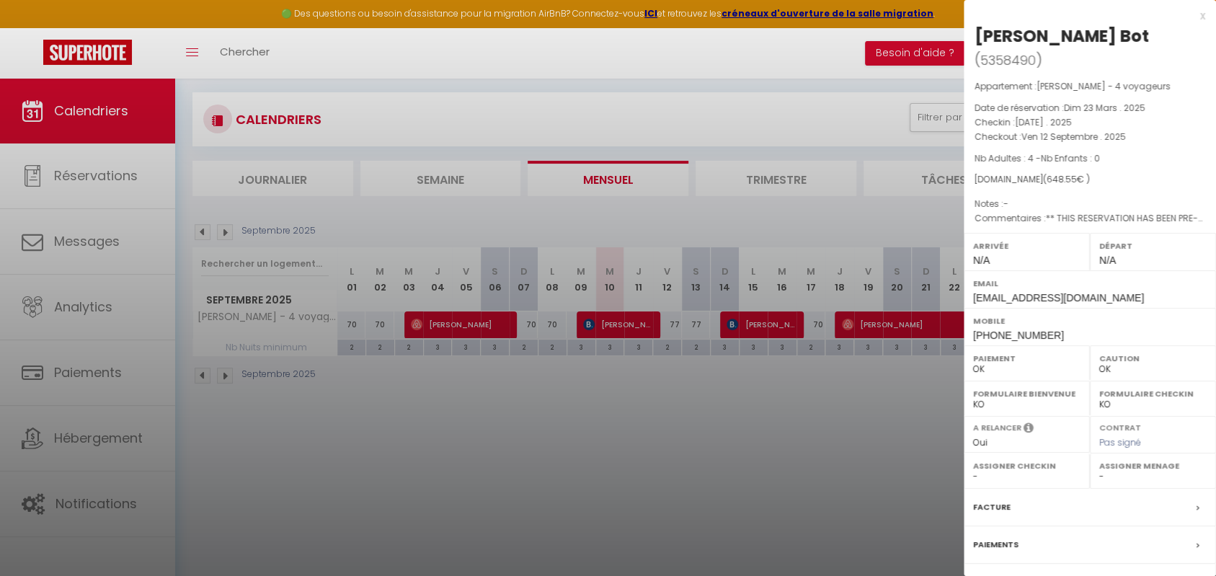
click at [629, 420] on div at bounding box center [608, 288] width 1216 height 576
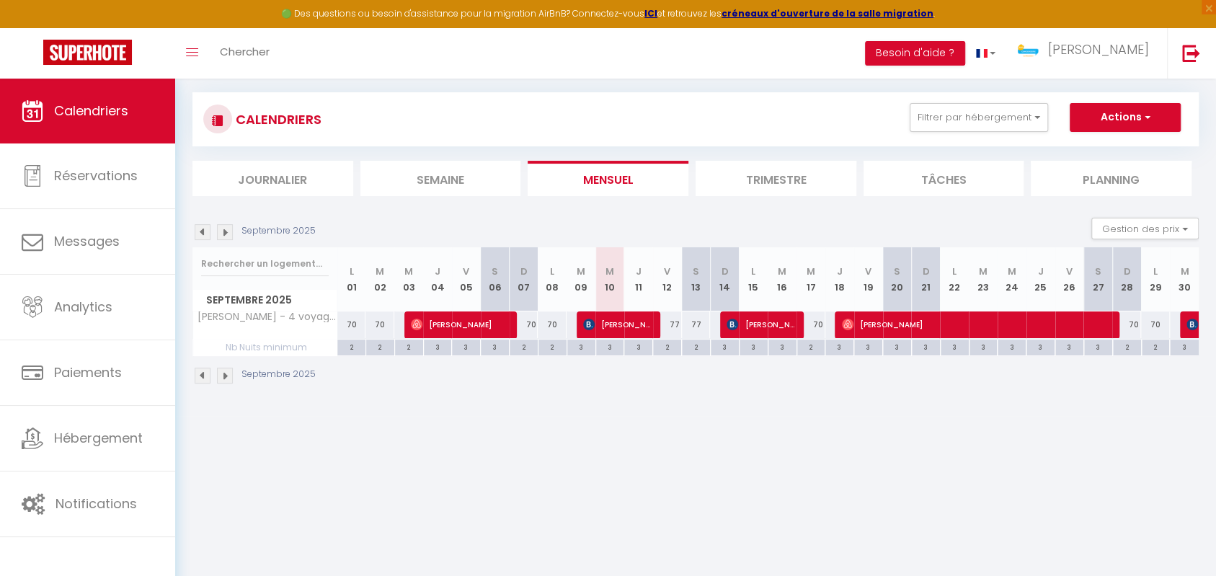
click at [197, 234] on img at bounding box center [203, 232] width 16 height 16
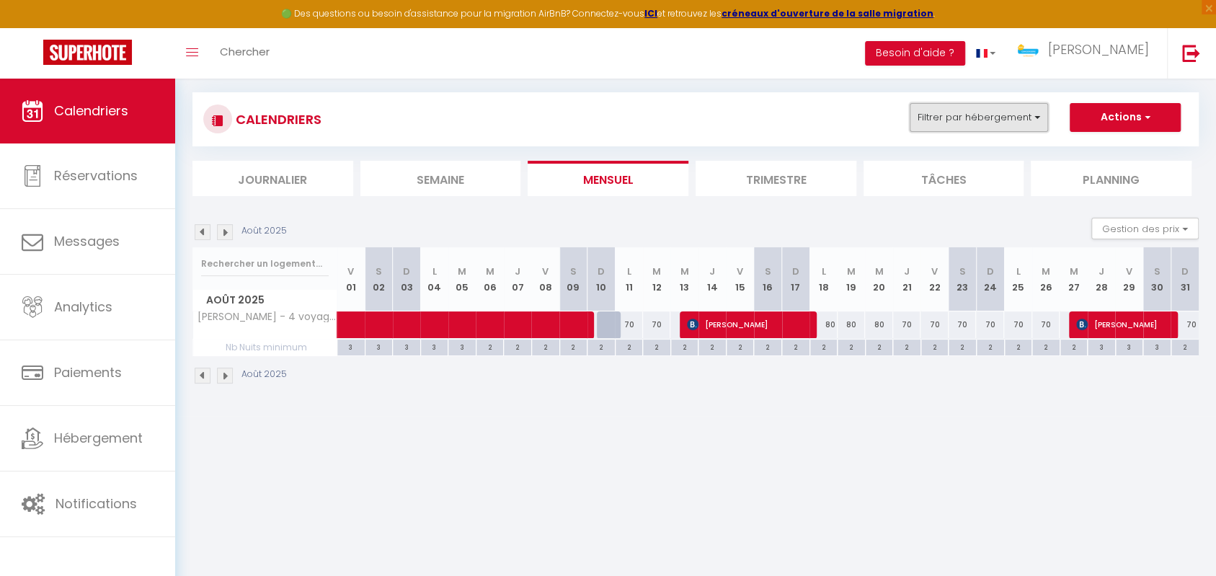
click at [970, 122] on button "Filtrer par hébergement" at bounding box center [979, 117] width 138 height 29
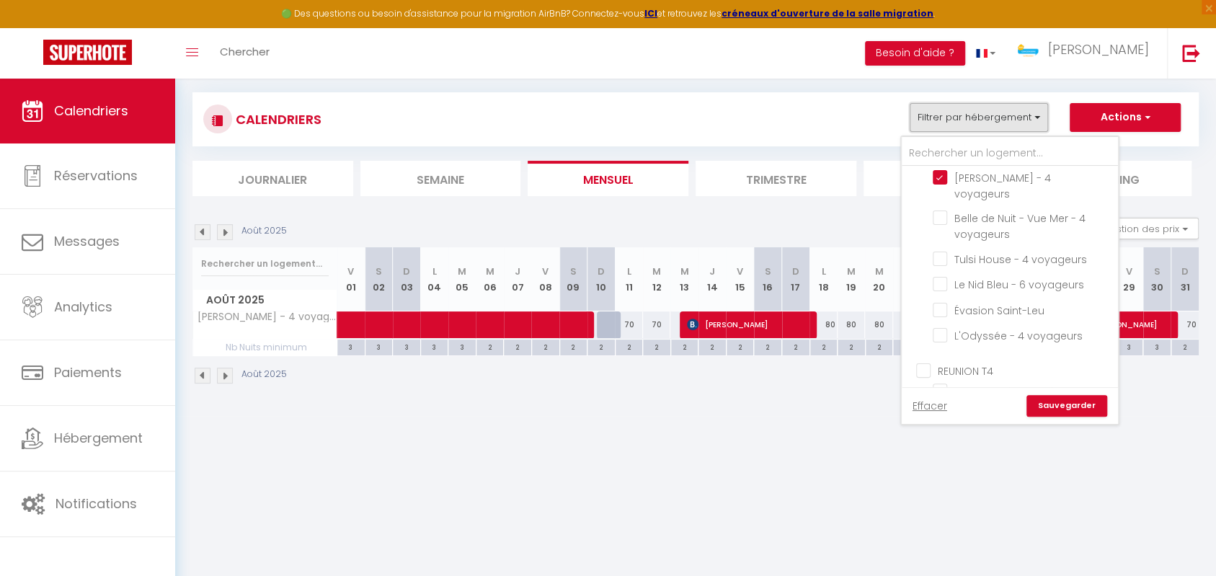
scroll to position [513, 0]
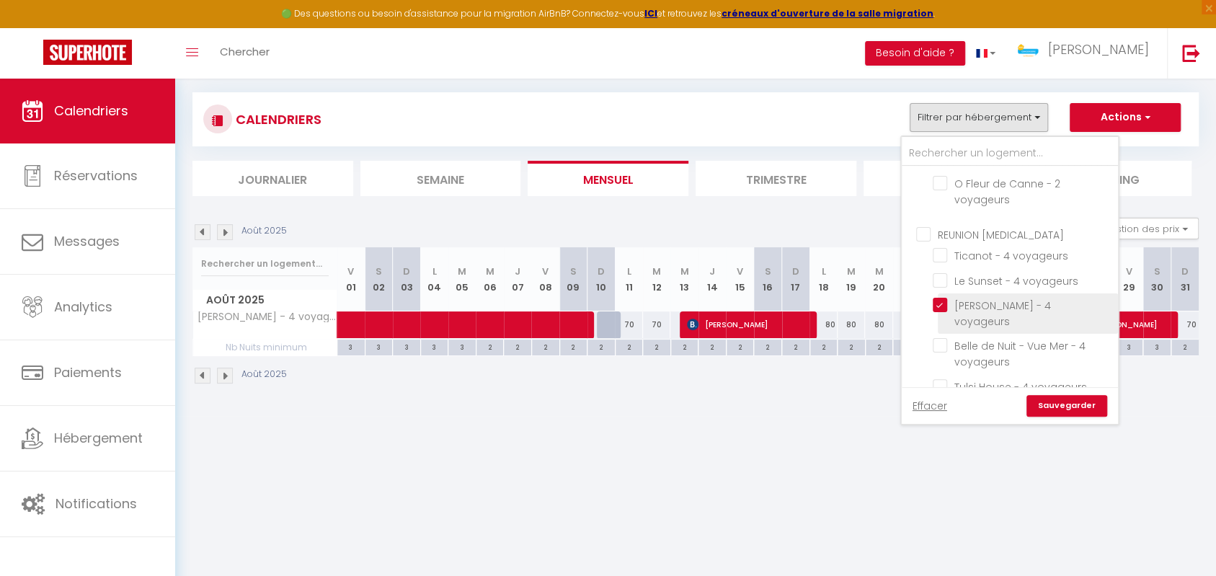
click at [942, 301] on input "[PERSON_NAME] - 4 voyageurs" at bounding box center [1023, 305] width 180 height 14
click at [937, 293] on input "La Casa Del Ju Lya 4 étoiles" at bounding box center [1023, 300] width 180 height 14
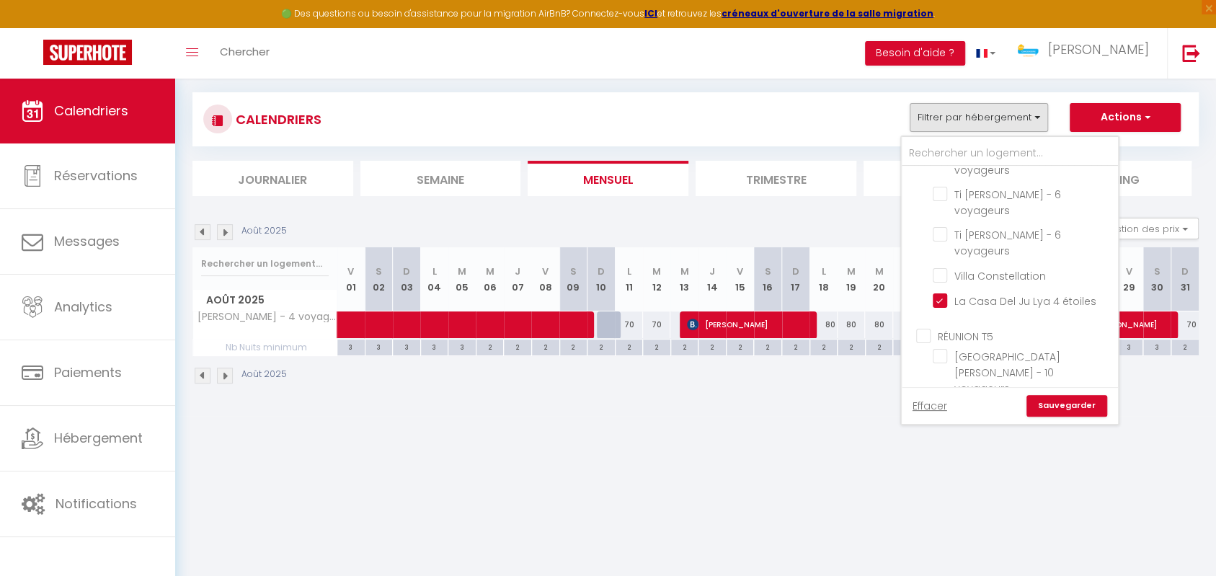
click at [1071, 398] on link "Sauvegarder" at bounding box center [1067, 406] width 81 height 22
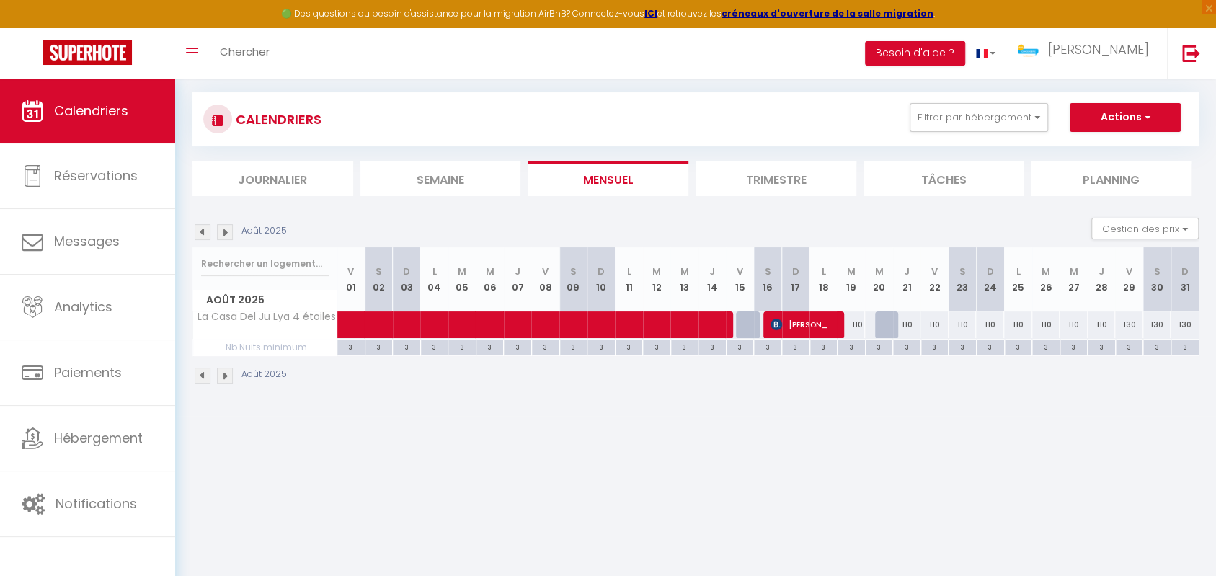
click at [213, 235] on div "Août 2025" at bounding box center [242, 232] width 99 height 16
click at [212, 235] on div "Août 2025" at bounding box center [242, 232] width 99 height 16
click at [210, 235] on img at bounding box center [203, 232] width 16 height 16
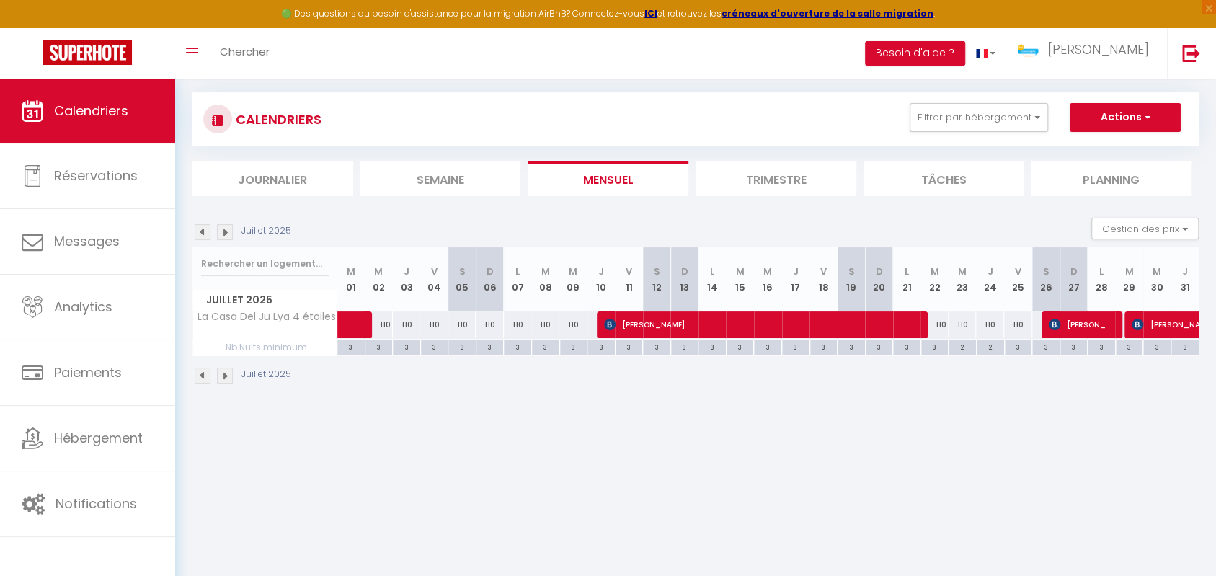
click at [231, 233] on img at bounding box center [225, 232] width 16 height 16
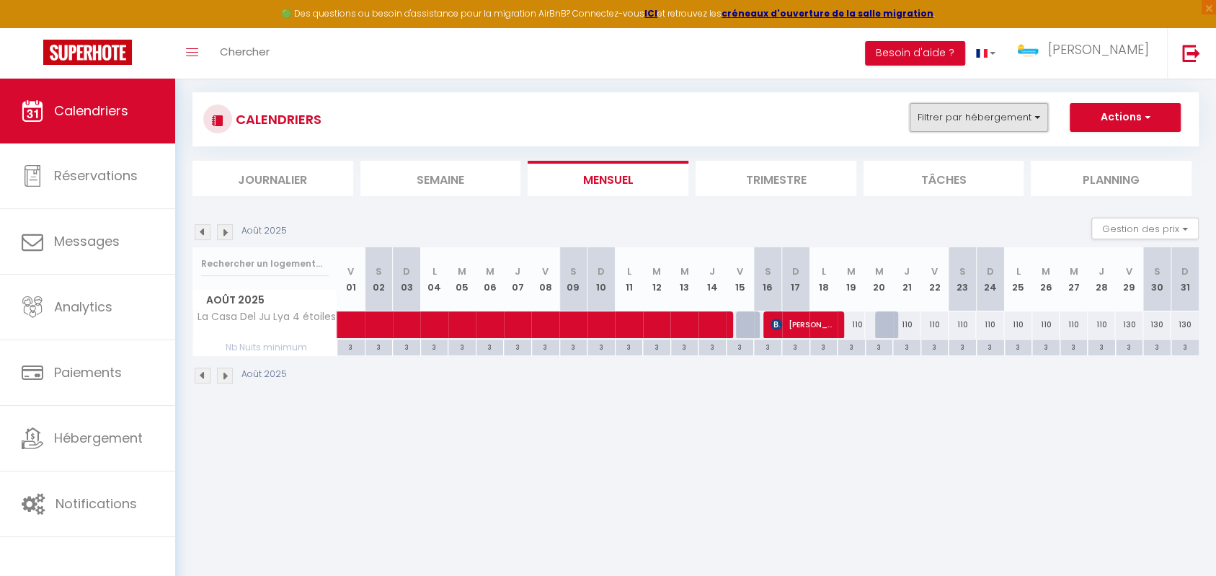
click at [985, 129] on button "Filtrer par hébergement" at bounding box center [979, 117] width 138 height 29
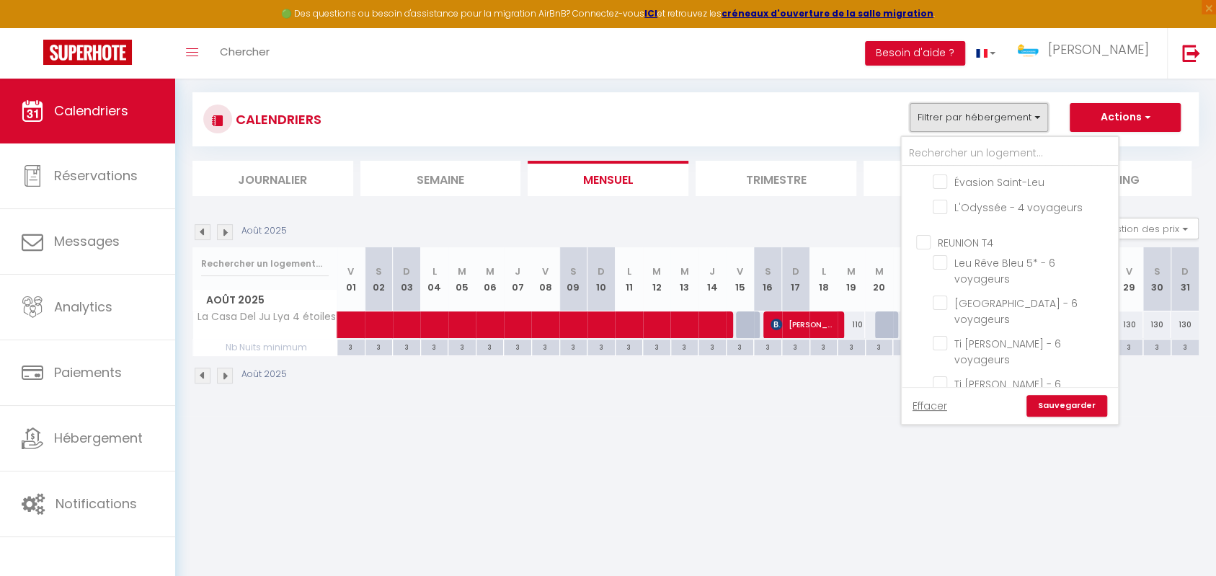
scroll to position [897, 0]
click at [948, 314] on input "La Casa Del Ju Lya 4 étoiles" at bounding box center [1023, 321] width 180 height 14
click at [932, 214] on ul "REUNION Studio Studio Le Tranquille COSY AGLAË - 2 Voyageurs Studio Le Point de…" at bounding box center [1010, 115] width 216 height 239
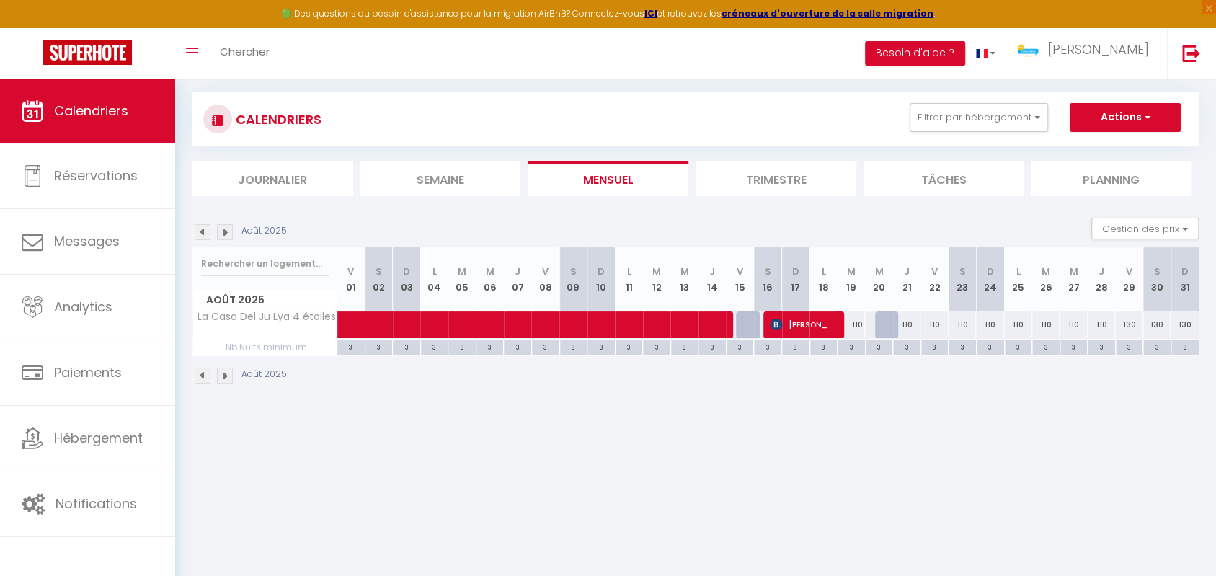
click at [947, 133] on div "CALENDRIERS Filtrer par hébergement BELFORT T5 Appartement duplex hyper centre …" at bounding box center [695, 119] width 985 height 32
click at [955, 121] on button "Filtrer par hébergement" at bounding box center [979, 117] width 138 height 29
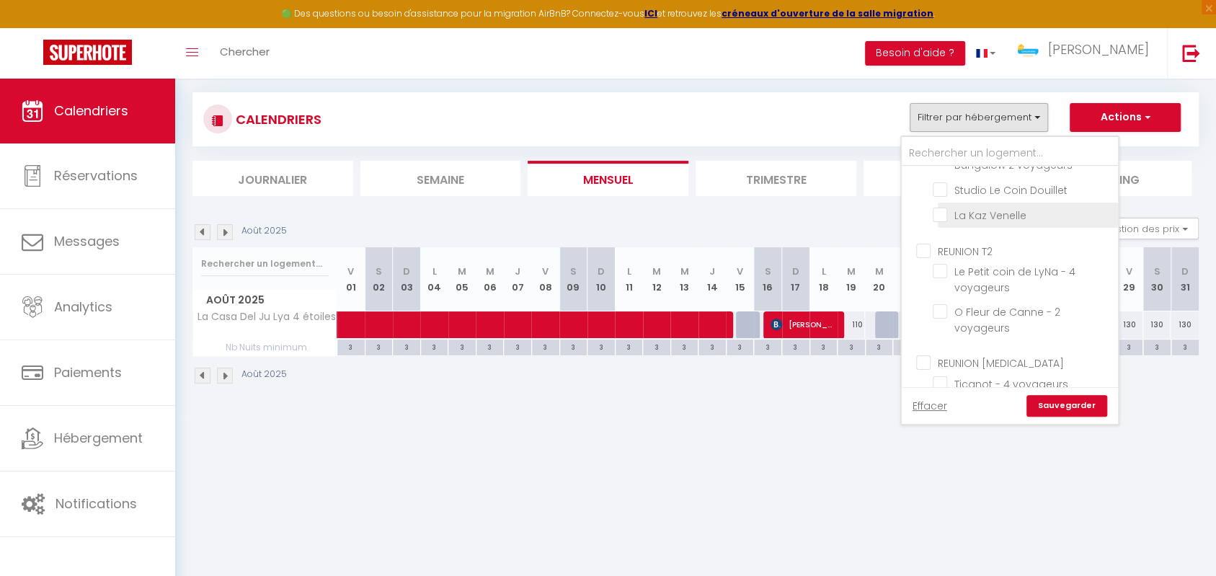
click at [943, 209] on input "La Kaz Venelle" at bounding box center [1023, 214] width 180 height 14
click at [1060, 398] on link "Sauvegarder" at bounding box center [1067, 406] width 81 height 22
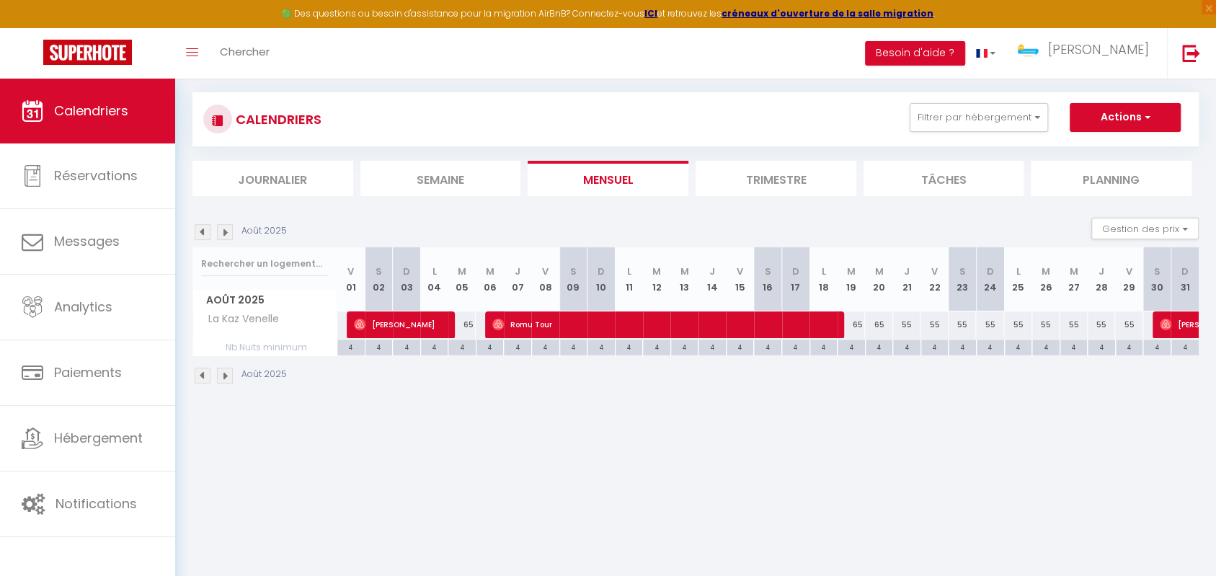
drag, startPoint x: 764, startPoint y: 389, endPoint x: 753, endPoint y: 345, distance: 44.4
click at [763, 389] on div "Août 2025" at bounding box center [696, 377] width 1007 height 43
click at [943, 108] on button "Filtrer par hébergement" at bounding box center [979, 117] width 138 height 29
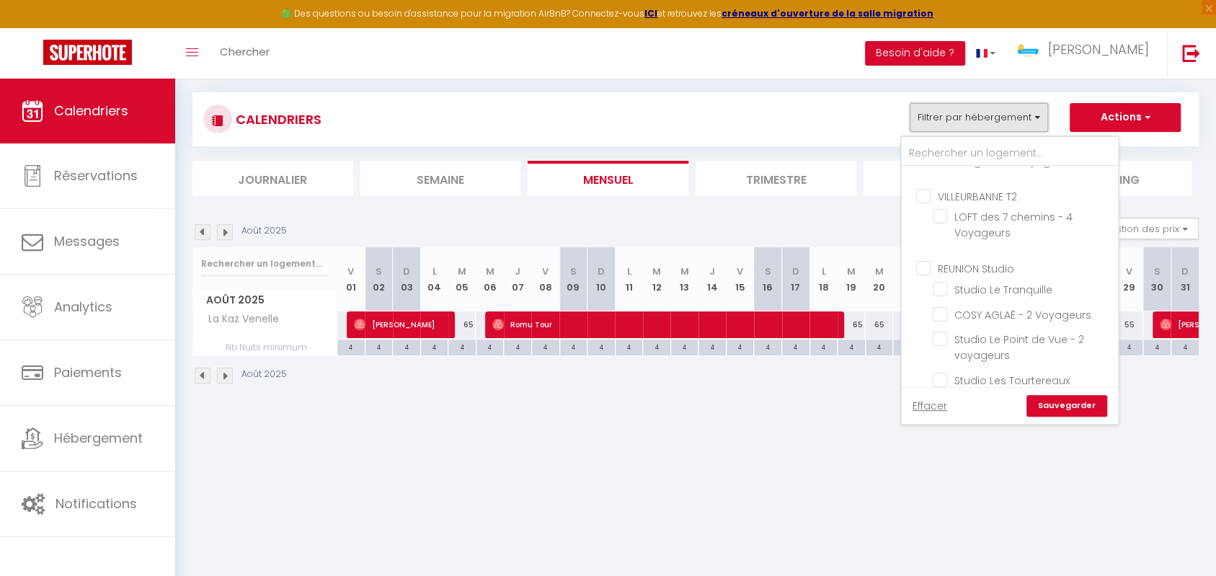
scroll to position [256, 0]
click at [947, 344] on input "La Kaz Venelle" at bounding box center [1023, 342] width 180 height 14
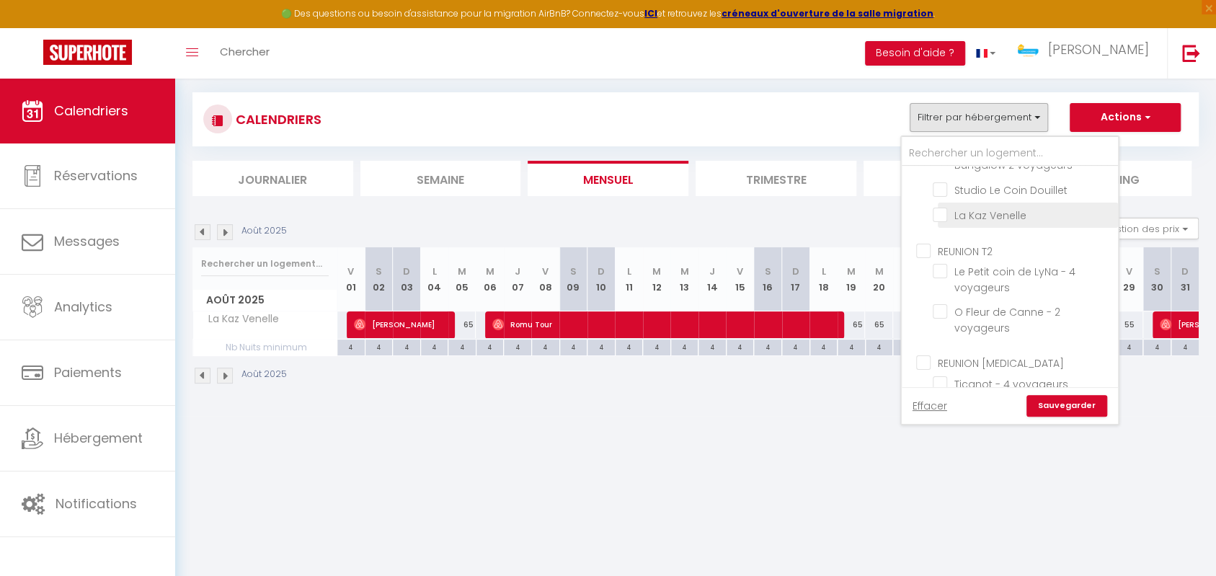
scroll to position [513, 0]
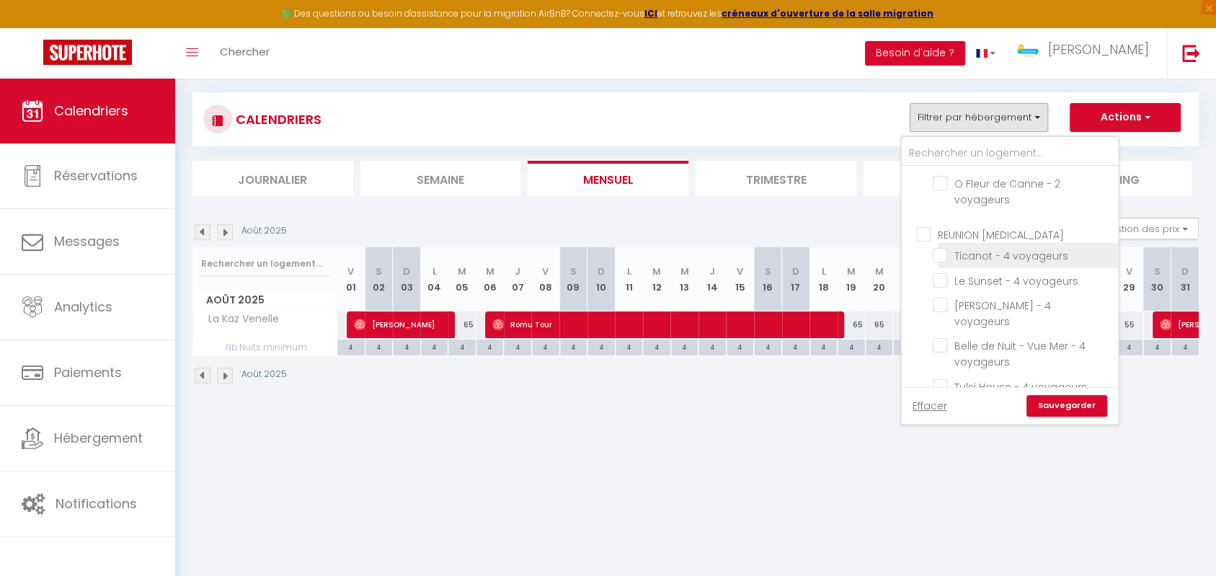
click at [939, 250] on input "Ticanot - 4 voyageurs" at bounding box center [1023, 254] width 180 height 14
click at [1076, 398] on link "Sauvegarder" at bounding box center [1067, 406] width 81 height 22
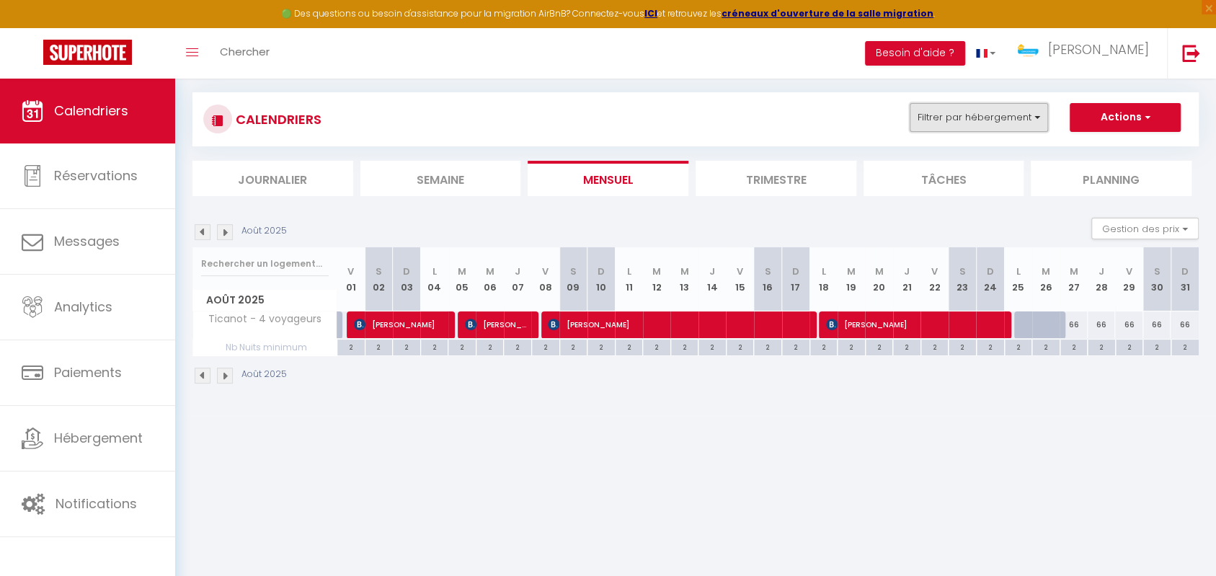
click at [978, 125] on button "Filtrer par hébergement" at bounding box center [979, 117] width 138 height 29
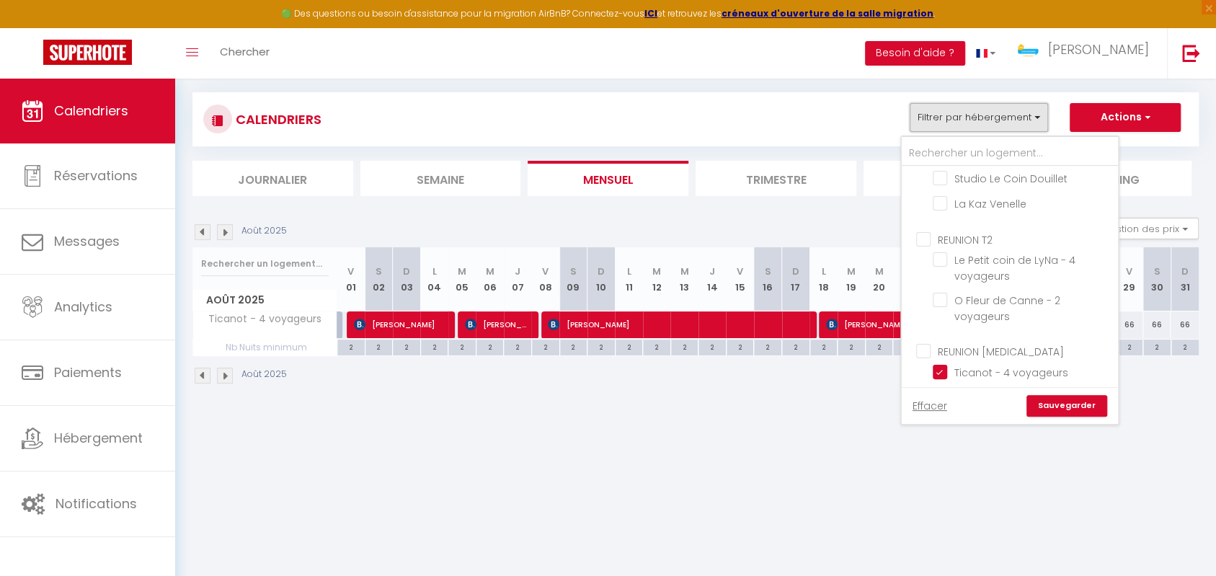
scroll to position [551, 0]
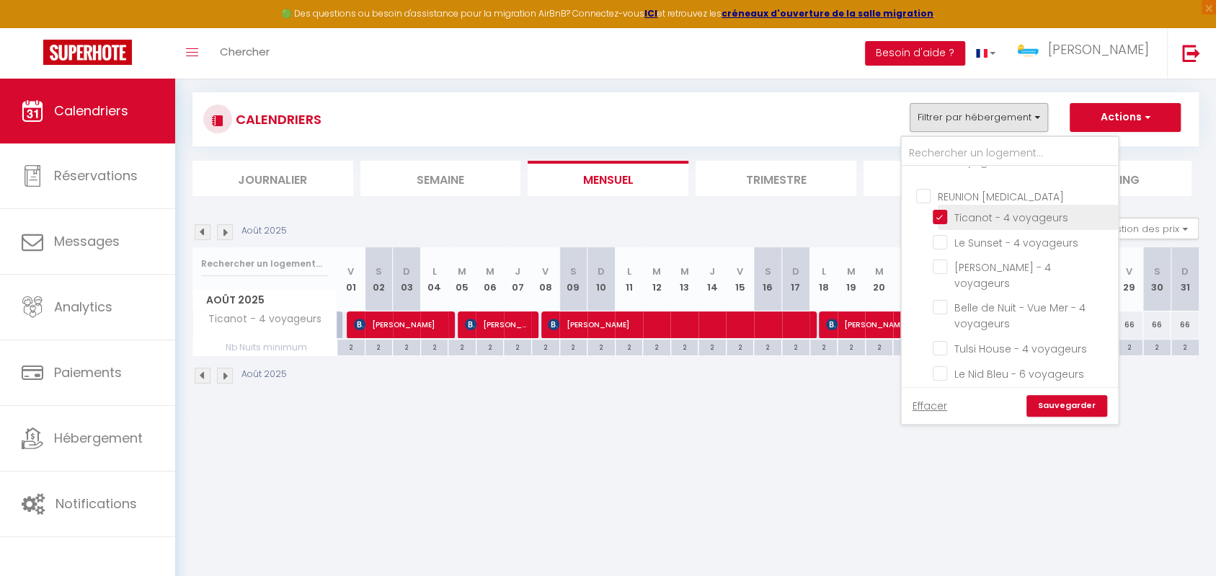
click at [938, 213] on input "Ticanot - 4 voyageurs" at bounding box center [1023, 216] width 180 height 14
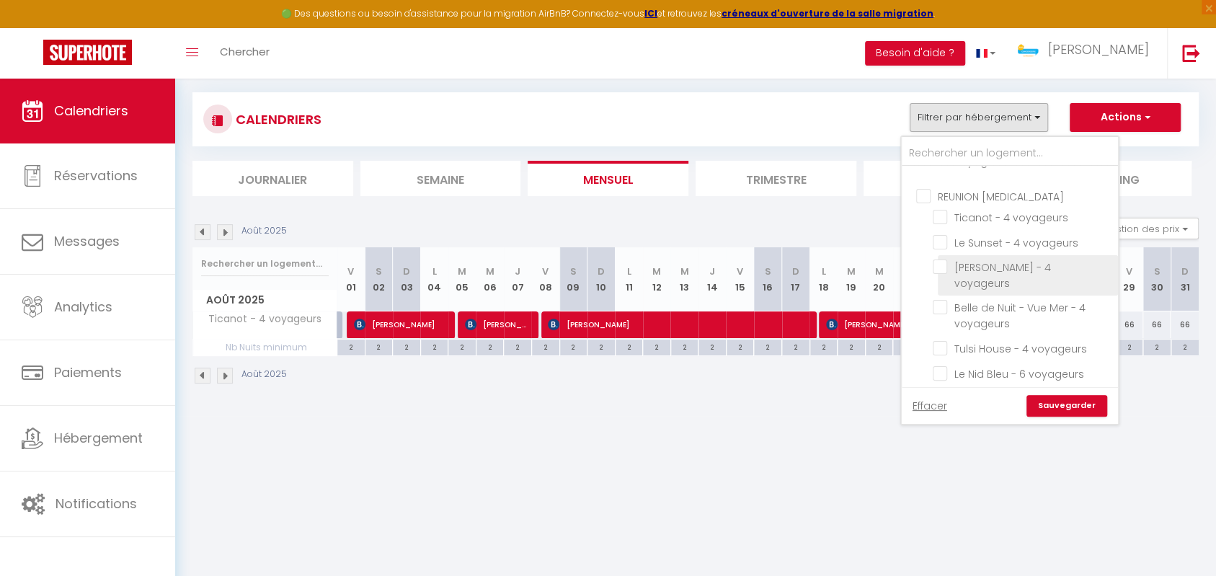
click at [1110, 278] on li "[PERSON_NAME] - 4 voyageurs" at bounding box center [1028, 275] width 180 height 40
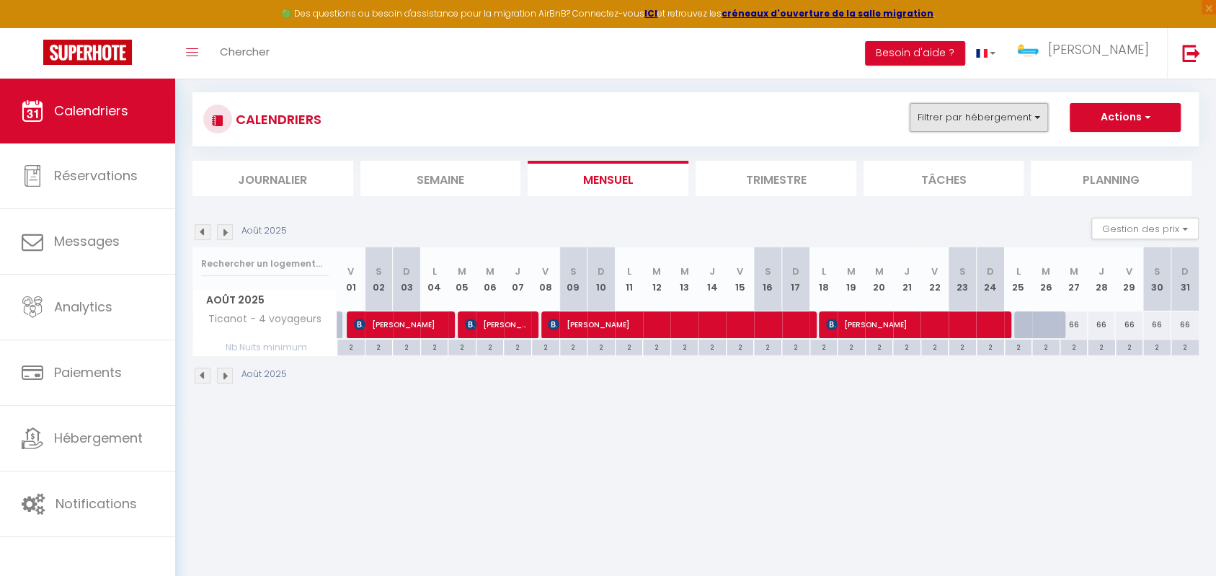
click at [983, 120] on button "Filtrer par hébergement" at bounding box center [979, 117] width 138 height 29
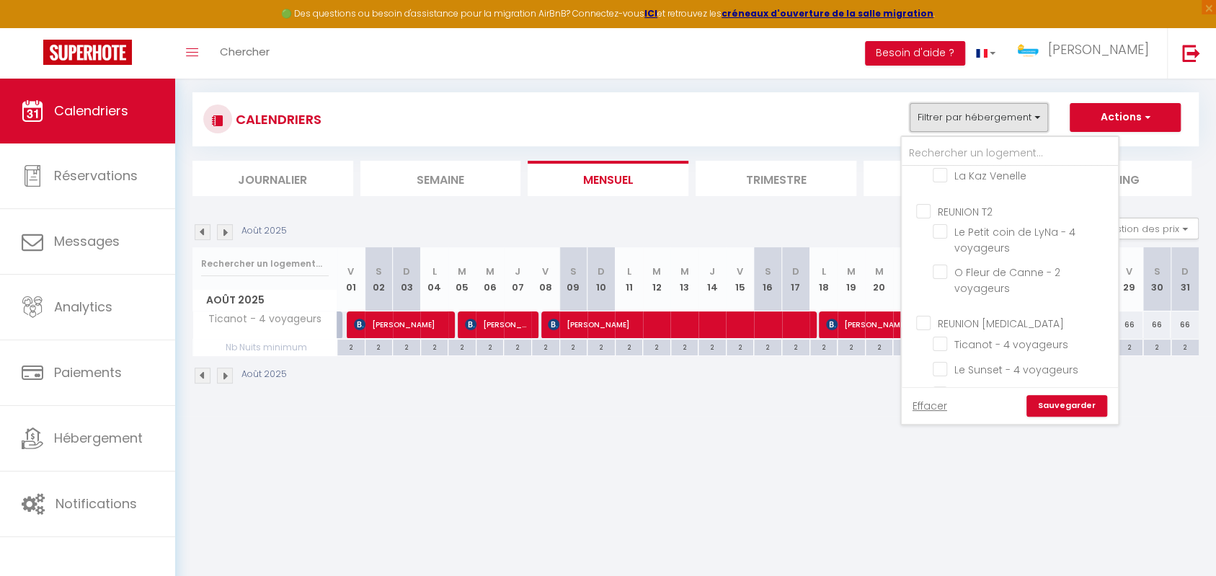
scroll to position [410, 0]
click at [944, 244] on input "Le Petit coin de LyNa - 4 voyageurs" at bounding box center [1023, 246] width 180 height 14
click at [1048, 402] on link "Sauvegarder" at bounding box center [1067, 406] width 81 height 22
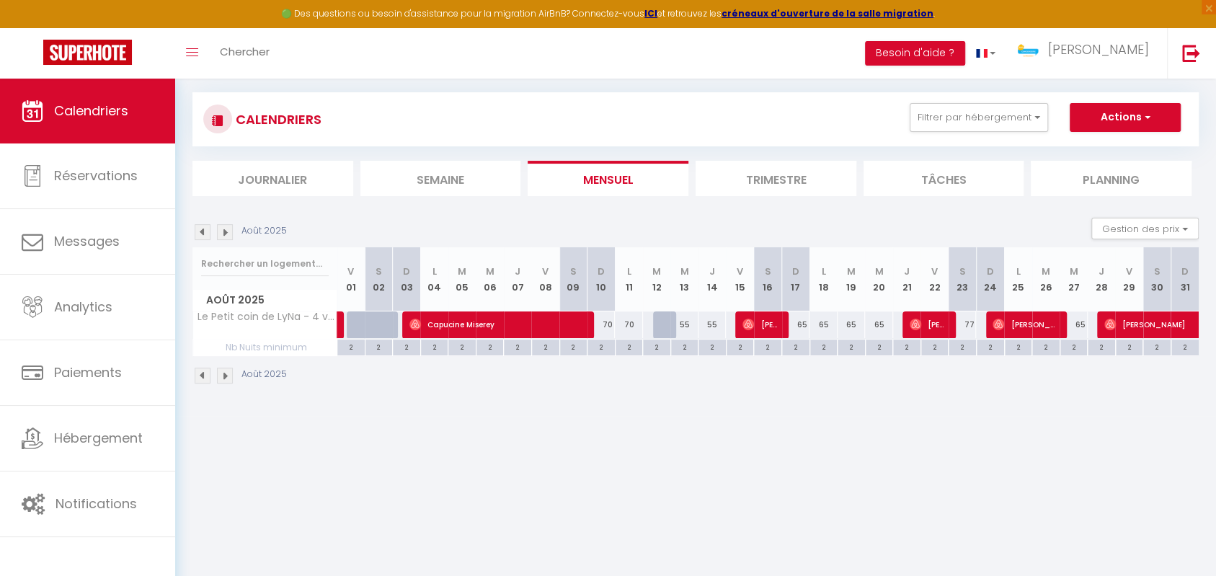
click at [204, 233] on img at bounding box center [203, 232] width 16 height 16
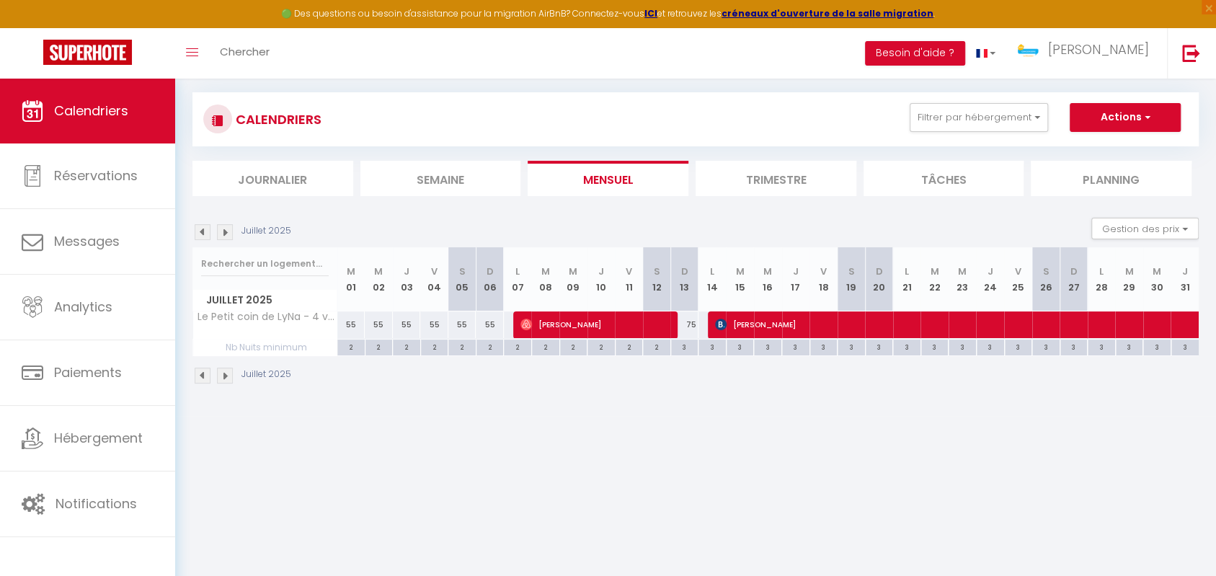
click at [221, 231] on img at bounding box center [225, 232] width 16 height 16
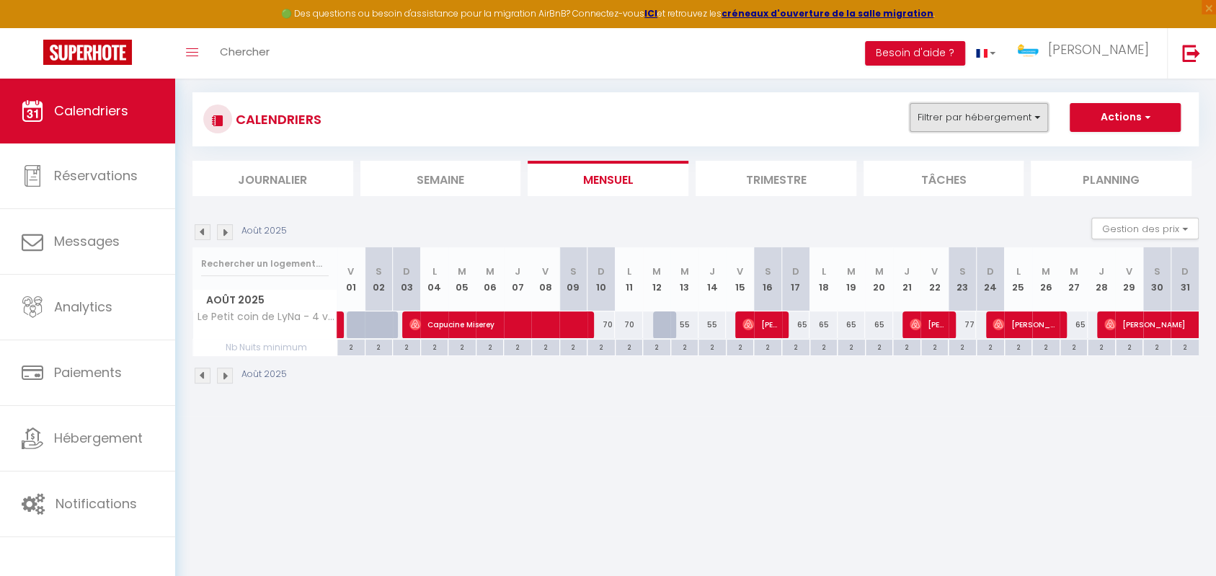
click at [1021, 121] on button "Filtrer par hébergement" at bounding box center [979, 117] width 138 height 29
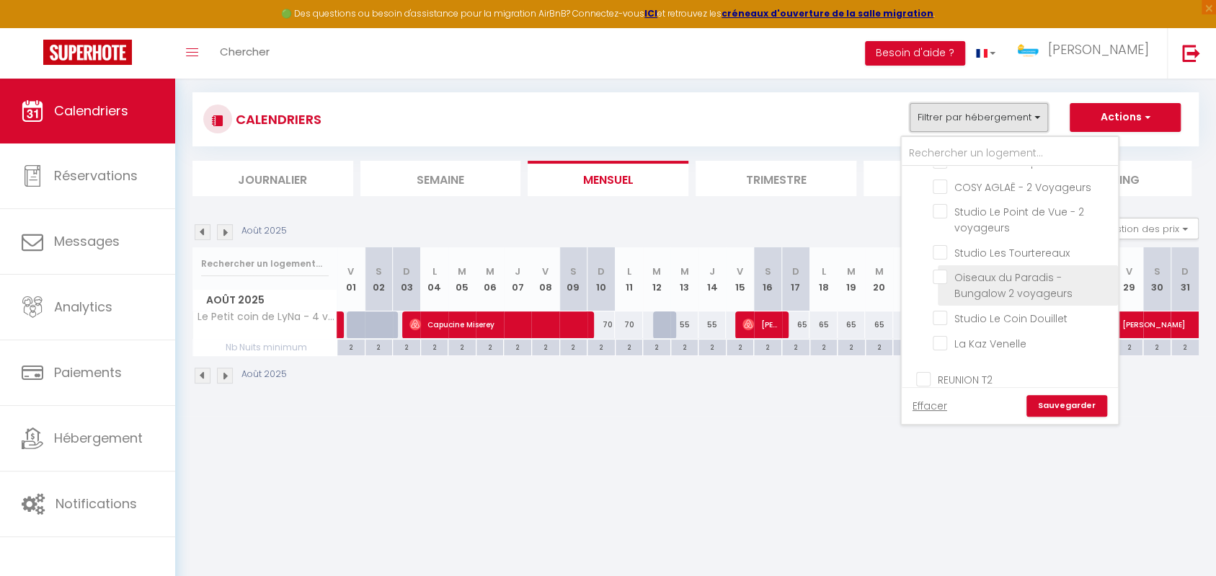
scroll to position [384, 0]
click at [941, 271] on input "Le Petit coin de LyNa - 4 voyageurs" at bounding box center [1023, 271] width 180 height 14
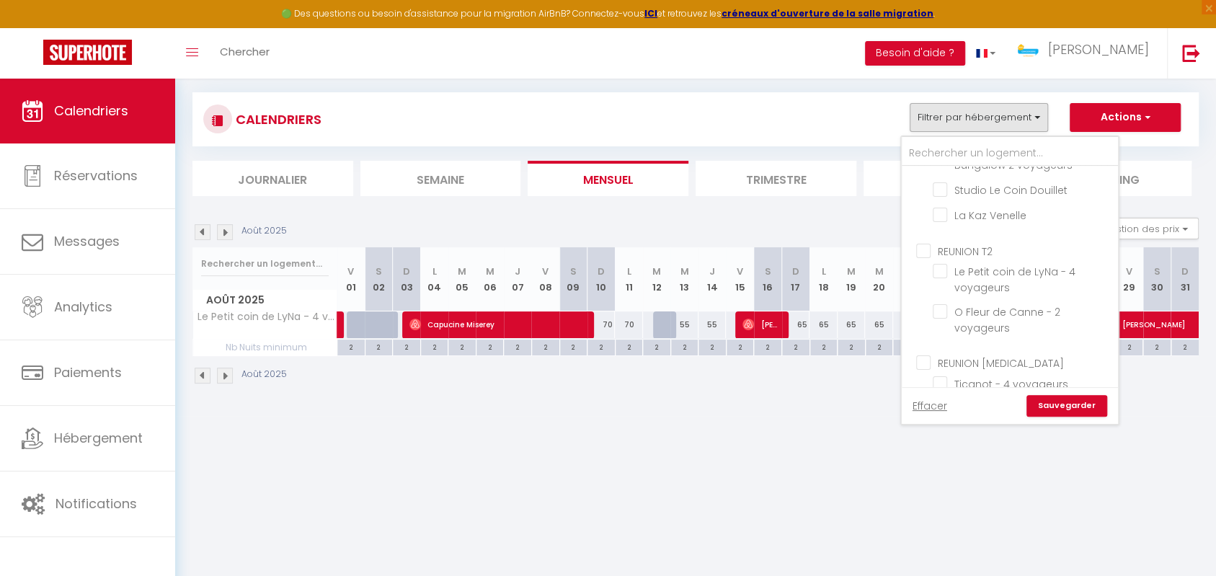
scroll to position [513, 0]
click at [942, 278] on input "Le Sunset - 4 voyageurs" at bounding box center [1023, 280] width 180 height 14
click at [1044, 409] on link "Sauvegarder" at bounding box center [1067, 406] width 81 height 22
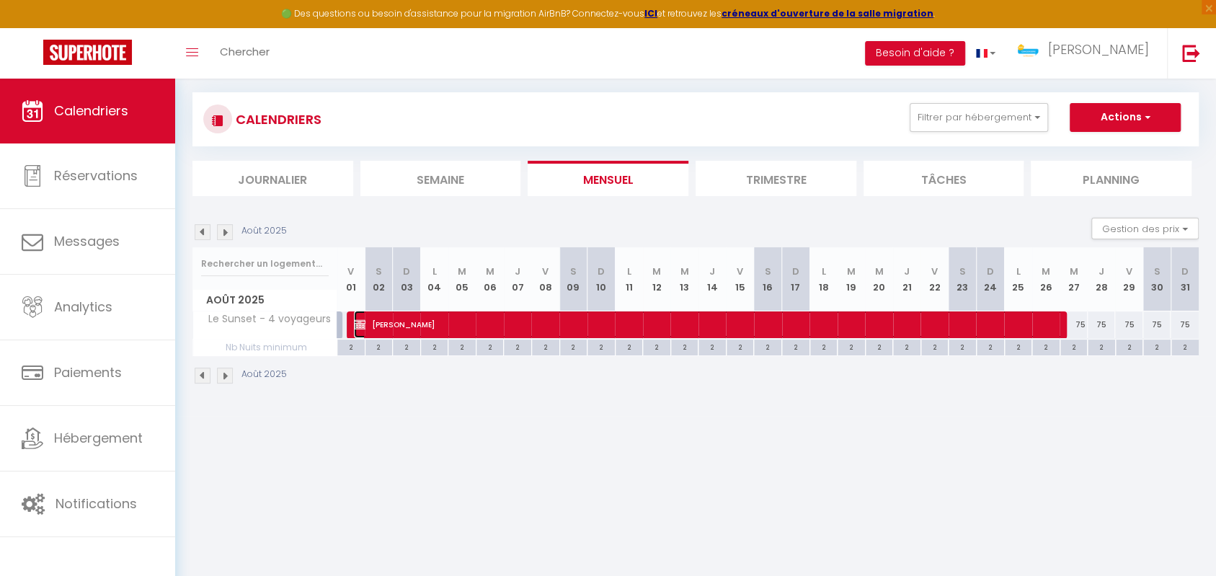
click at [703, 328] on span "[PERSON_NAME]" at bounding box center [710, 324] width 712 height 27
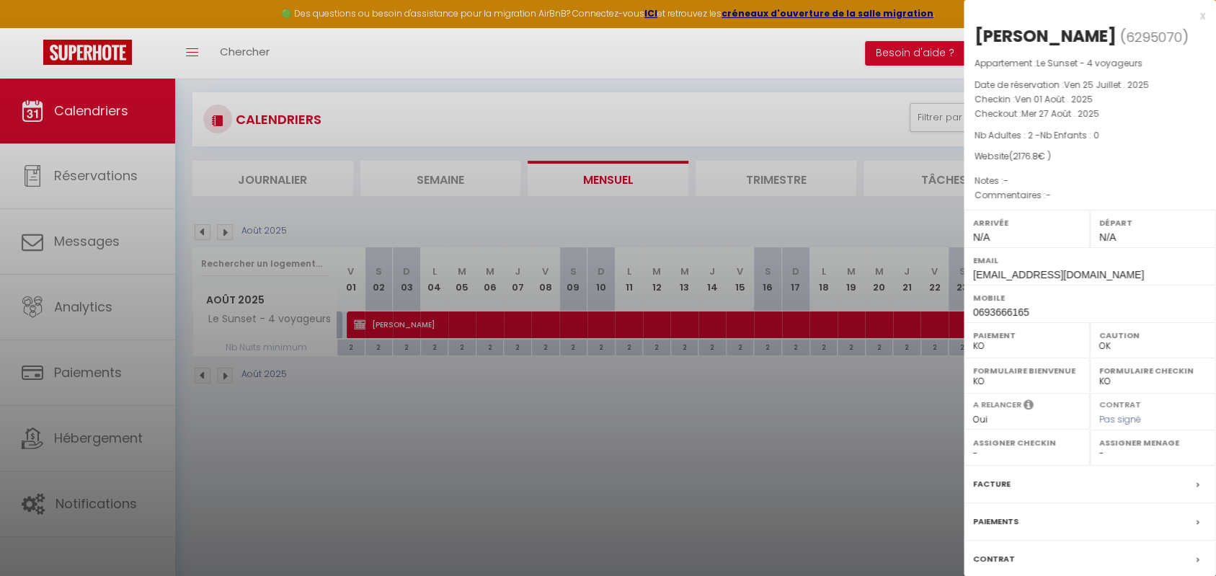
click at [1190, 16] on div "x" at bounding box center [1085, 15] width 242 height 17
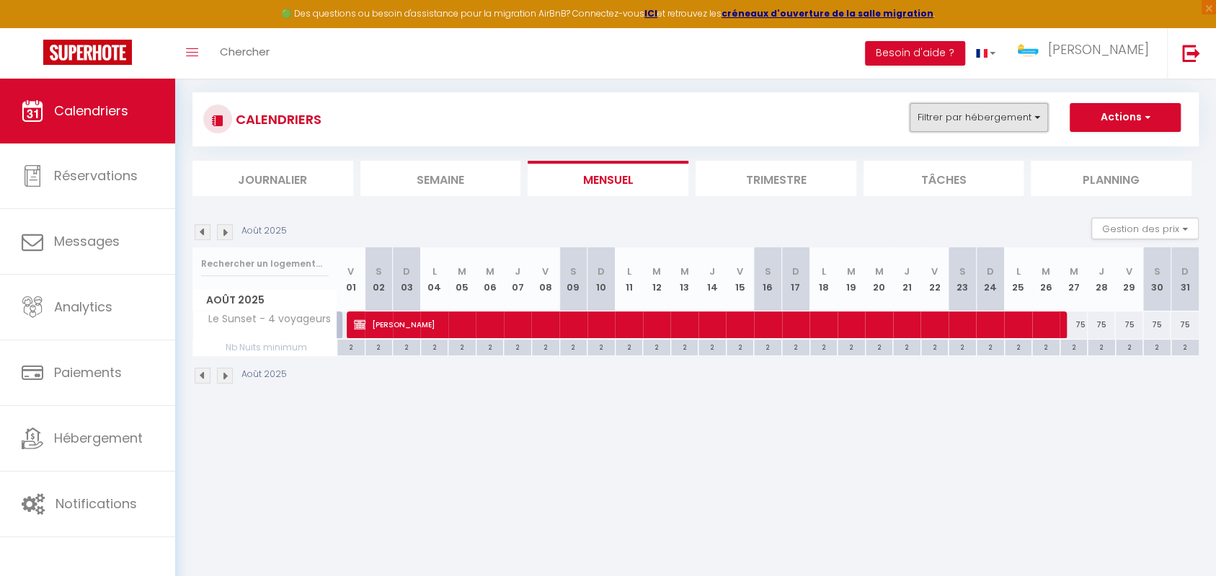
click at [1030, 121] on button "Filtrer par hébergement" at bounding box center [979, 117] width 138 height 29
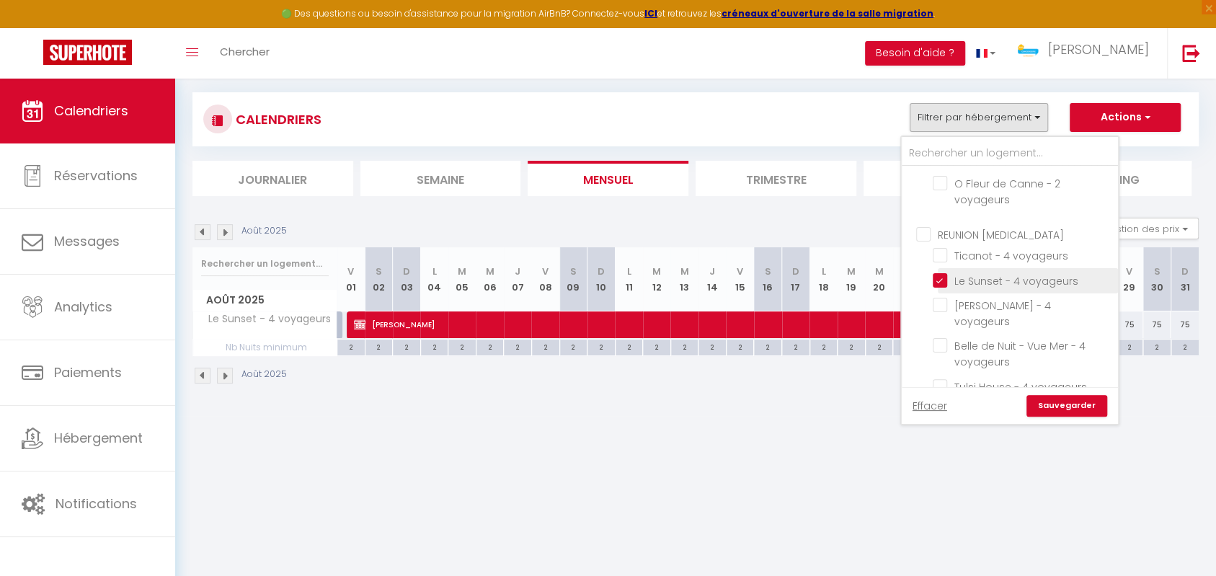
click at [937, 275] on input "Le Sunset - 4 voyageurs" at bounding box center [1023, 280] width 180 height 14
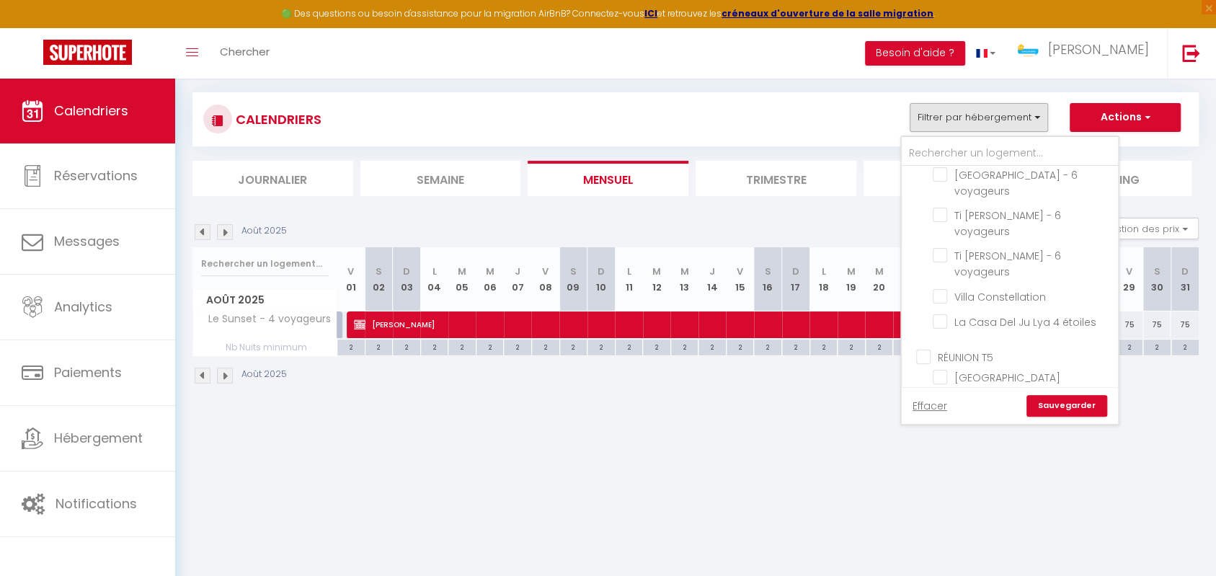
scroll to position [769, 0]
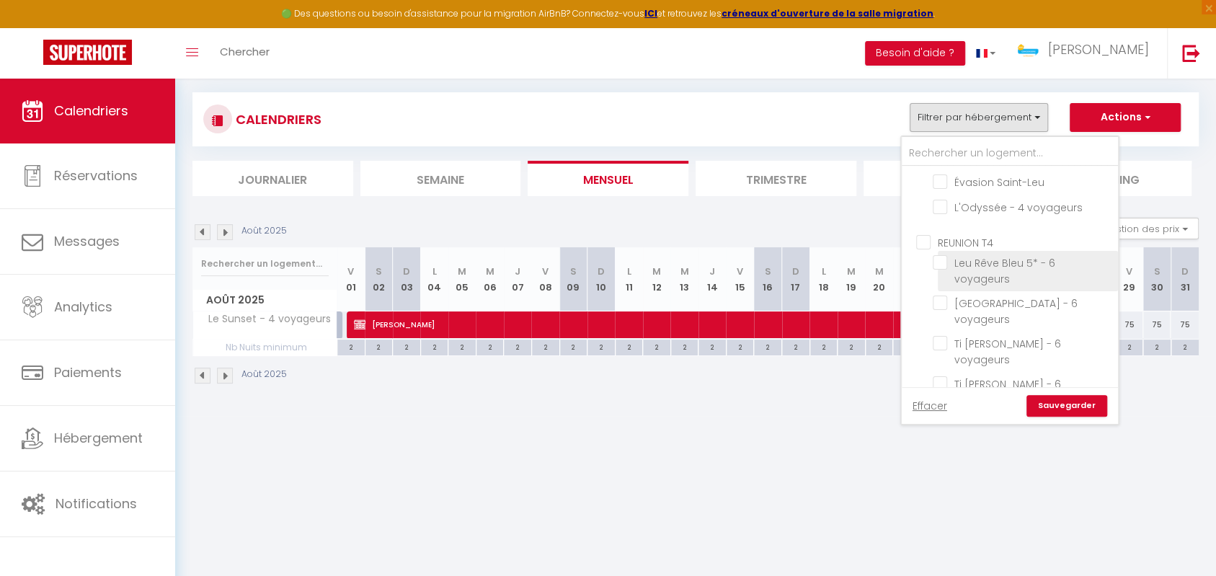
click at [945, 255] on input "Leu Rêve Bleu 5* - 6 voyageurs" at bounding box center [1023, 262] width 180 height 14
click at [1068, 404] on link "Sauvegarder" at bounding box center [1067, 406] width 81 height 22
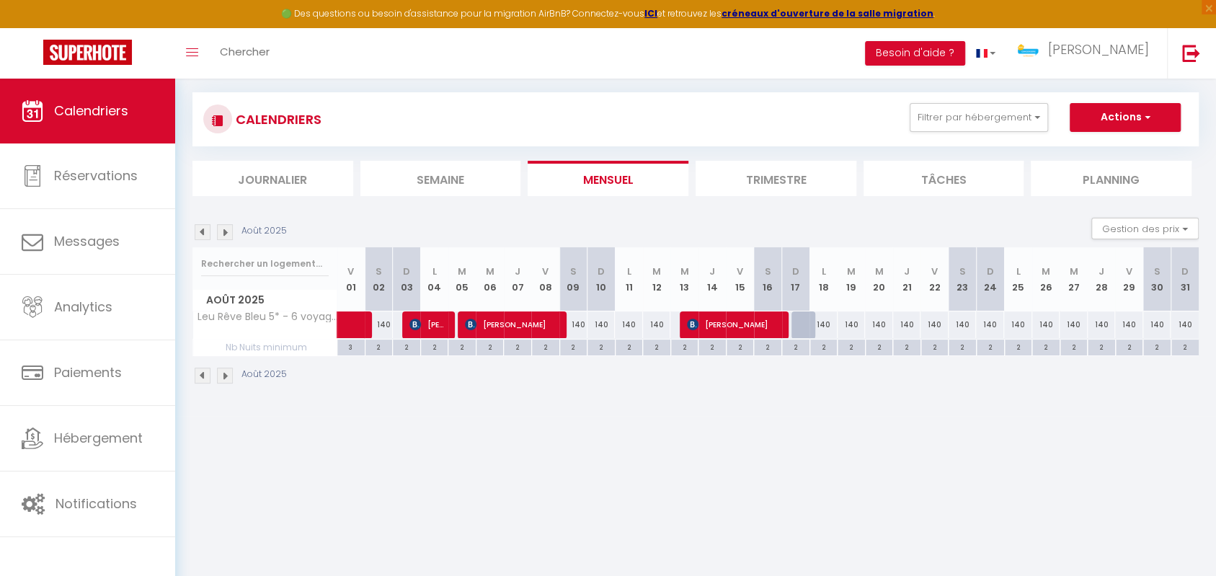
click at [203, 231] on img at bounding box center [203, 232] width 16 height 16
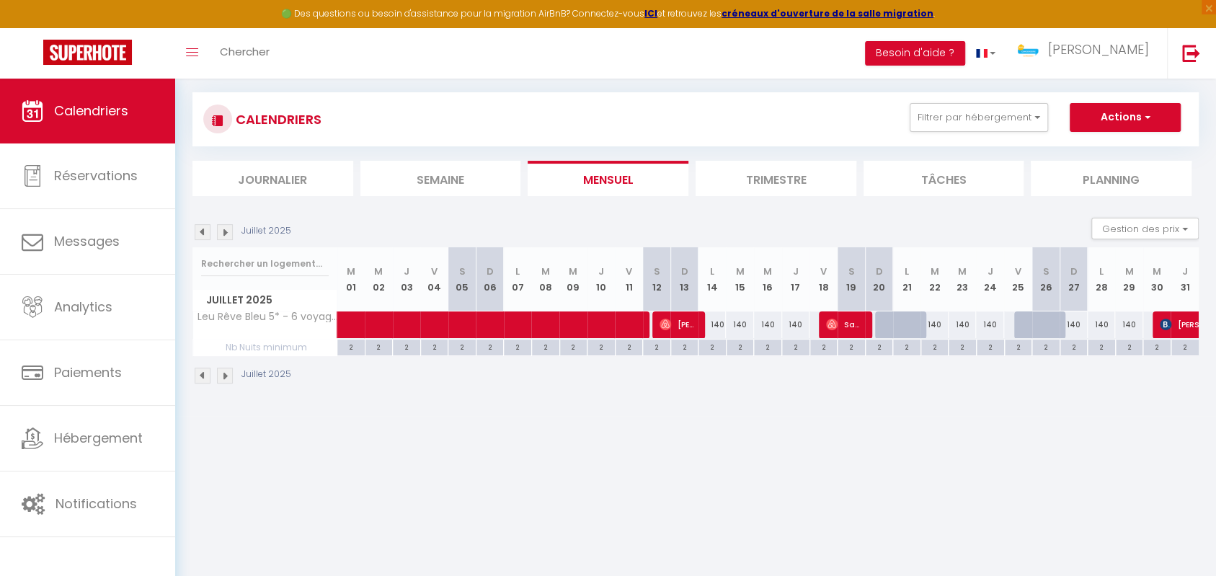
click at [223, 231] on img at bounding box center [225, 232] width 16 height 16
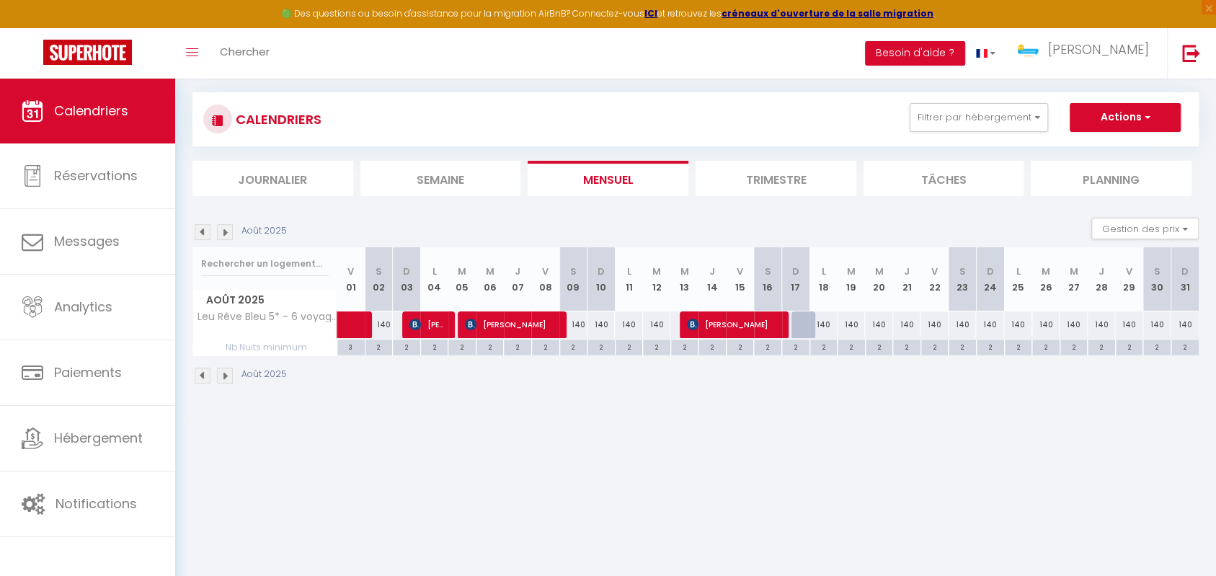
click at [746, 404] on div "Urgent : Migration Airbnb nécessaire pour votre compte, merci de suivre ces éta…" at bounding box center [695, 208] width 1041 height 416
click at [1020, 119] on button "Filtrer par hébergement" at bounding box center [979, 117] width 138 height 29
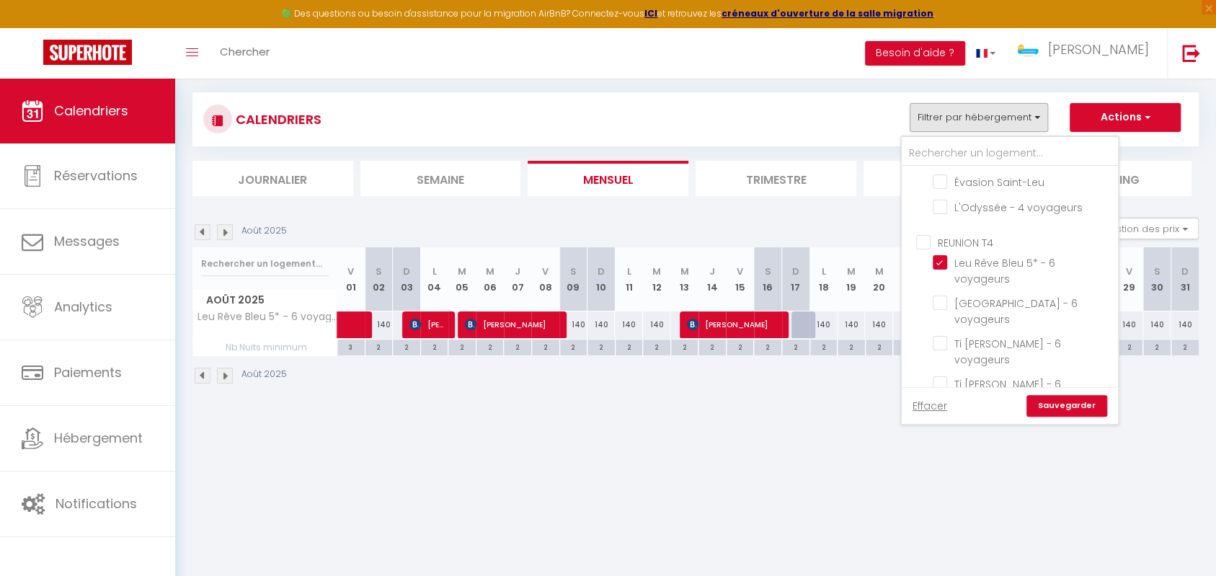
click at [932, 248] on ul "REUNION T4 Leu Rêve Bleu 5* - 6 voyageurs [GEOGRAPHIC_DATA] - 6 voyageurs Ti [P…" at bounding box center [1010, 349] width 216 height 244
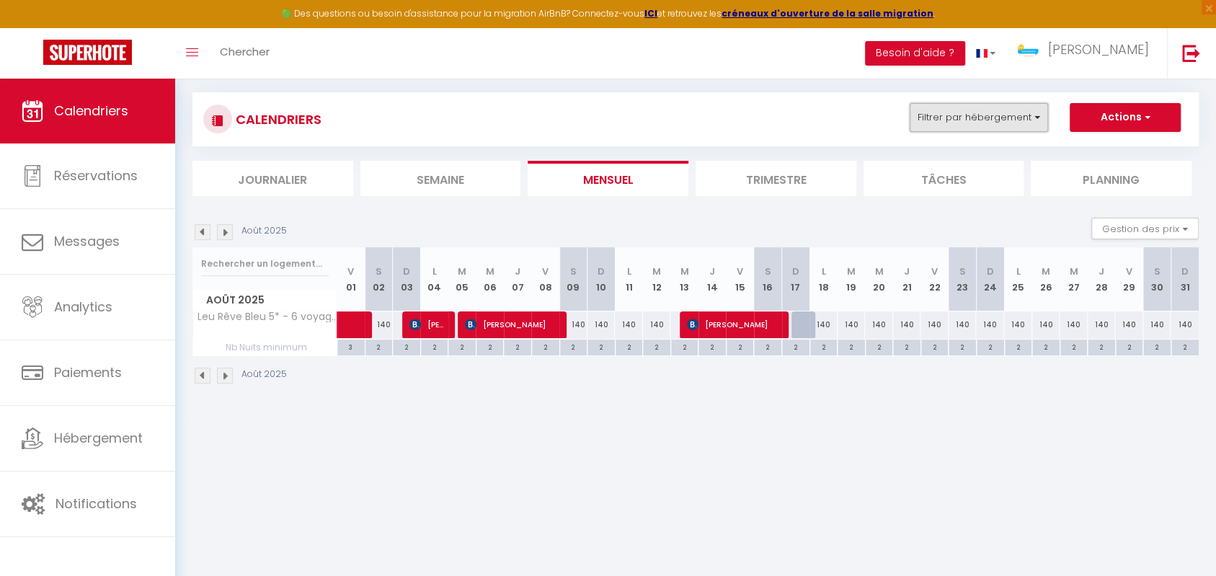
click at [976, 123] on button "Filtrer par hébergement" at bounding box center [979, 117] width 138 height 29
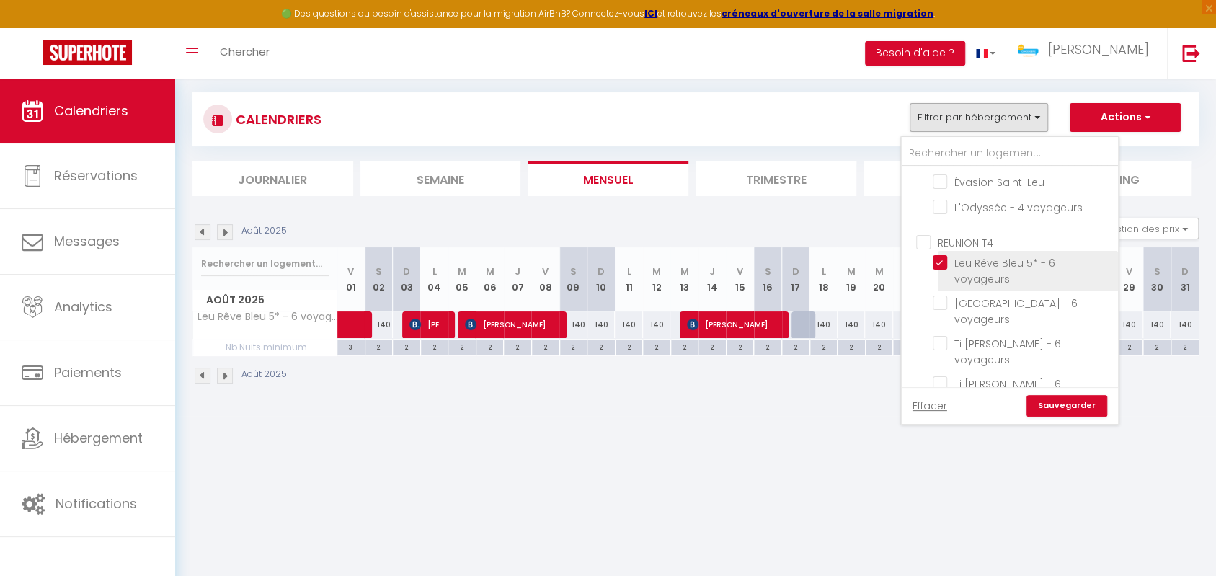
click at [940, 255] on input "Leu Rêve Bleu 5* - 6 voyageurs" at bounding box center [1023, 262] width 180 height 14
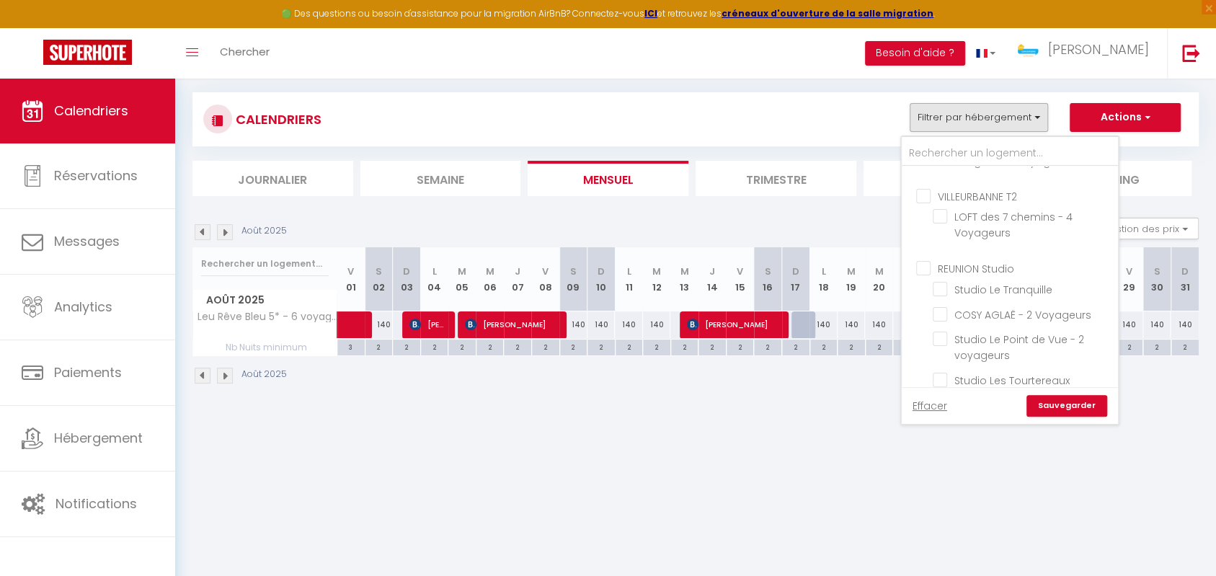
scroll to position [0, 0]
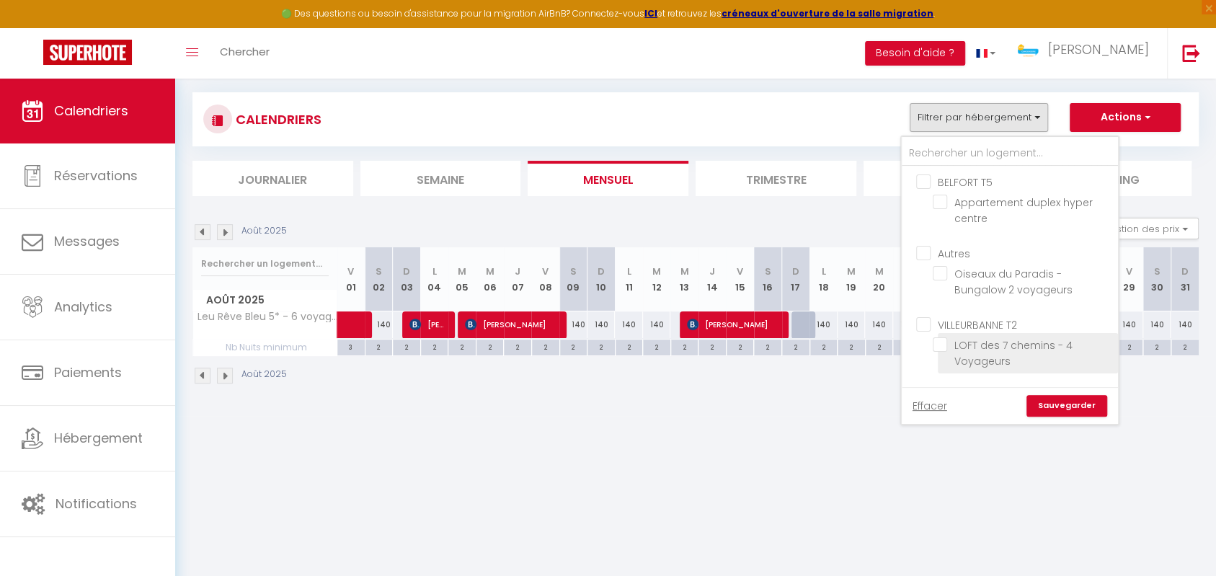
click at [941, 340] on input "LOFT des 7 chemins - 4 Voyageurs" at bounding box center [1023, 344] width 180 height 14
click at [1086, 405] on link "Sauvegarder" at bounding box center [1067, 406] width 81 height 22
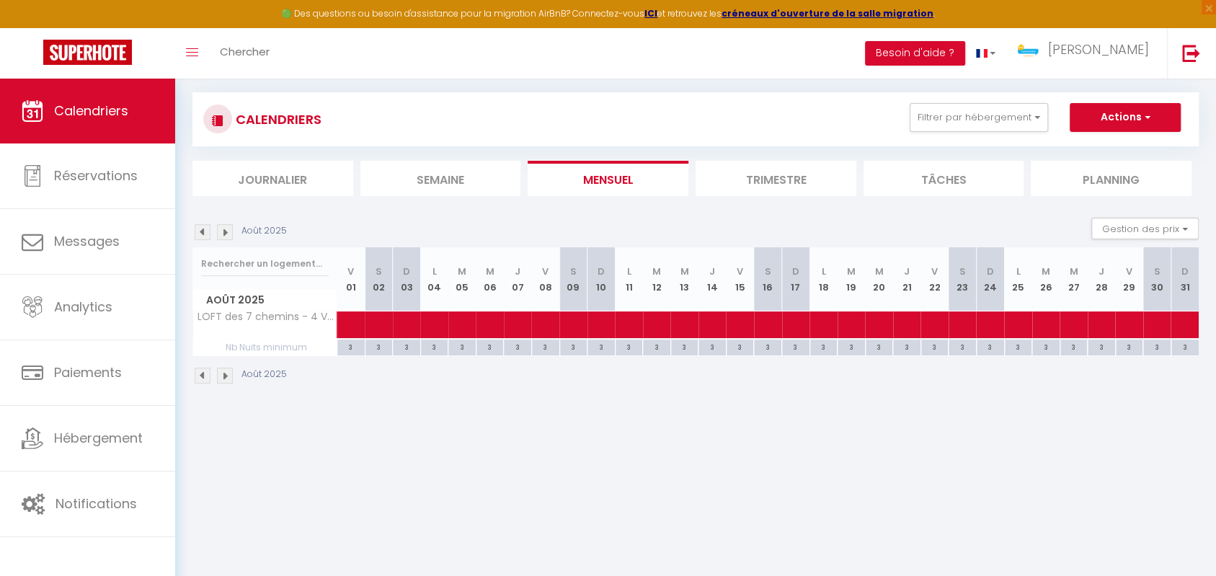
click at [230, 228] on img at bounding box center [225, 232] width 16 height 16
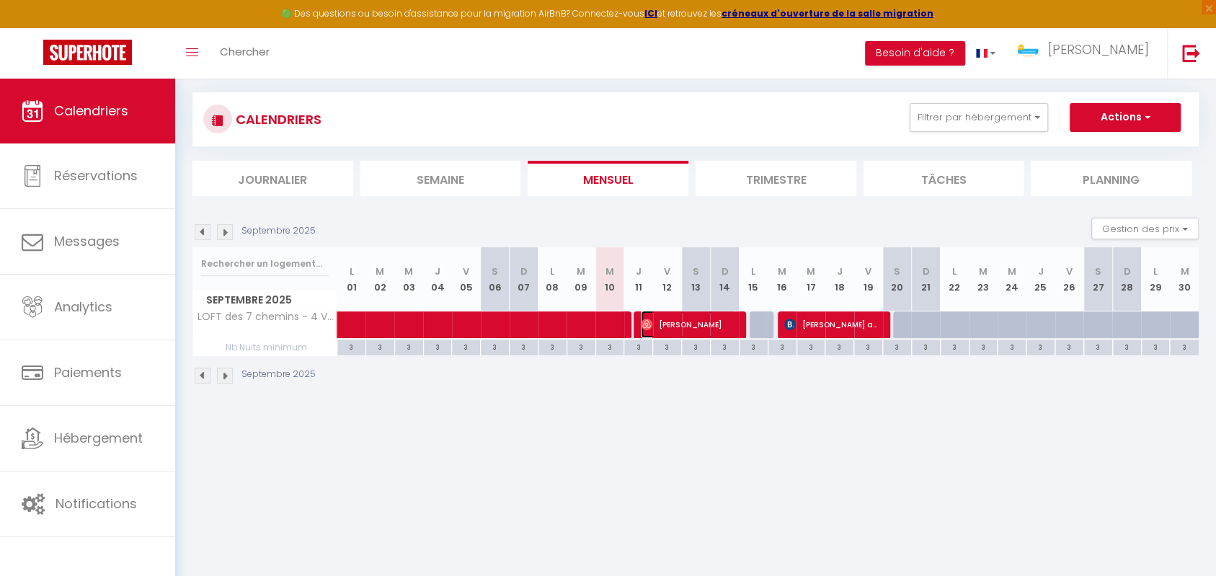
click at [685, 322] on span "[PERSON_NAME]" at bounding box center [689, 324] width 96 height 27
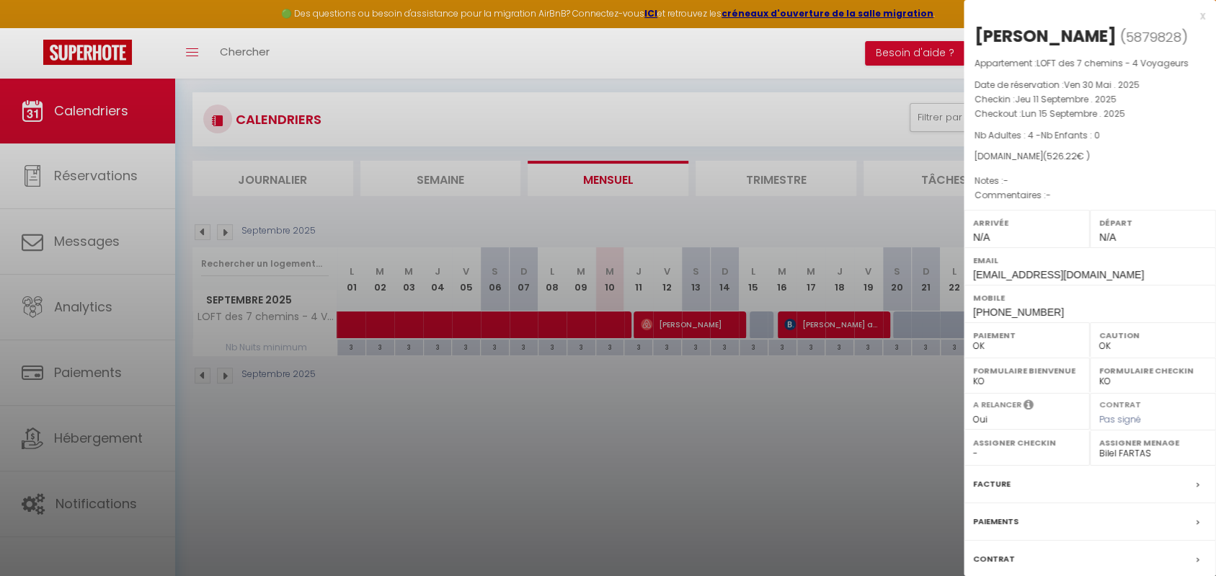
click at [717, 398] on div at bounding box center [608, 288] width 1216 height 576
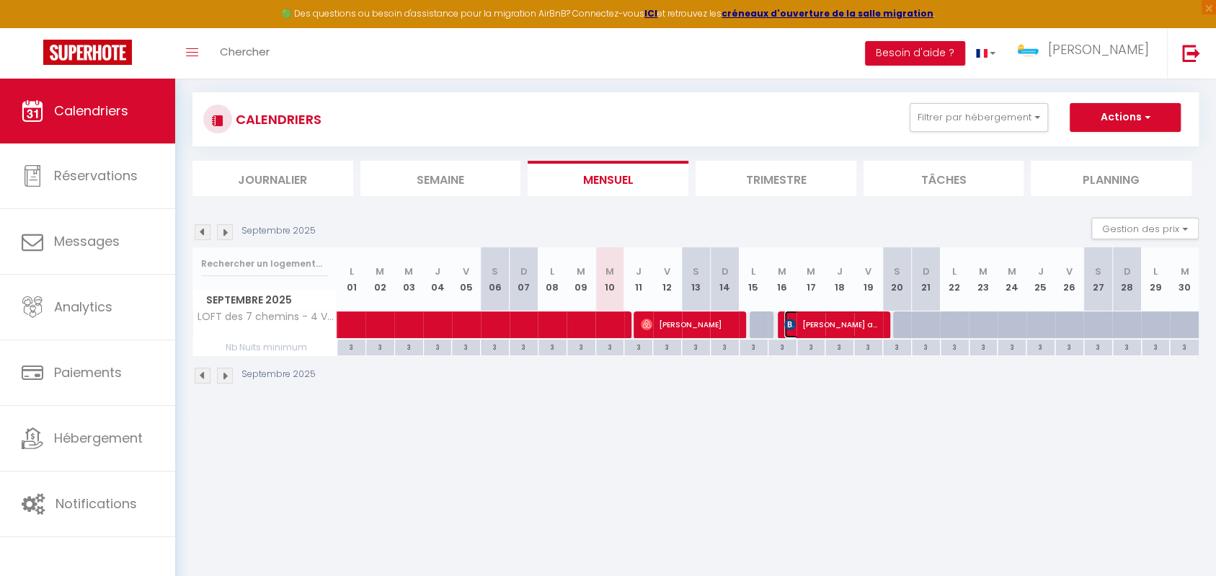
click at [828, 322] on span "[PERSON_NAME] audiliance" at bounding box center [832, 324] width 96 height 27
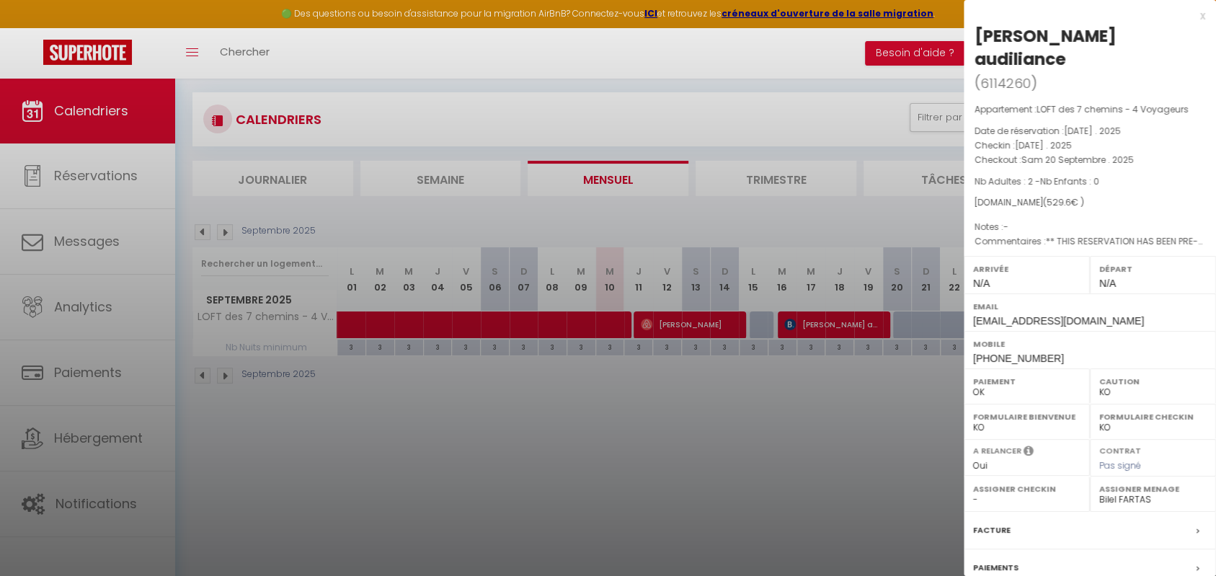
click at [838, 410] on div at bounding box center [608, 288] width 1216 height 576
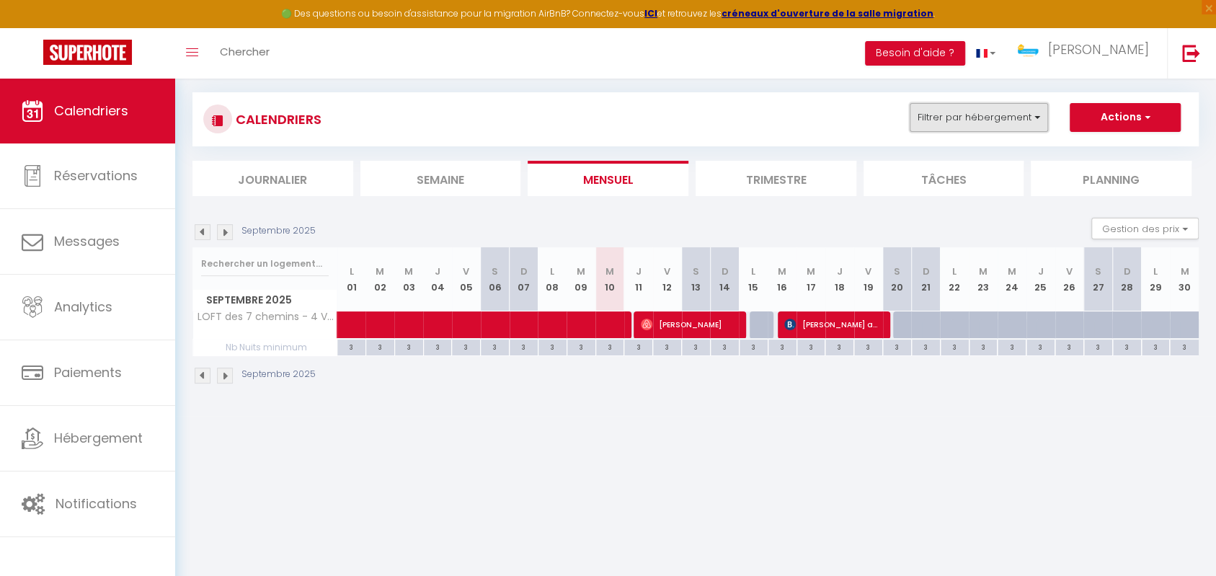
click at [998, 117] on button "Filtrer par hébergement" at bounding box center [979, 117] width 138 height 29
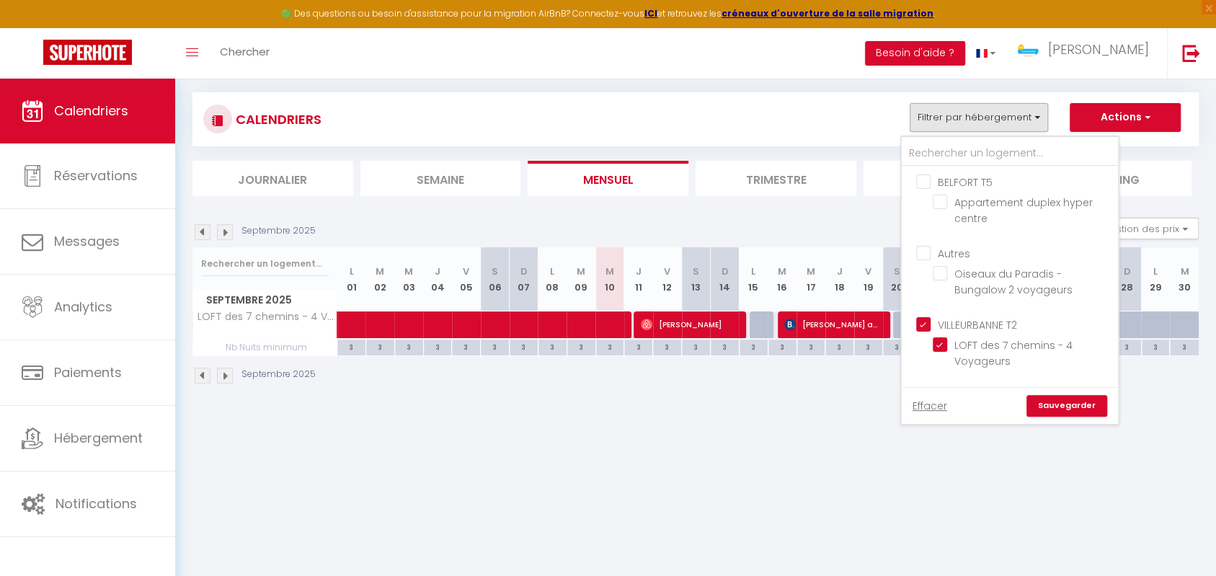
click at [929, 317] on input "VILLEURBANNE T2" at bounding box center [1024, 324] width 216 height 14
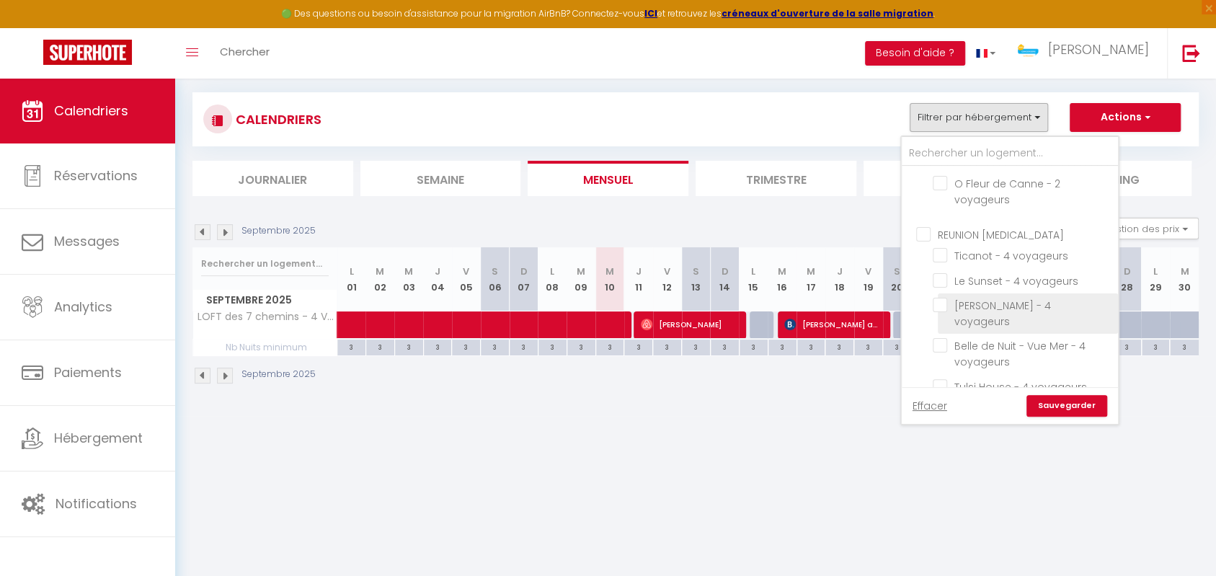
click at [943, 303] on input "[PERSON_NAME] - 4 voyageurs" at bounding box center [1023, 305] width 180 height 14
click at [1063, 405] on link "Sauvegarder" at bounding box center [1067, 406] width 81 height 22
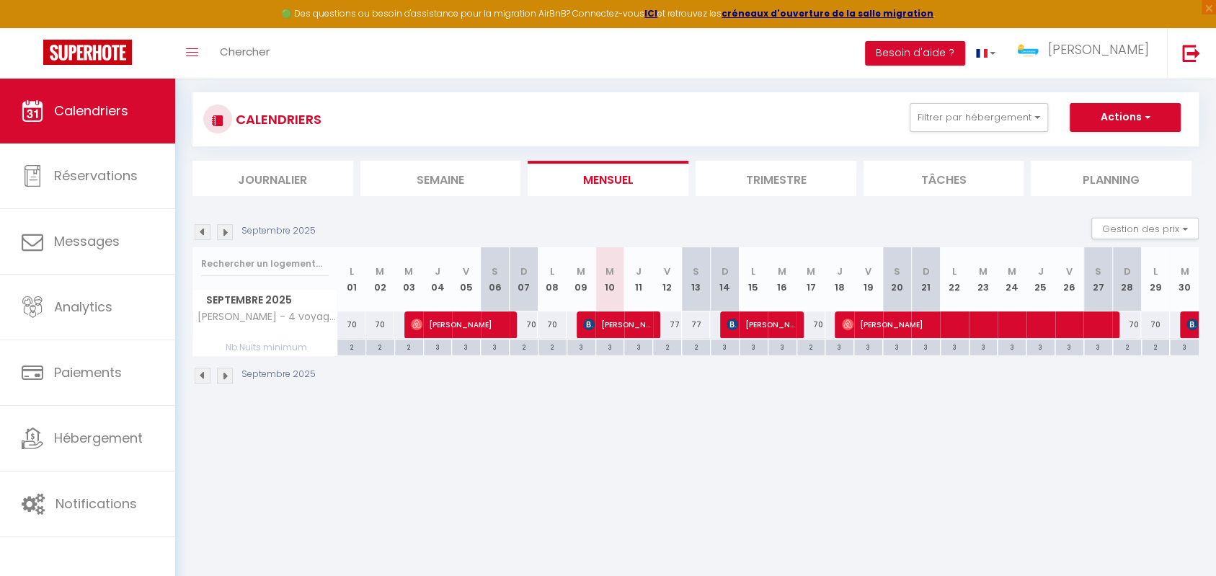
click at [209, 232] on img at bounding box center [203, 232] width 16 height 16
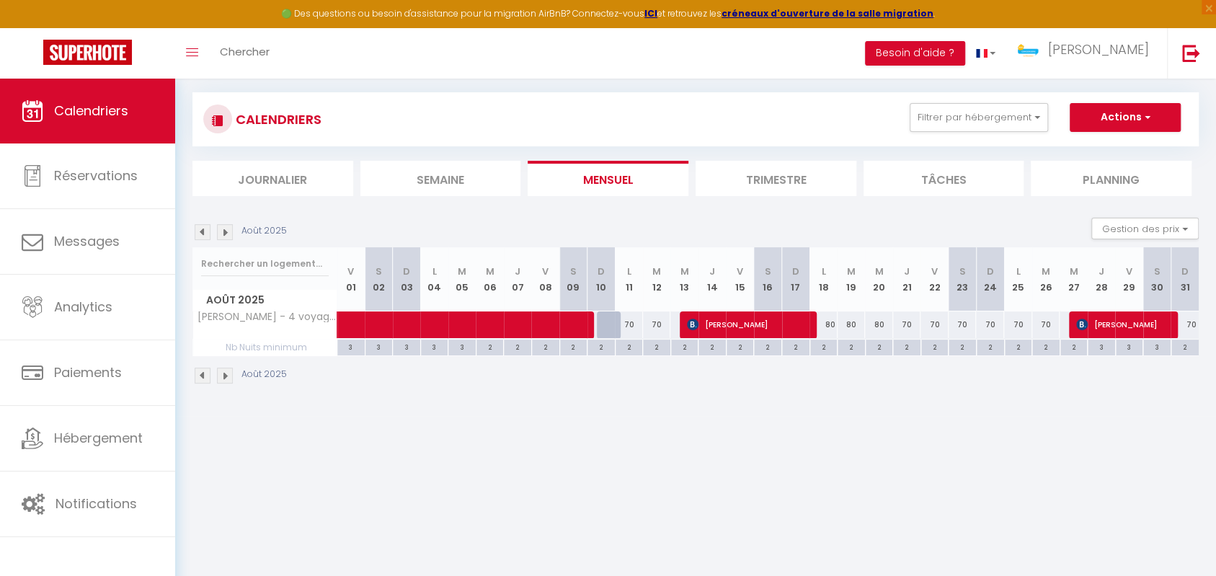
click at [226, 232] on img at bounding box center [225, 232] width 16 height 16
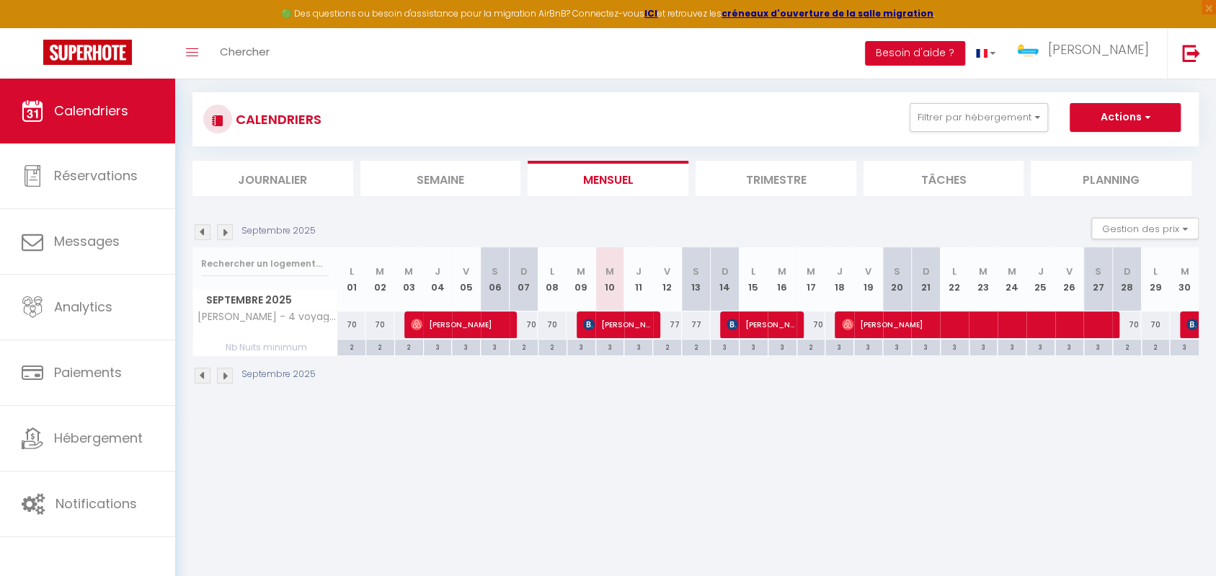
click at [226, 232] on img at bounding box center [225, 232] width 16 height 16
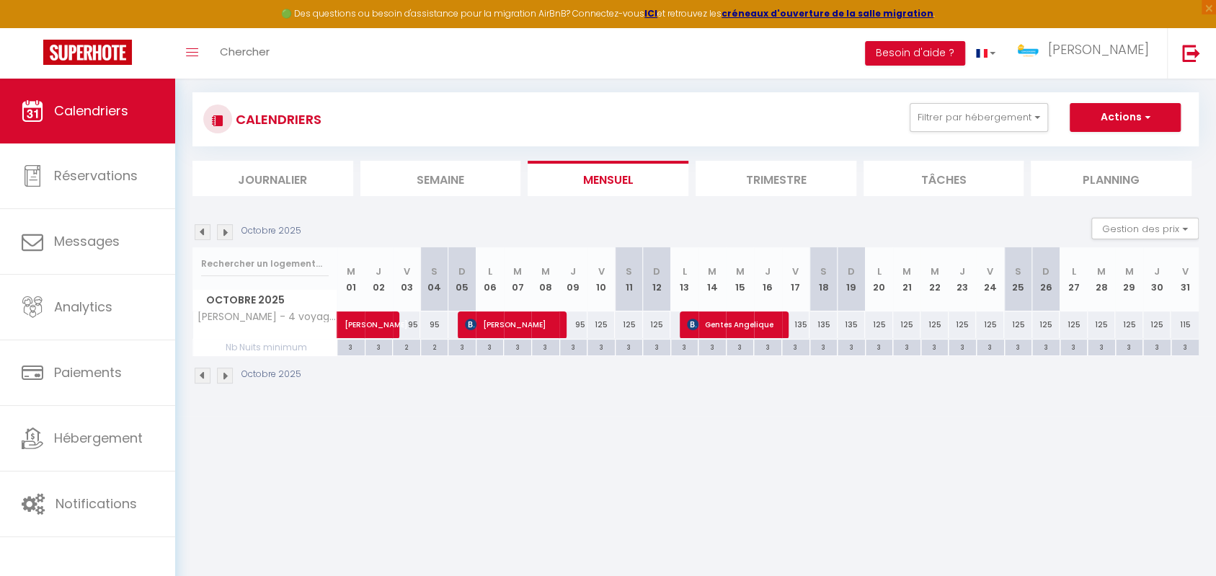
click at [226, 232] on img at bounding box center [225, 232] width 16 height 16
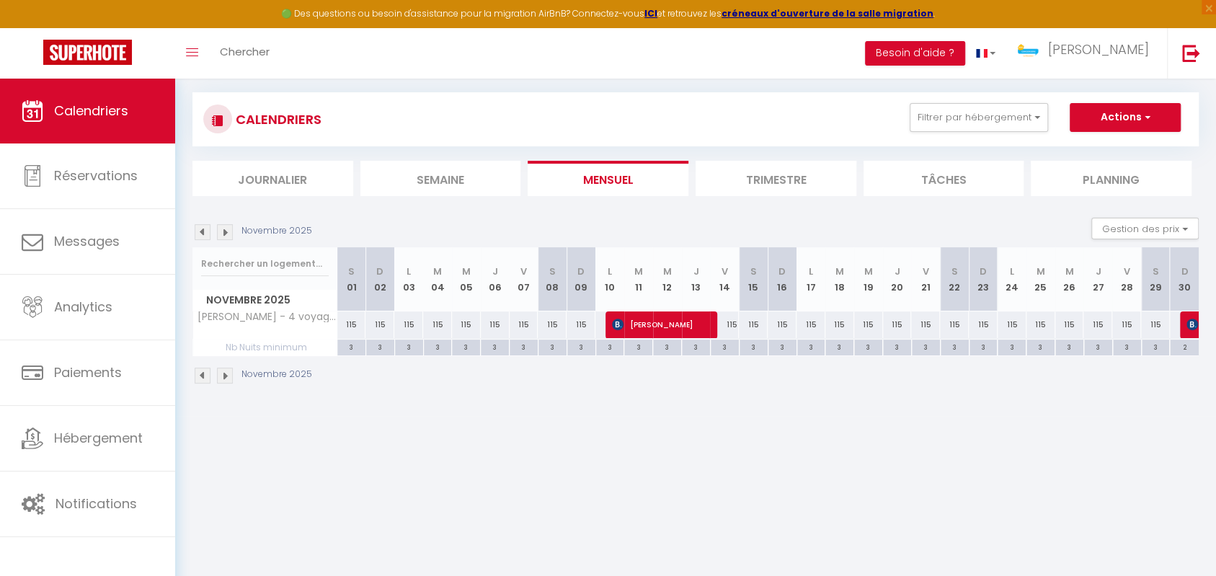
click at [226, 232] on img at bounding box center [225, 232] width 16 height 16
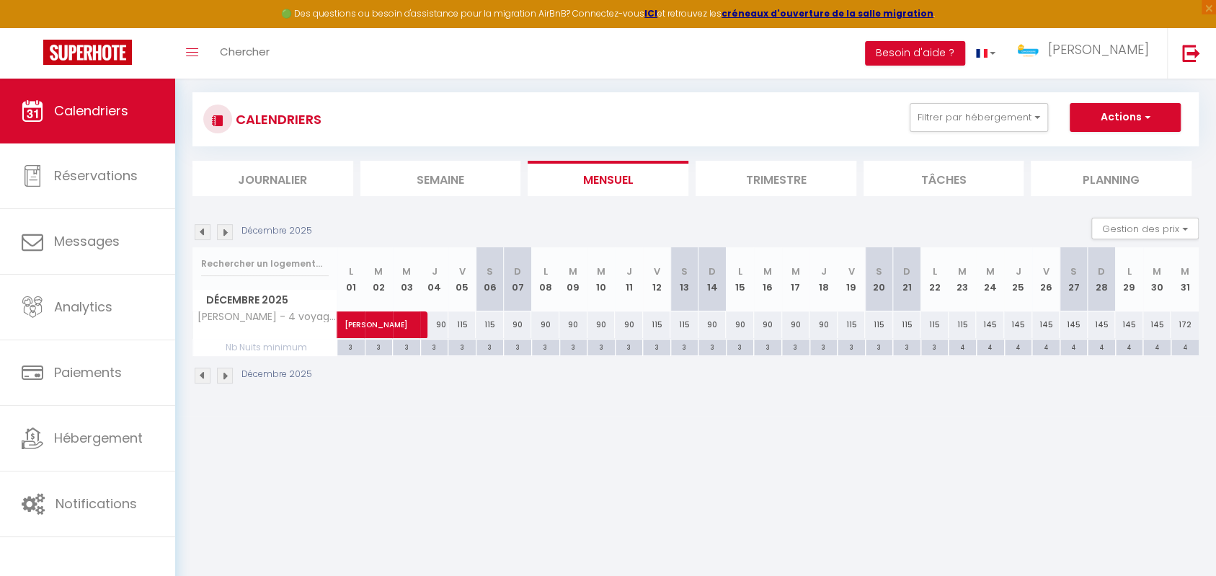
click at [226, 232] on img at bounding box center [225, 232] width 16 height 16
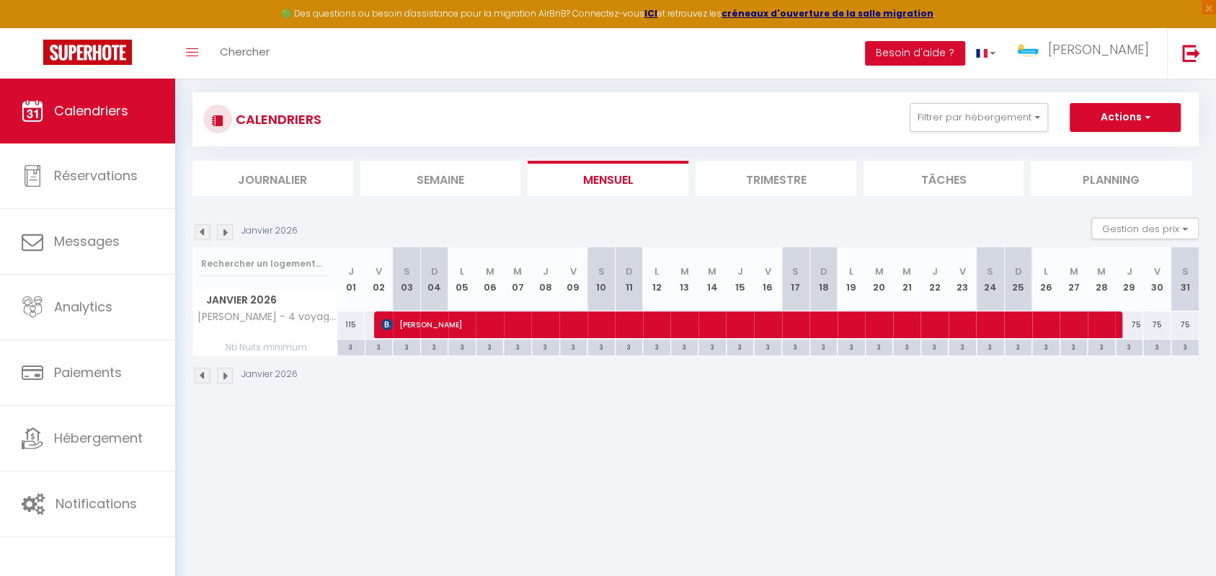
click at [201, 232] on img at bounding box center [203, 232] width 16 height 16
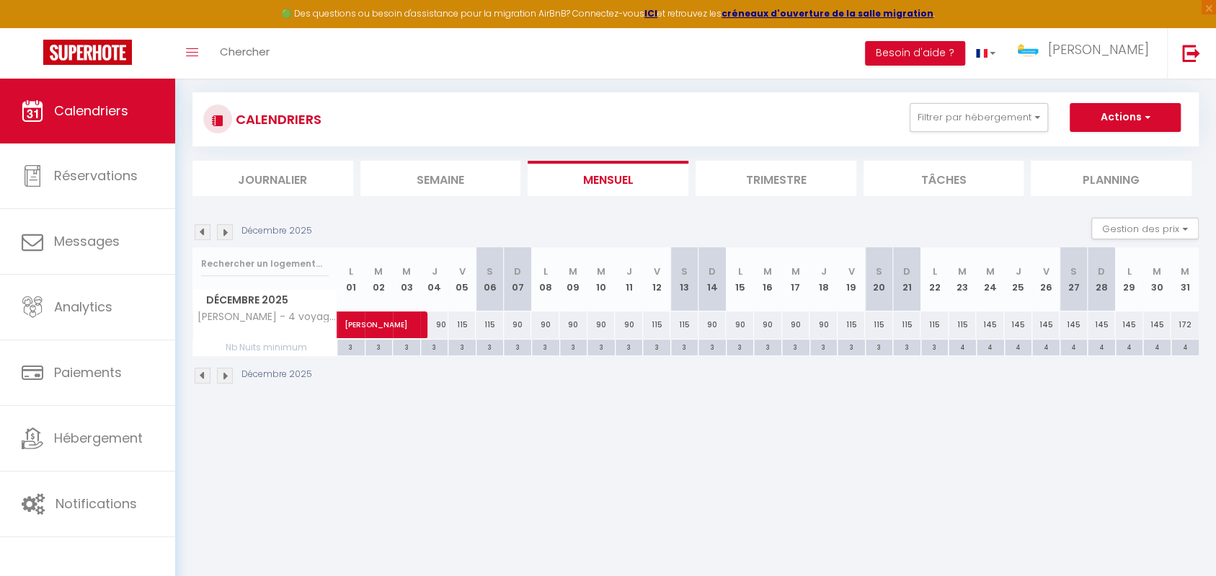
click at [201, 232] on img at bounding box center [203, 232] width 16 height 16
